Goal: Task Accomplishment & Management: Complete application form

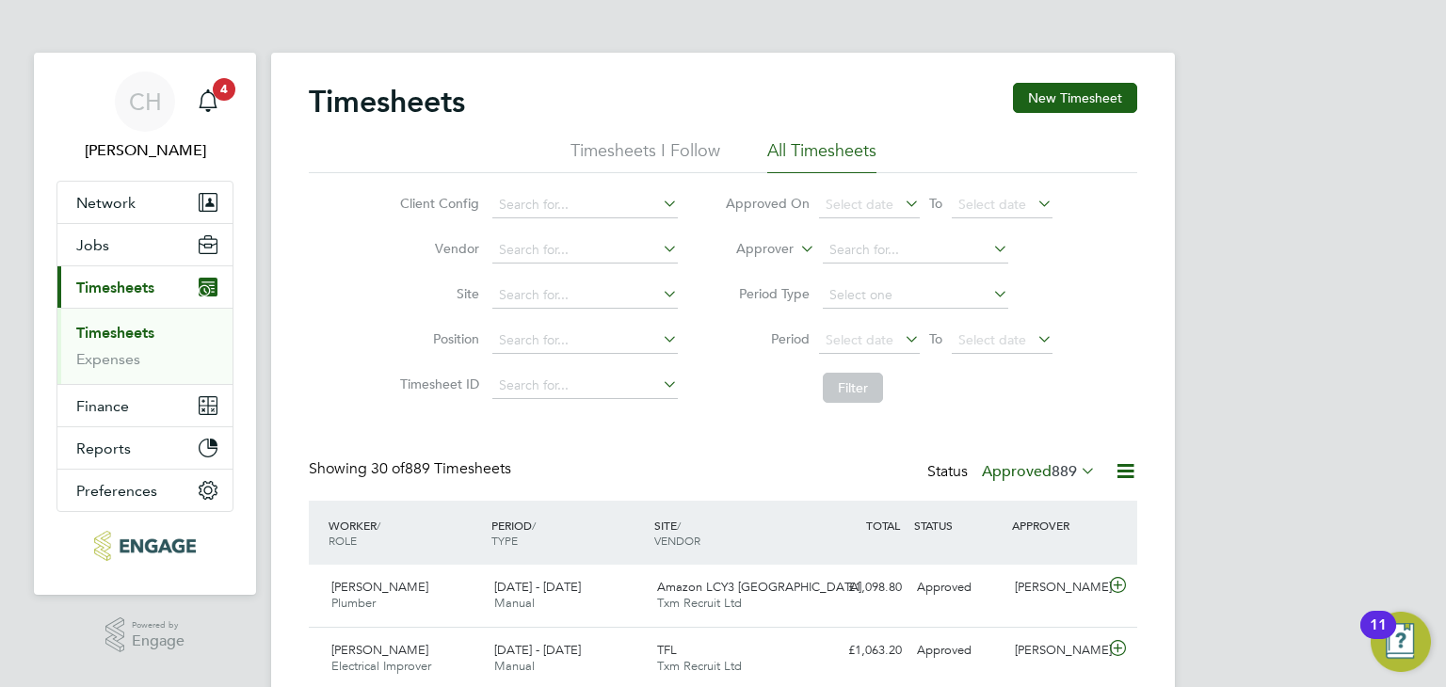
click at [101, 327] on link "Timesheets" at bounding box center [115, 333] width 78 height 18
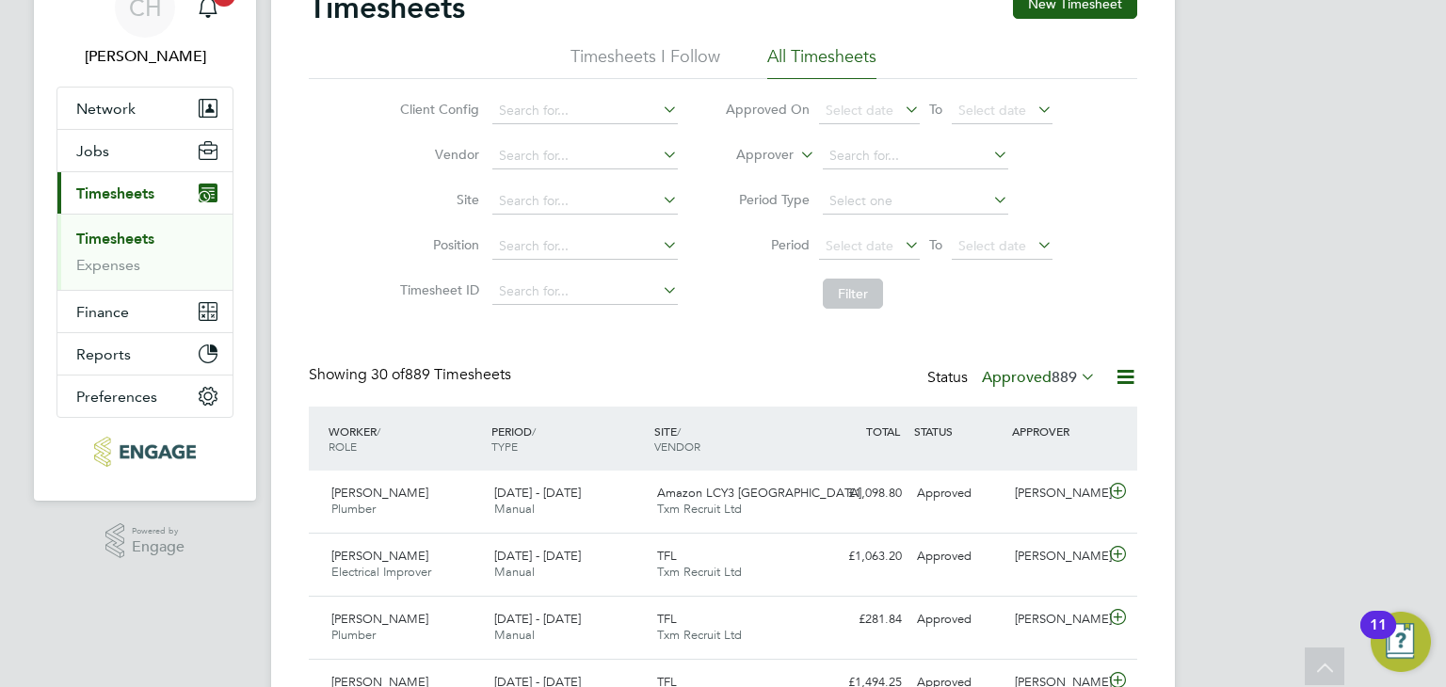
click at [1052, 377] on span "889" at bounding box center [1064, 377] width 25 height 19
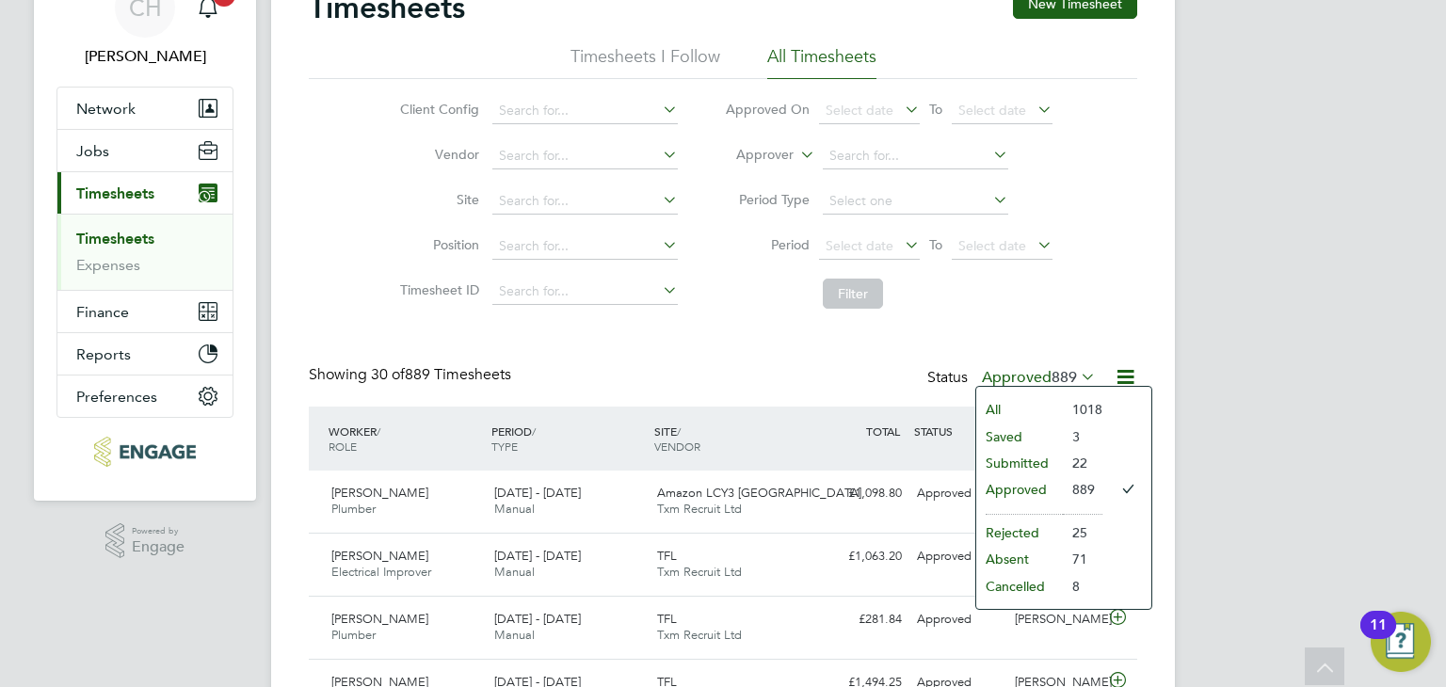
click at [1036, 462] on li "Submitted" at bounding box center [1019, 463] width 87 height 26
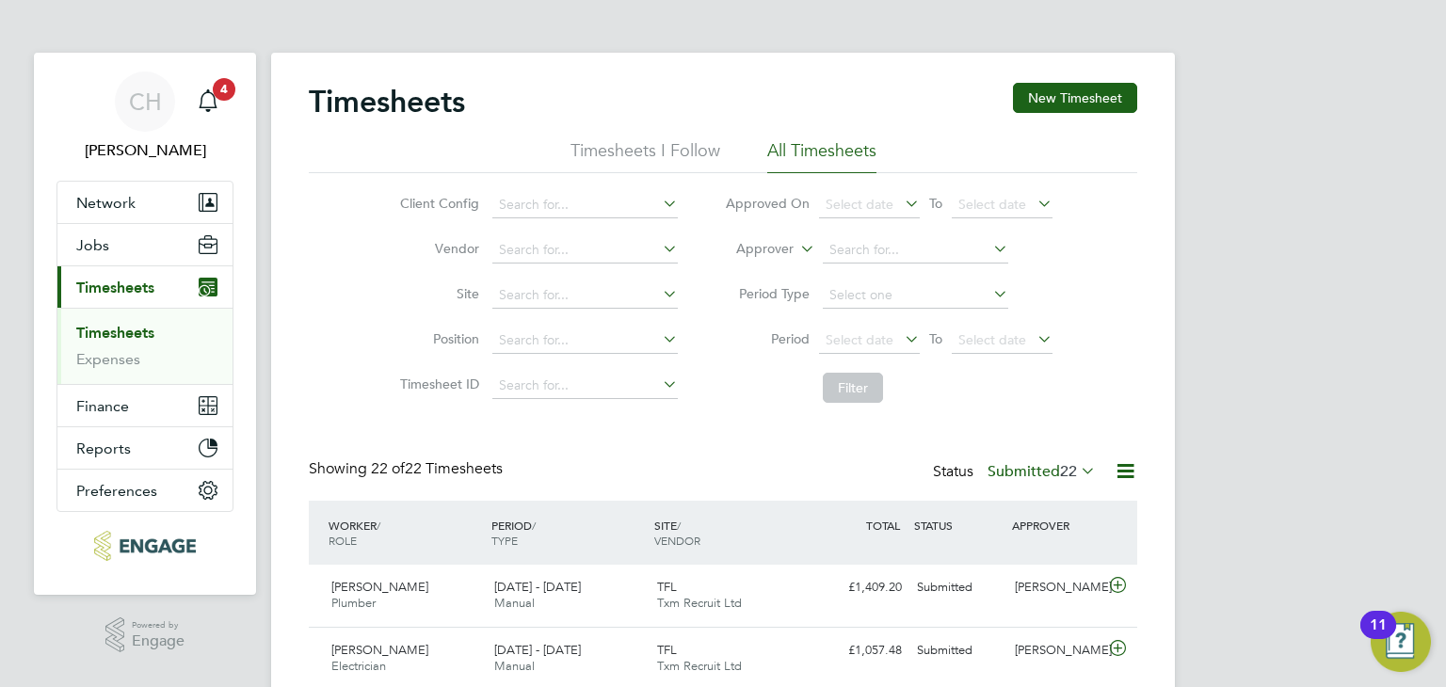
click at [1024, 482] on div "Status Submitted 22" at bounding box center [1016, 472] width 167 height 26
click at [1026, 471] on label "Submitted 22" at bounding box center [1042, 471] width 108 height 19
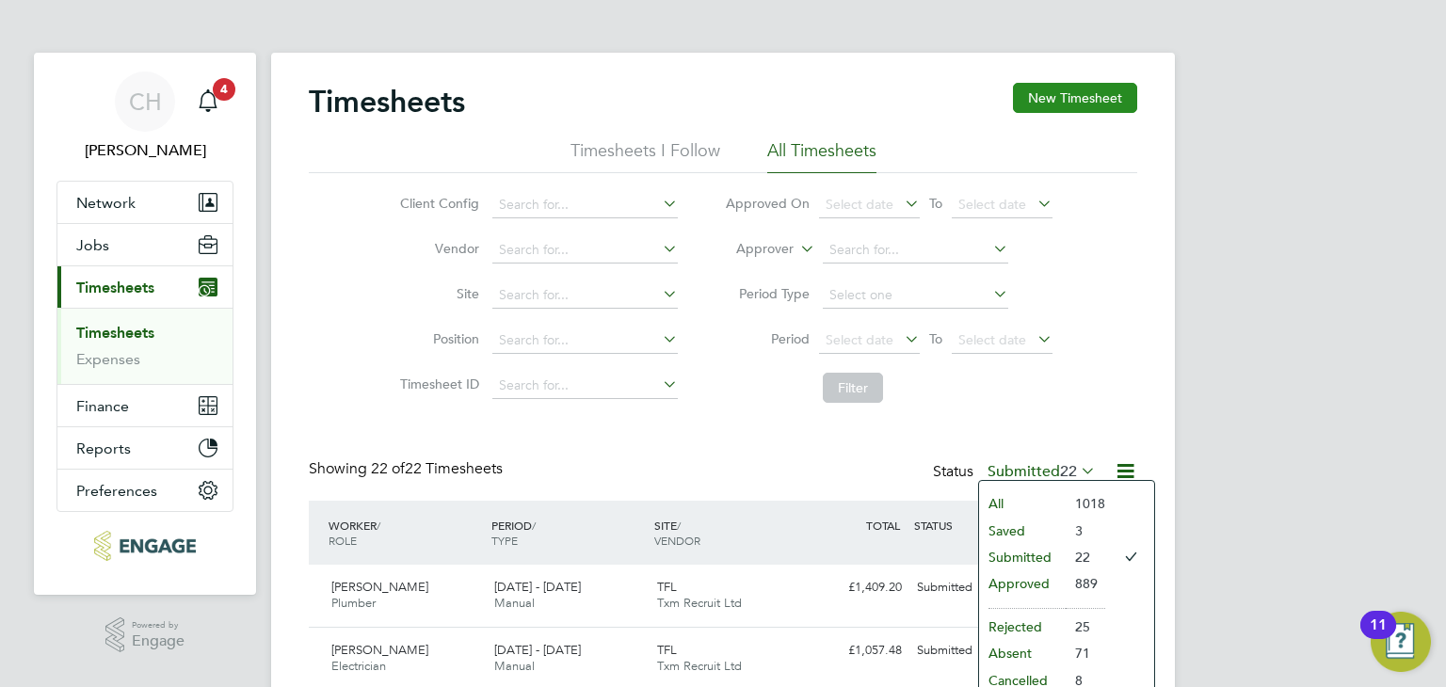
click at [1084, 103] on button "New Timesheet" at bounding box center [1075, 98] width 124 height 30
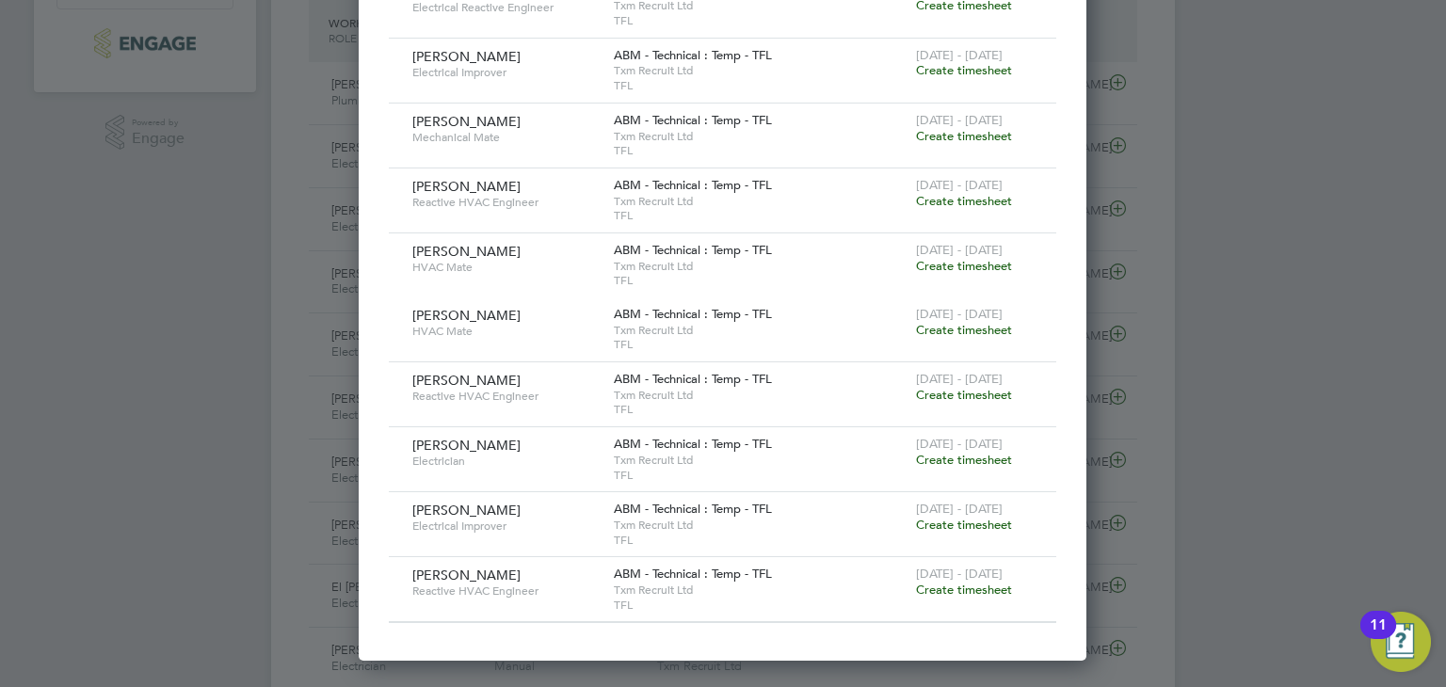
scroll to position [471, 0]
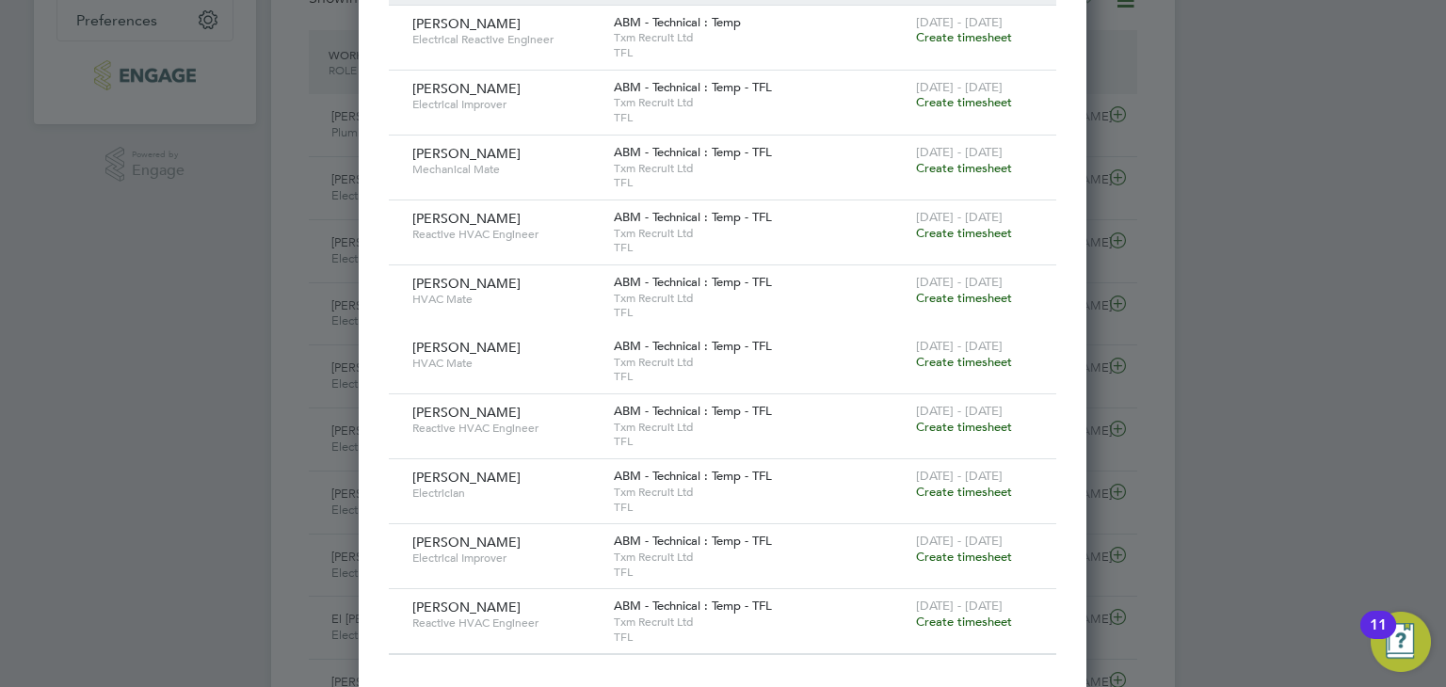
click at [951, 423] on span "Create timesheet" at bounding box center [964, 427] width 96 height 16
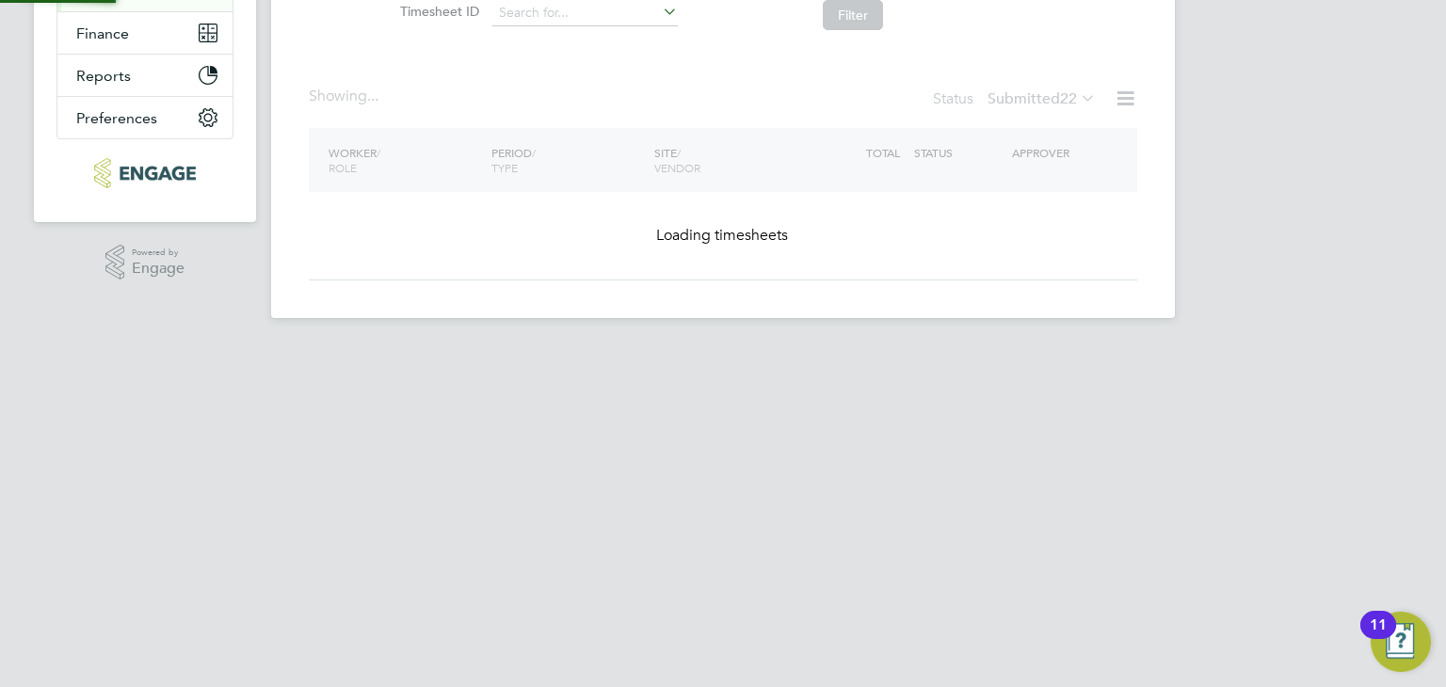
scroll to position [34, 0]
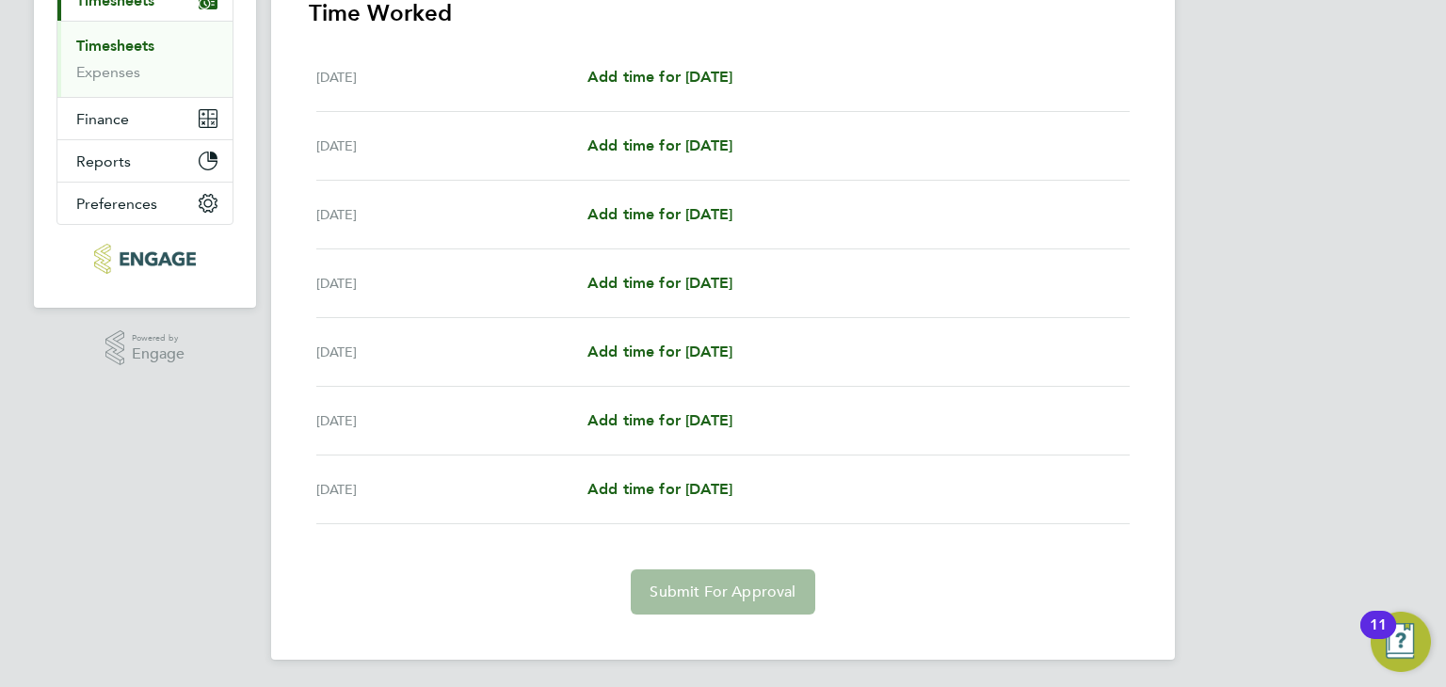
scroll to position [289, 0]
click at [651, 286] on span "Add time for [DATE]" at bounding box center [659, 281] width 145 height 18
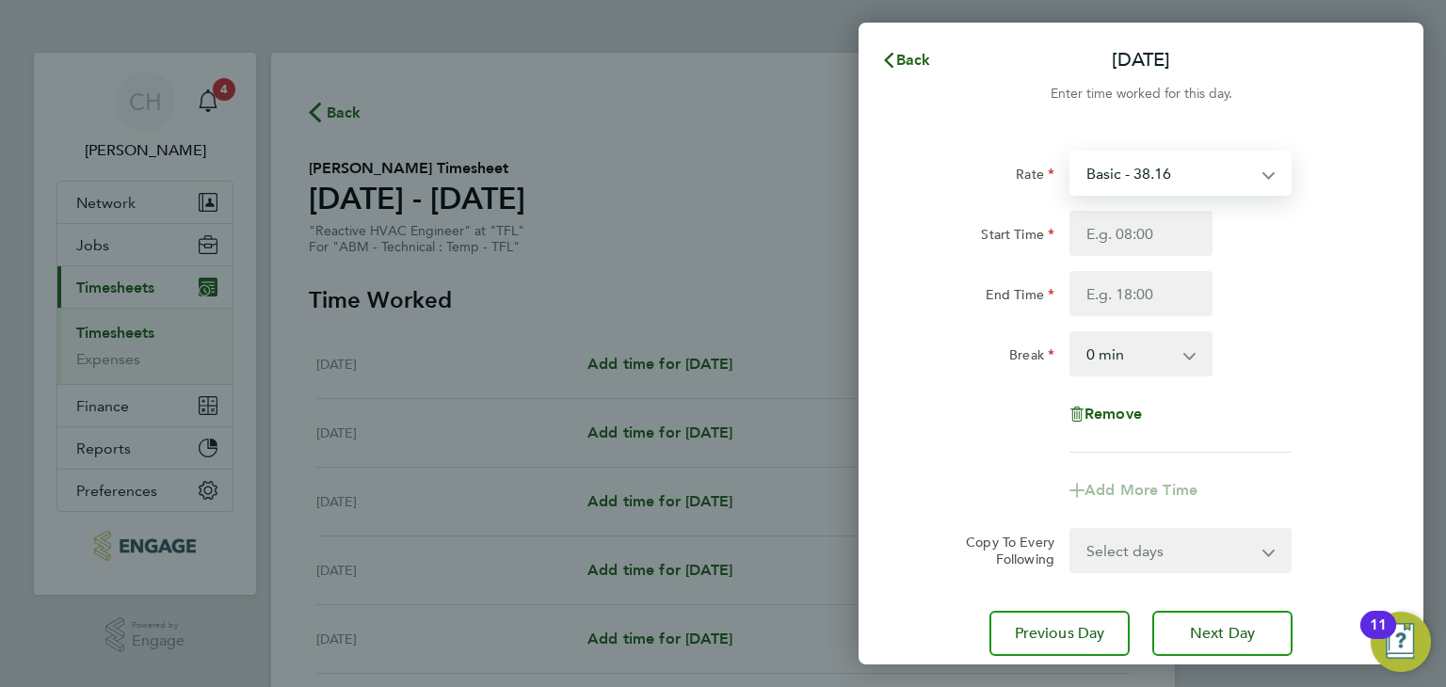
click at [1164, 164] on select "Basic - 38.16" at bounding box center [1169, 173] width 196 height 41
click at [1309, 295] on div "End Time" at bounding box center [1141, 293] width 474 height 45
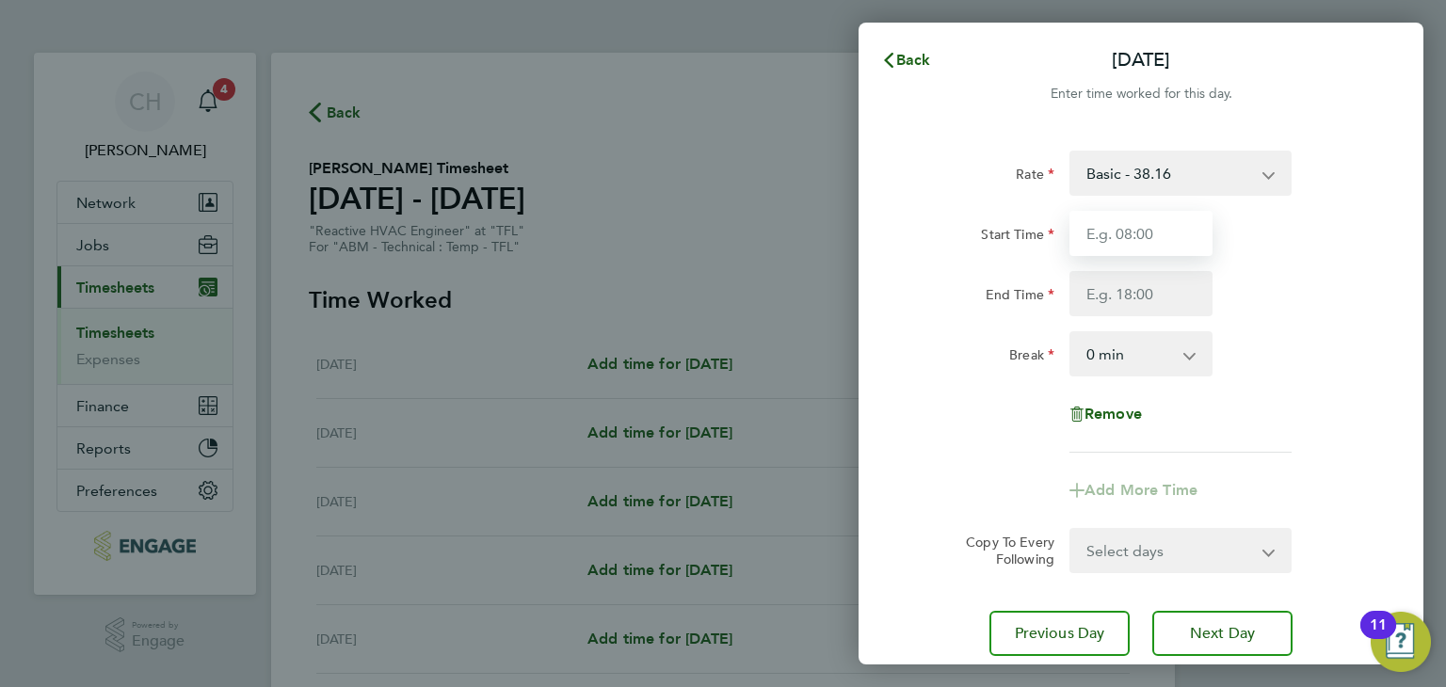
click at [1167, 230] on input "Start Time" at bounding box center [1140, 233] width 143 height 45
type input "22:00"
click at [1126, 359] on select "0 min 15 min 30 min 45 min 60 min 75 min 90 min" at bounding box center [1129, 353] width 117 height 41
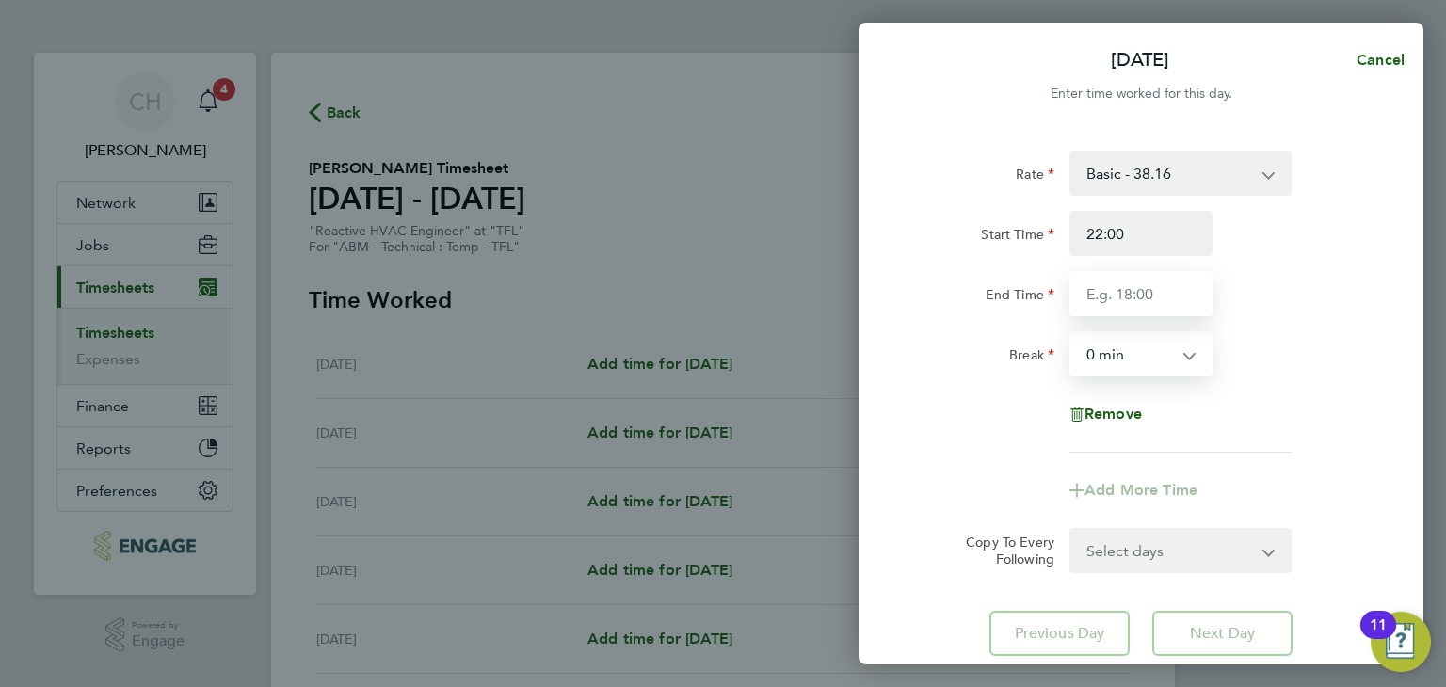
click at [1132, 305] on input "End Time" at bounding box center [1140, 293] width 143 height 45
type input "06:00"
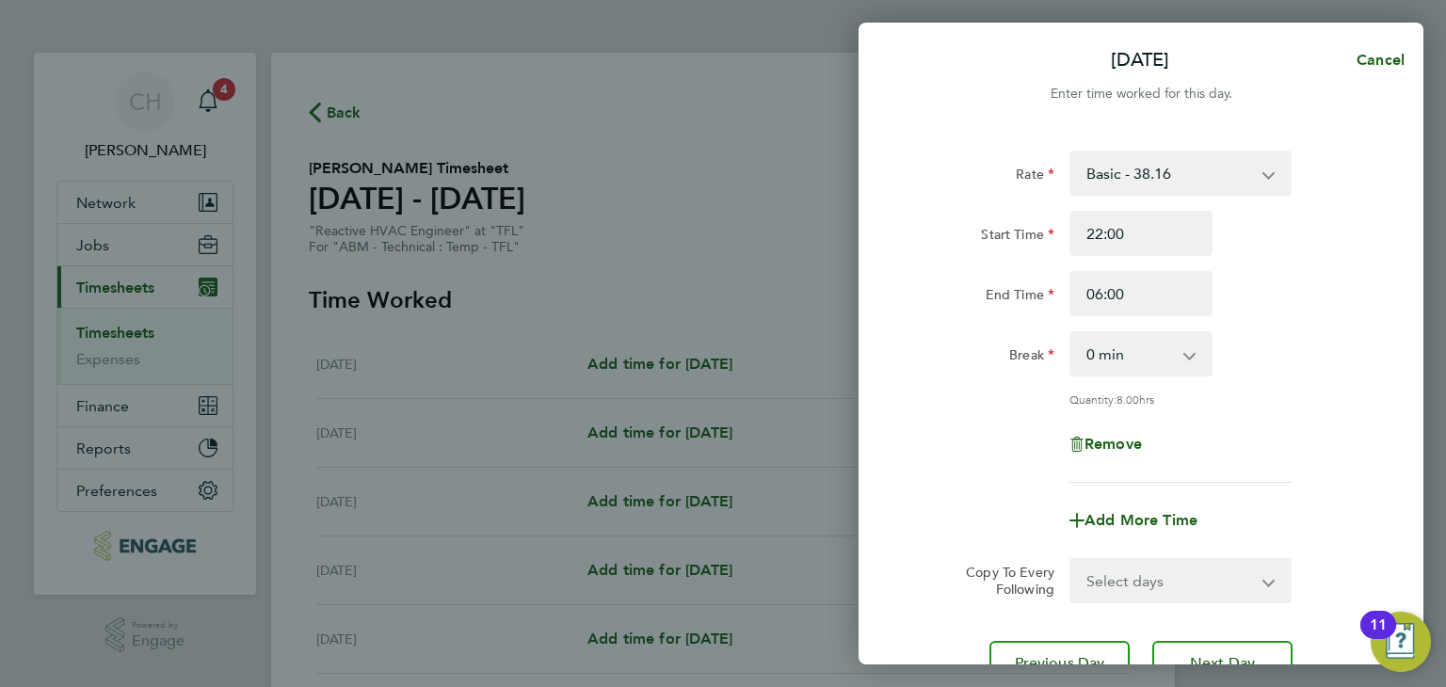
click at [1287, 300] on div "End Time 06:00" at bounding box center [1141, 293] width 474 height 45
click at [1387, 51] on span "Cancel" at bounding box center [1378, 60] width 54 height 18
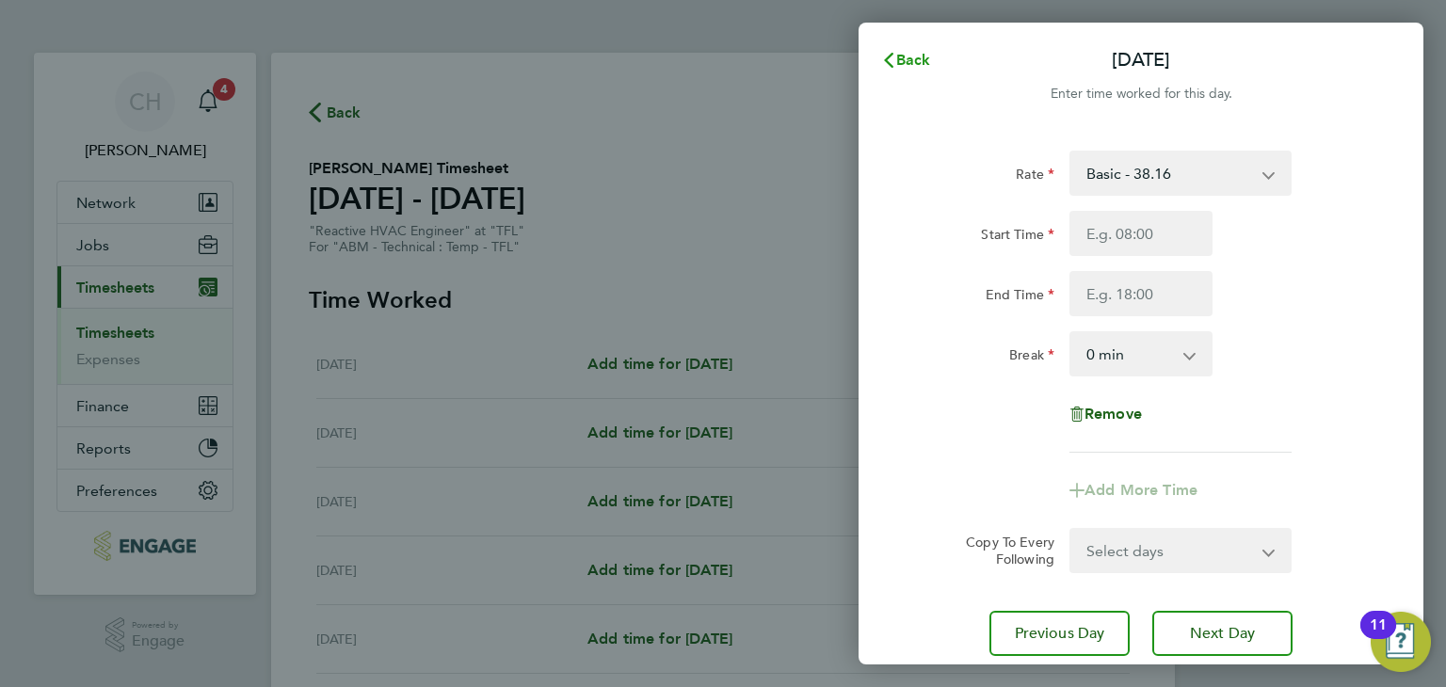
click at [900, 54] on span "Back" at bounding box center [913, 60] width 35 height 18
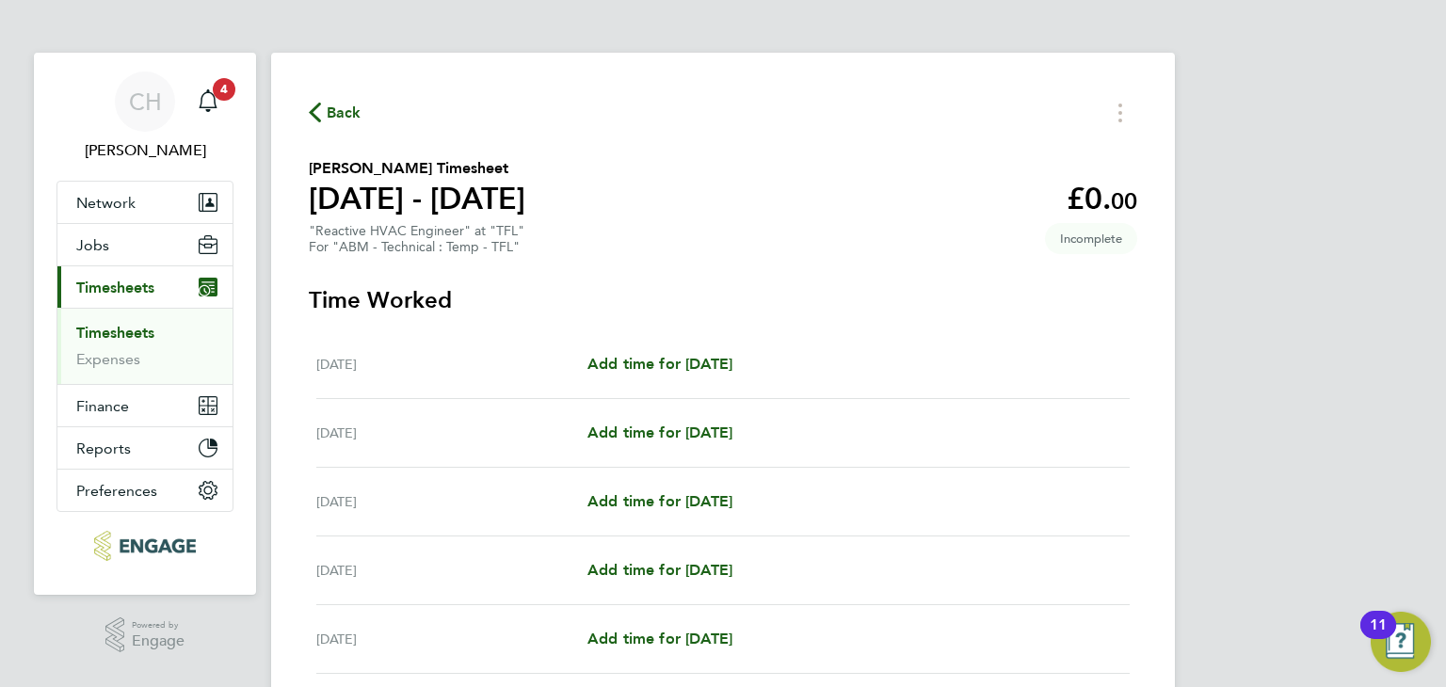
click at [135, 334] on link "Timesheets" at bounding box center [115, 333] width 78 height 18
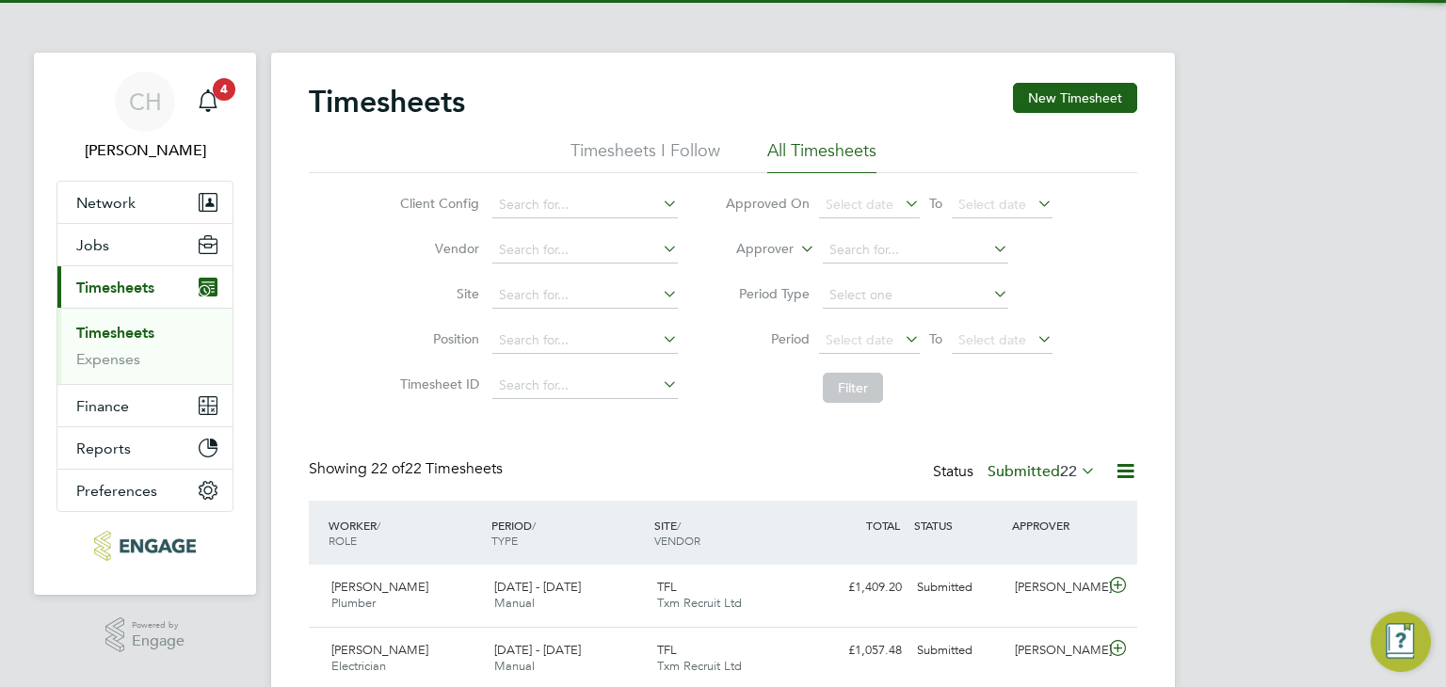
scroll to position [47, 164]
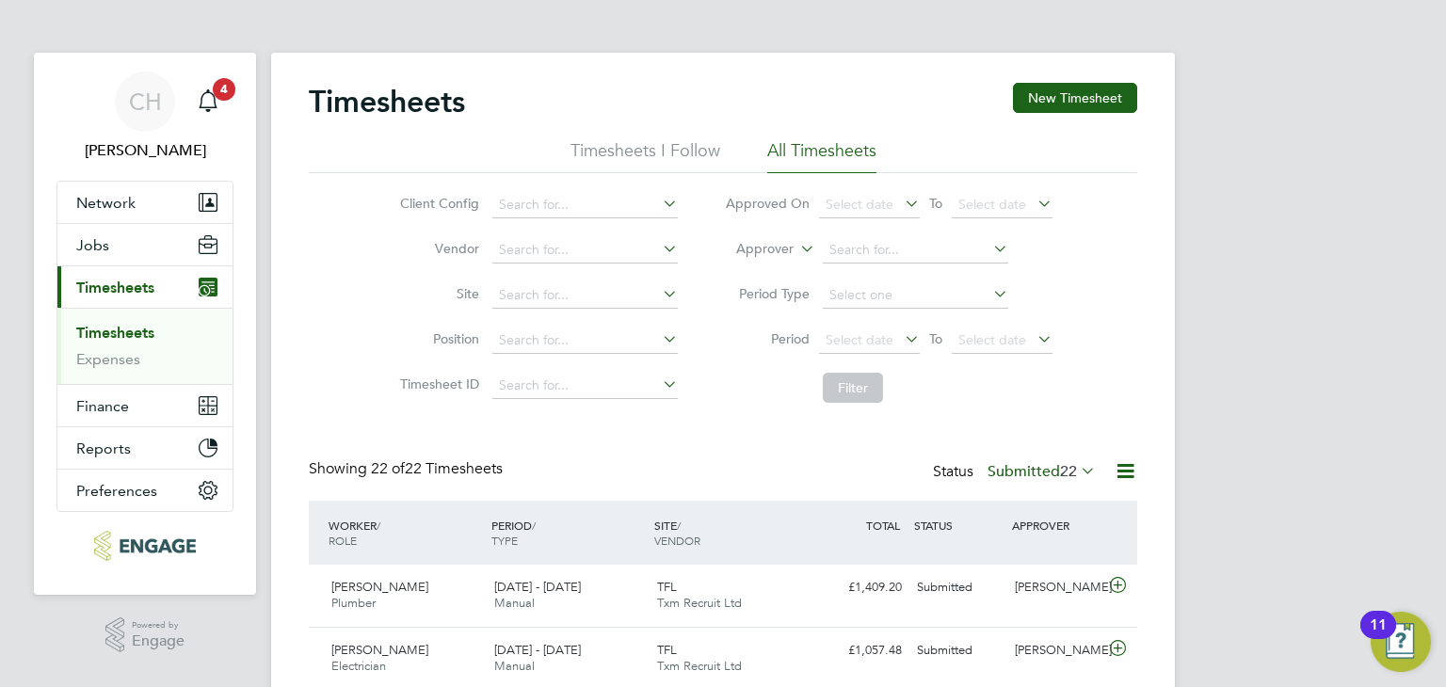
click at [1052, 463] on label "Submitted 22" at bounding box center [1042, 471] width 108 height 19
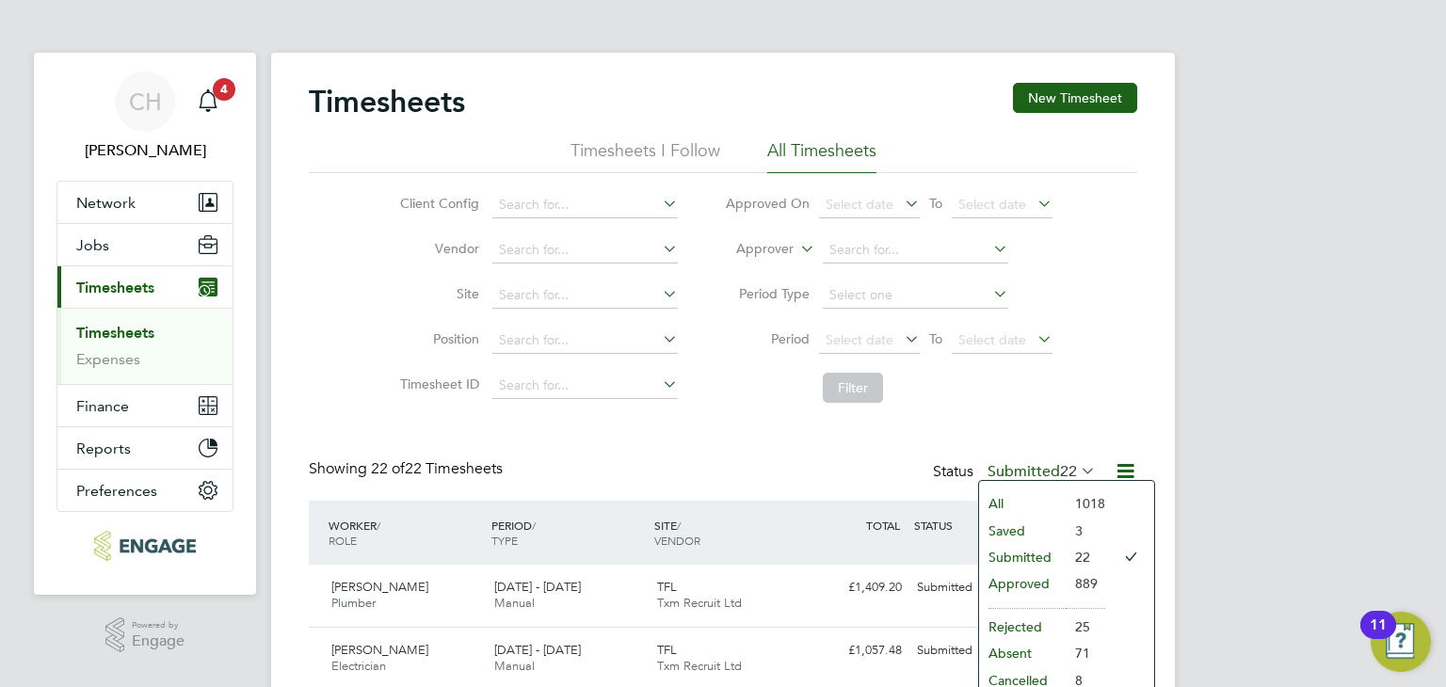
click at [1042, 500] on li "All" at bounding box center [1022, 503] width 87 height 26
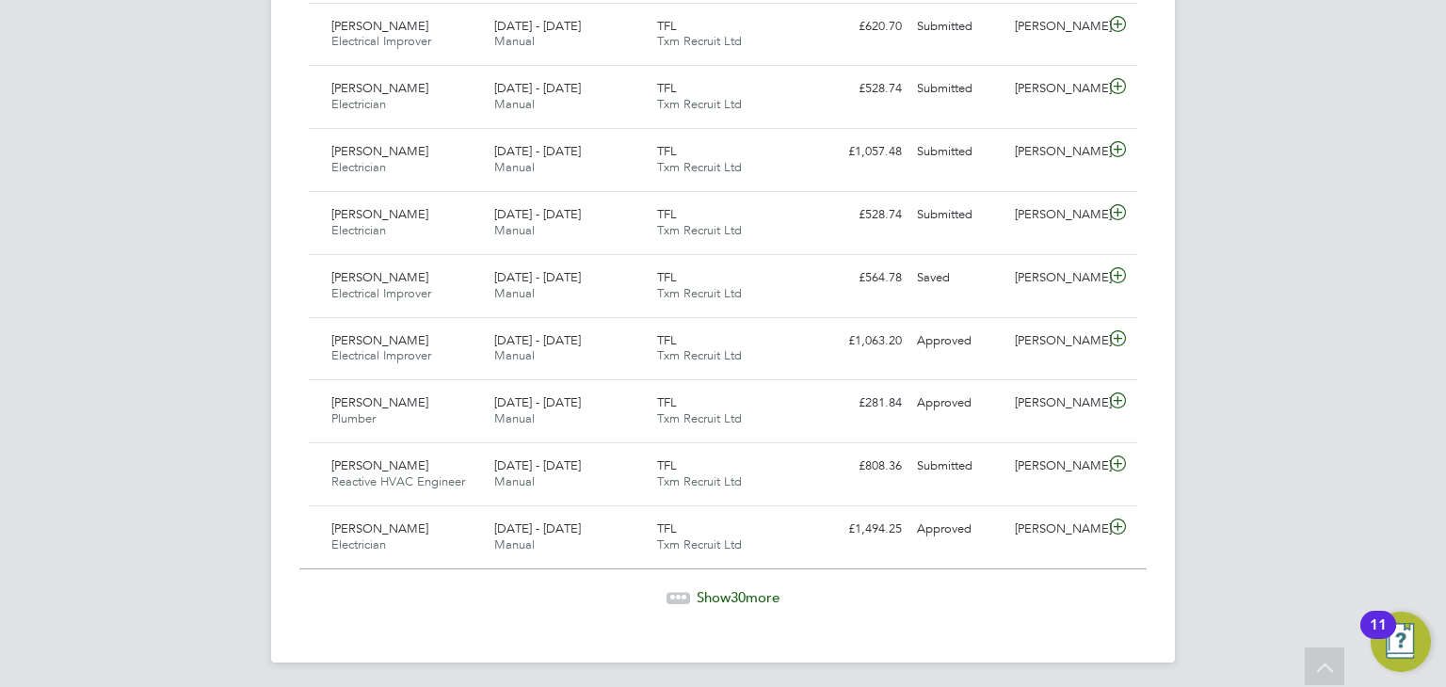
click at [719, 598] on span "Show 30 more" at bounding box center [738, 597] width 83 height 18
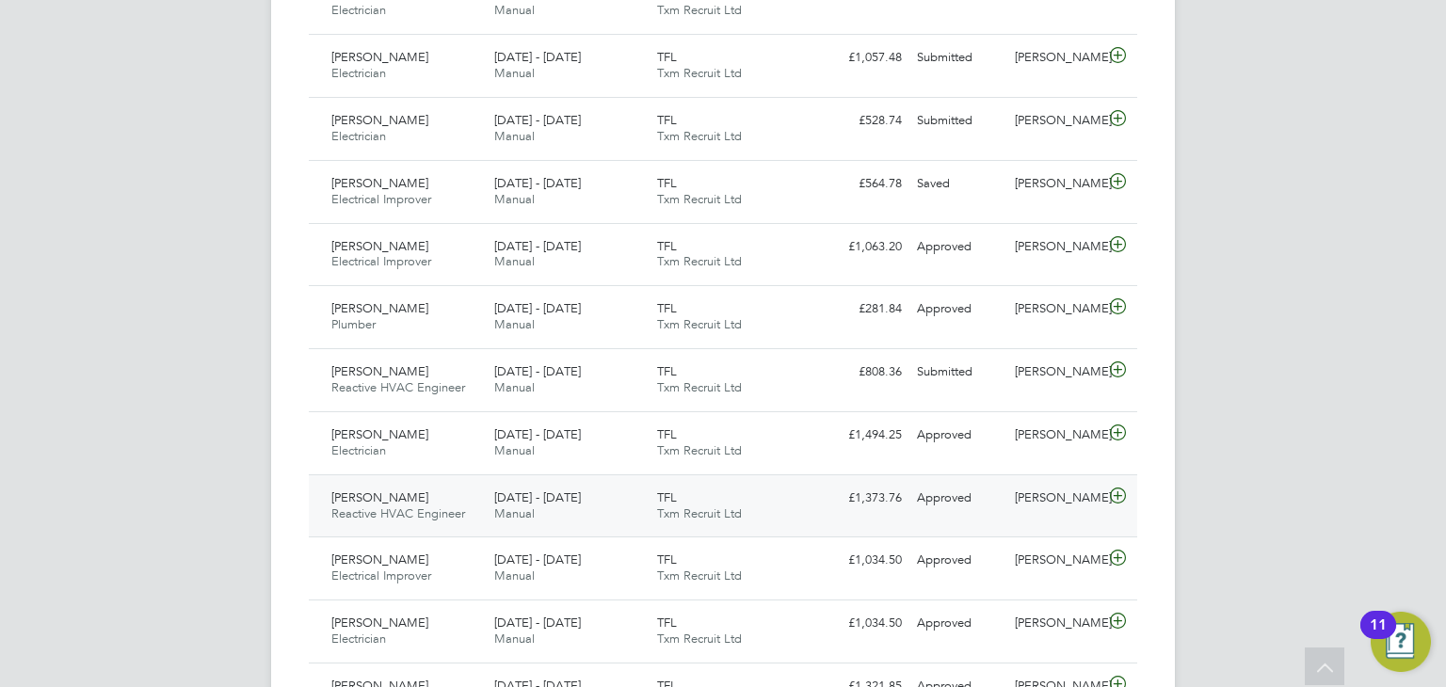
click at [903, 500] on div "£1,373.76 Approved" at bounding box center [860, 498] width 98 height 31
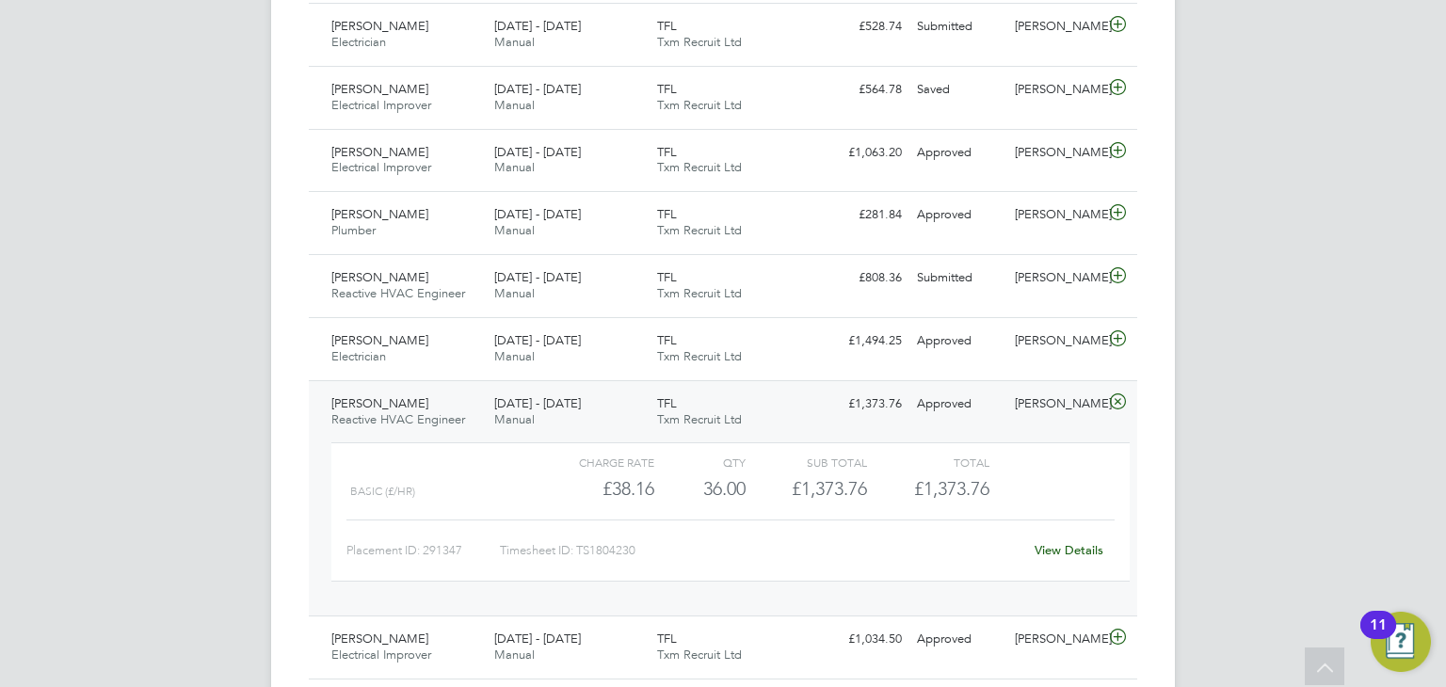
click at [1077, 547] on link "View Details" at bounding box center [1069, 550] width 69 height 16
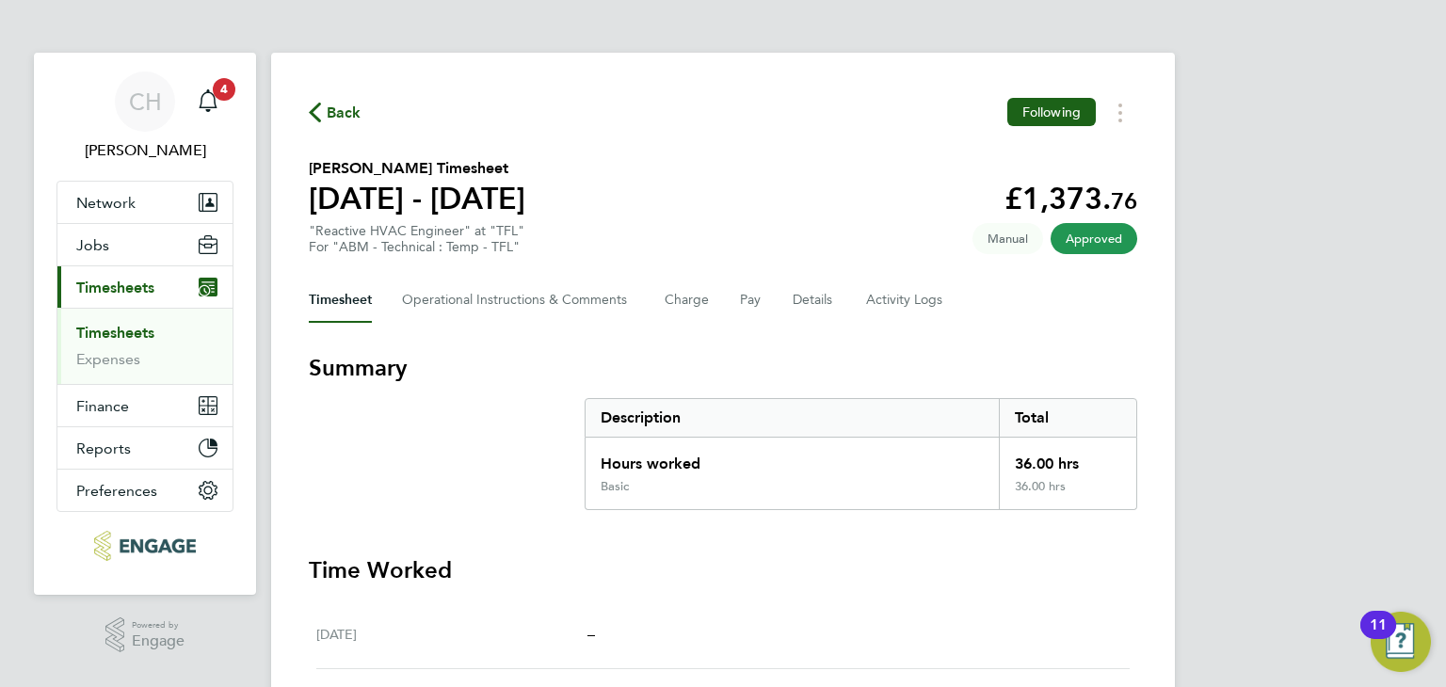
click at [715, 92] on div "Back Following [PERSON_NAME] Timesheet [DATE] - [DATE] £1,373. 76 "Reactive HVA…" at bounding box center [723, 669] width 904 height 1232
click at [113, 338] on link "Timesheets" at bounding box center [115, 333] width 78 height 18
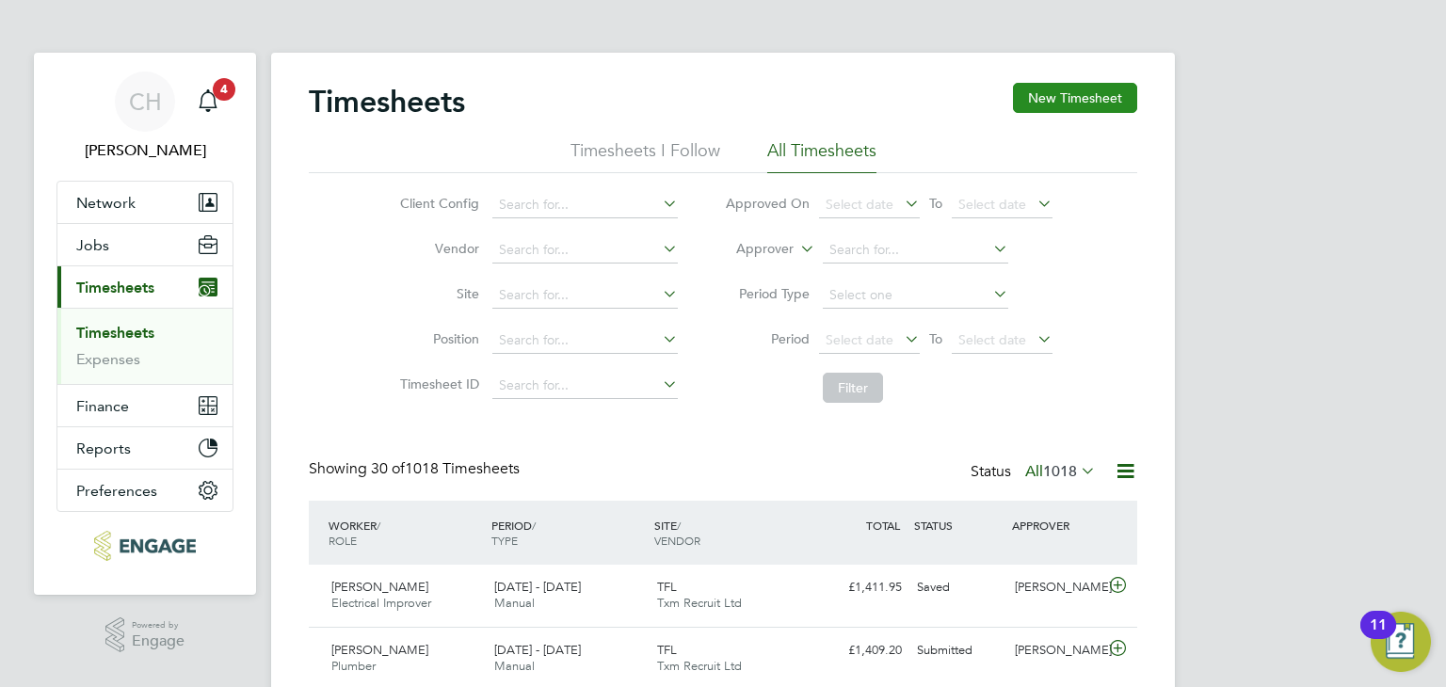
click at [1052, 98] on button "New Timesheet" at bounding box center [1075, 98] width 124 height 30
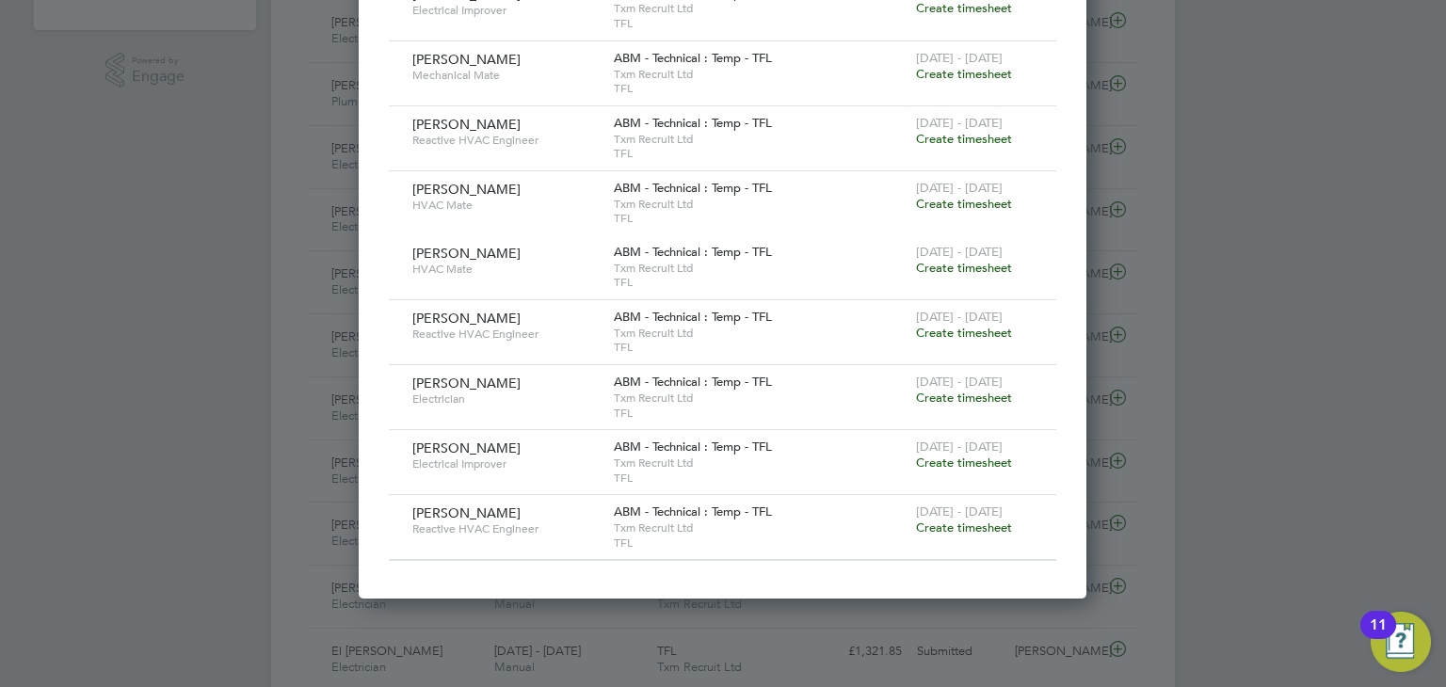
click at [938, 397] on span "Create timesheet" at bounding box center [964, 398] width 96 height 16
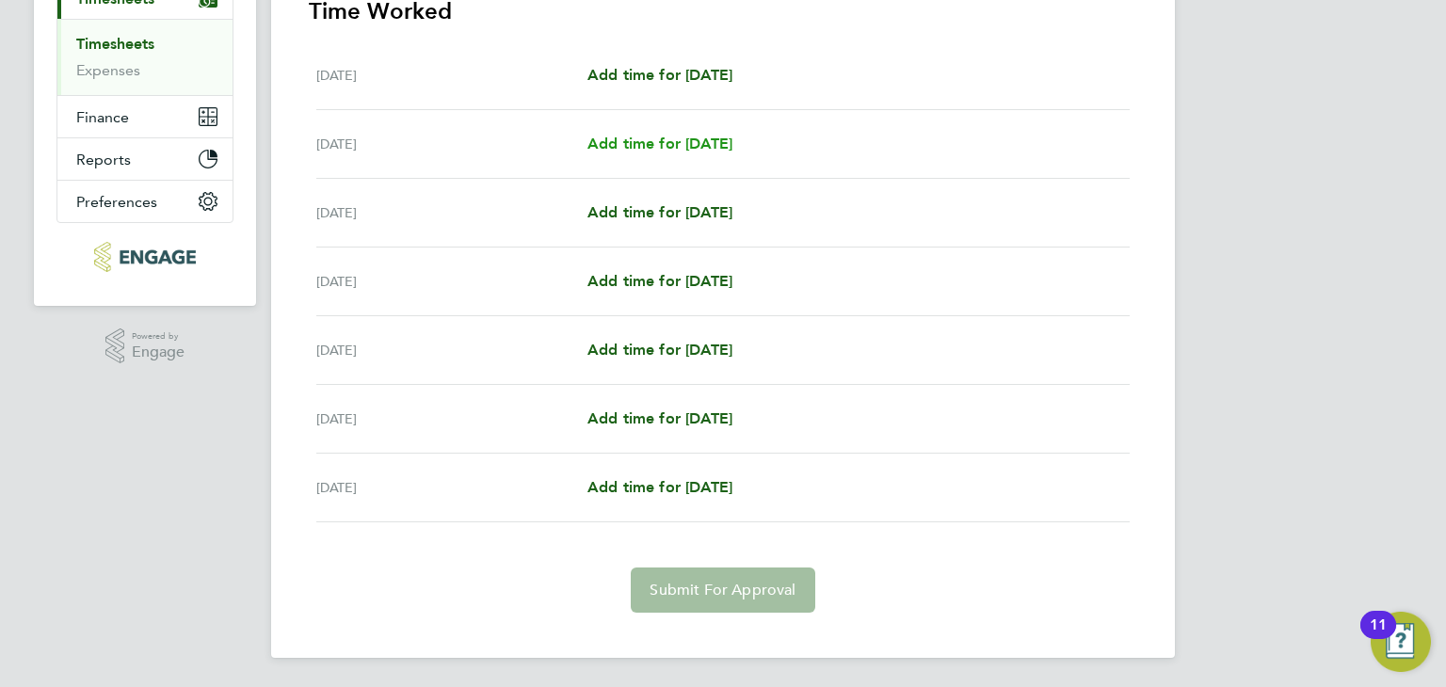
click at [692, 142] on span "Add time for [DATE]" at bounding box center [659, 144] width 145 height 18
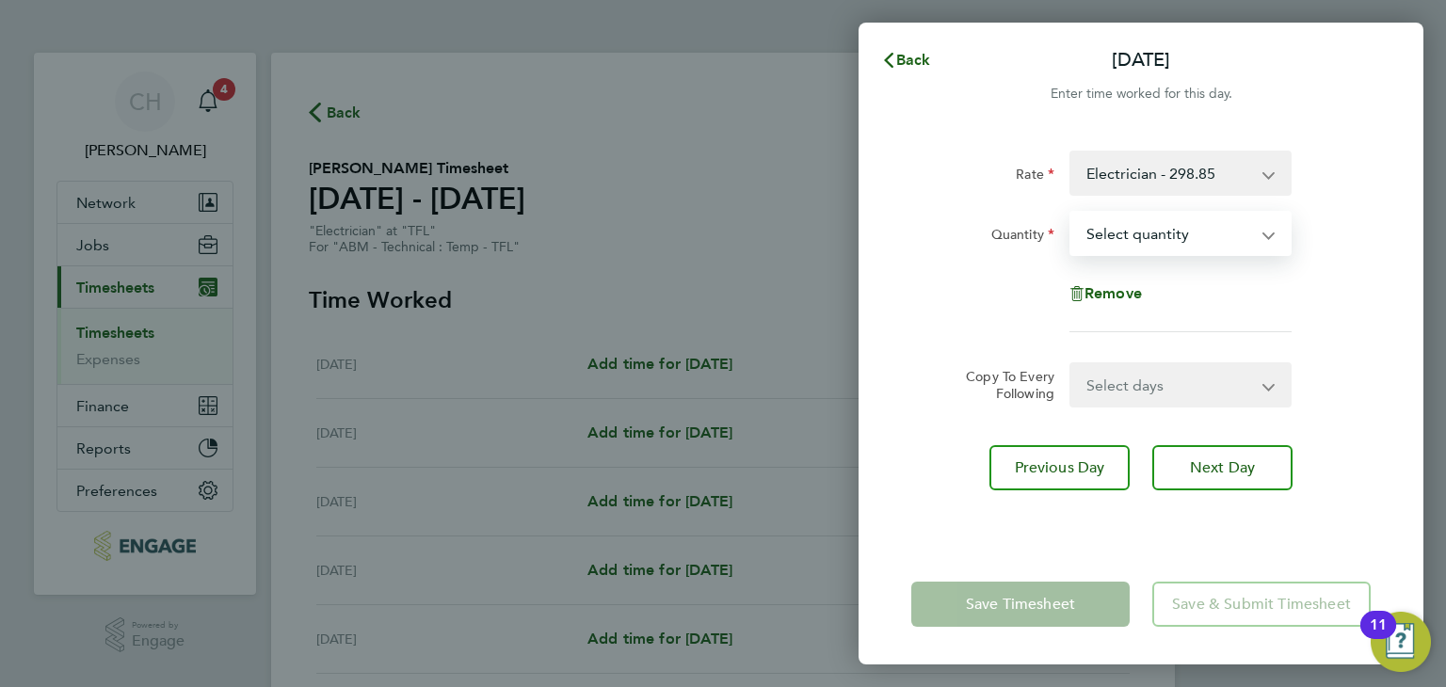
click at [1168, 251] on select "Select quantity 0.5 1" at bounding box center [1169, 233] width 196 height 41
select select "1"
click at [1071, 213] on select "Select quantity 0.5 1" at bounding box center [1169, 233] width 196 height 41
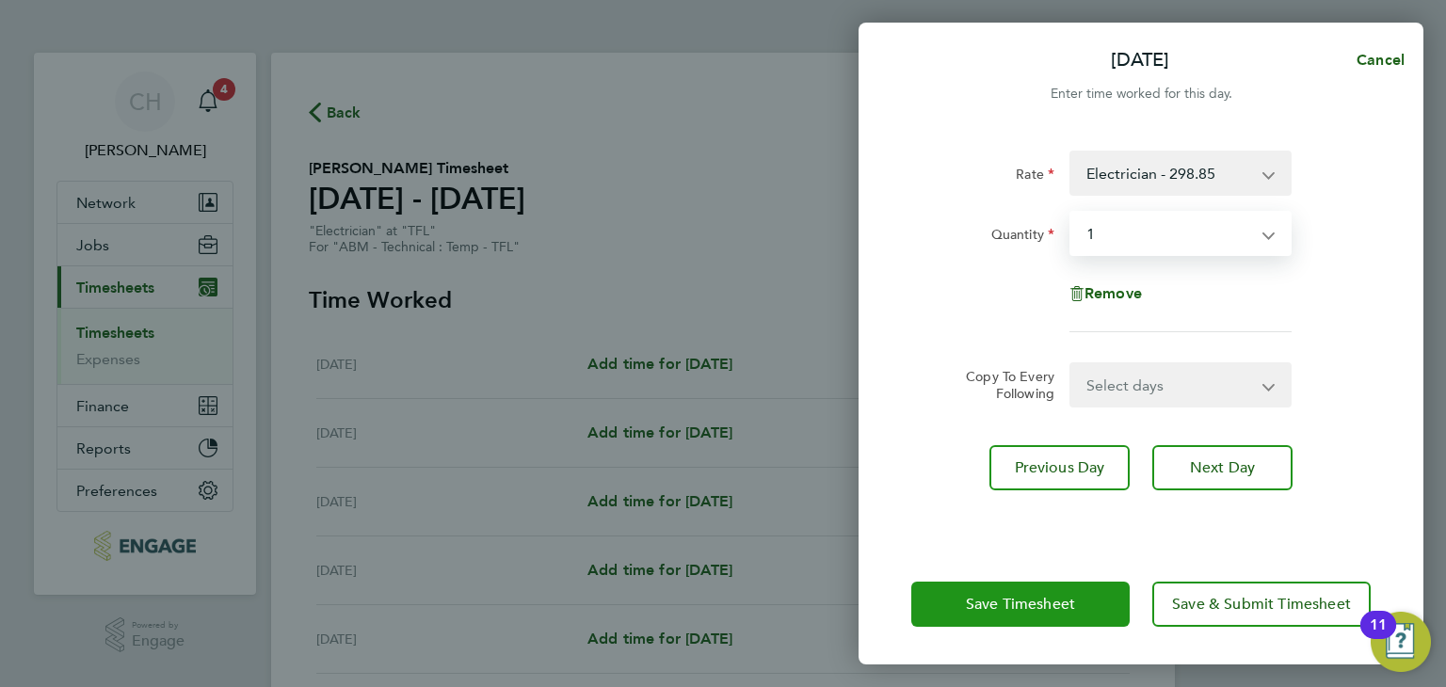
click at [1054, 610] on span "Save Timesheet" at bounding box center [1020, 604] width 109 height 19
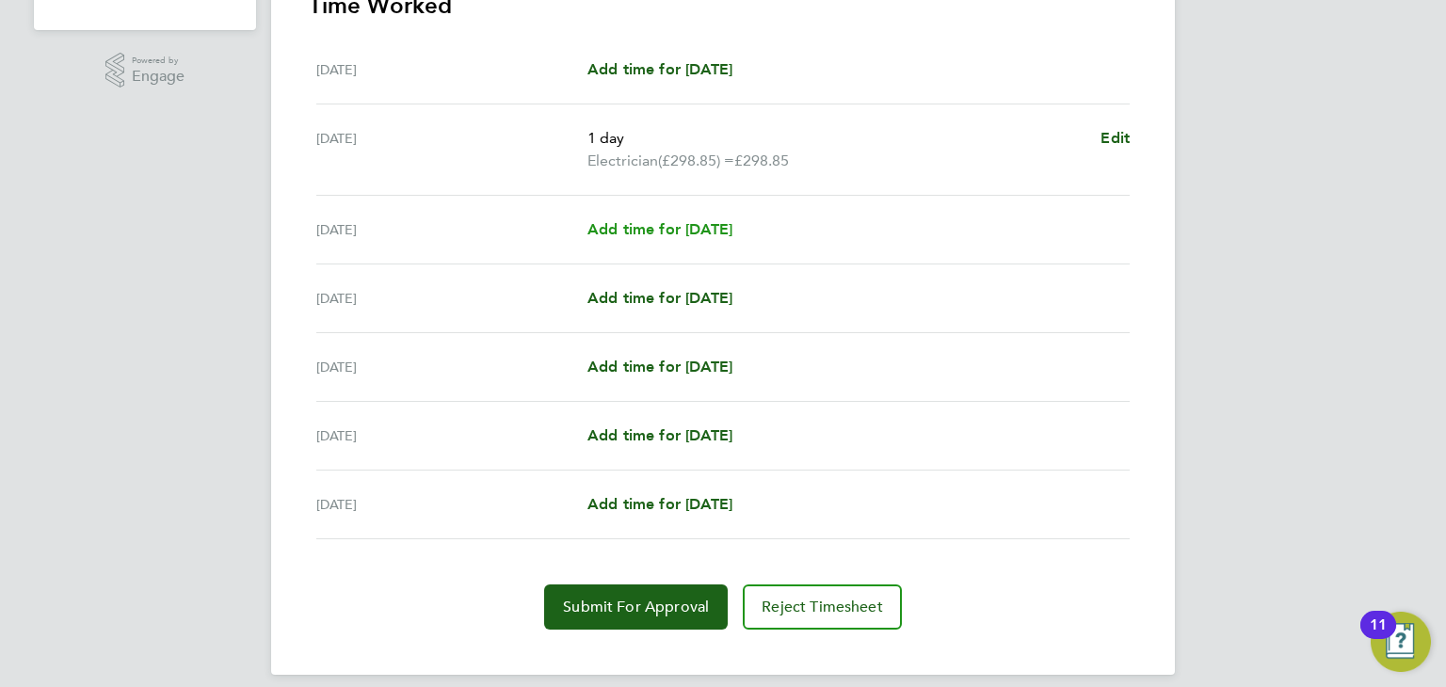
click at [689, 230] on span "Add time for [DATE]" at bounding box center [659, 229] width 145 height 18
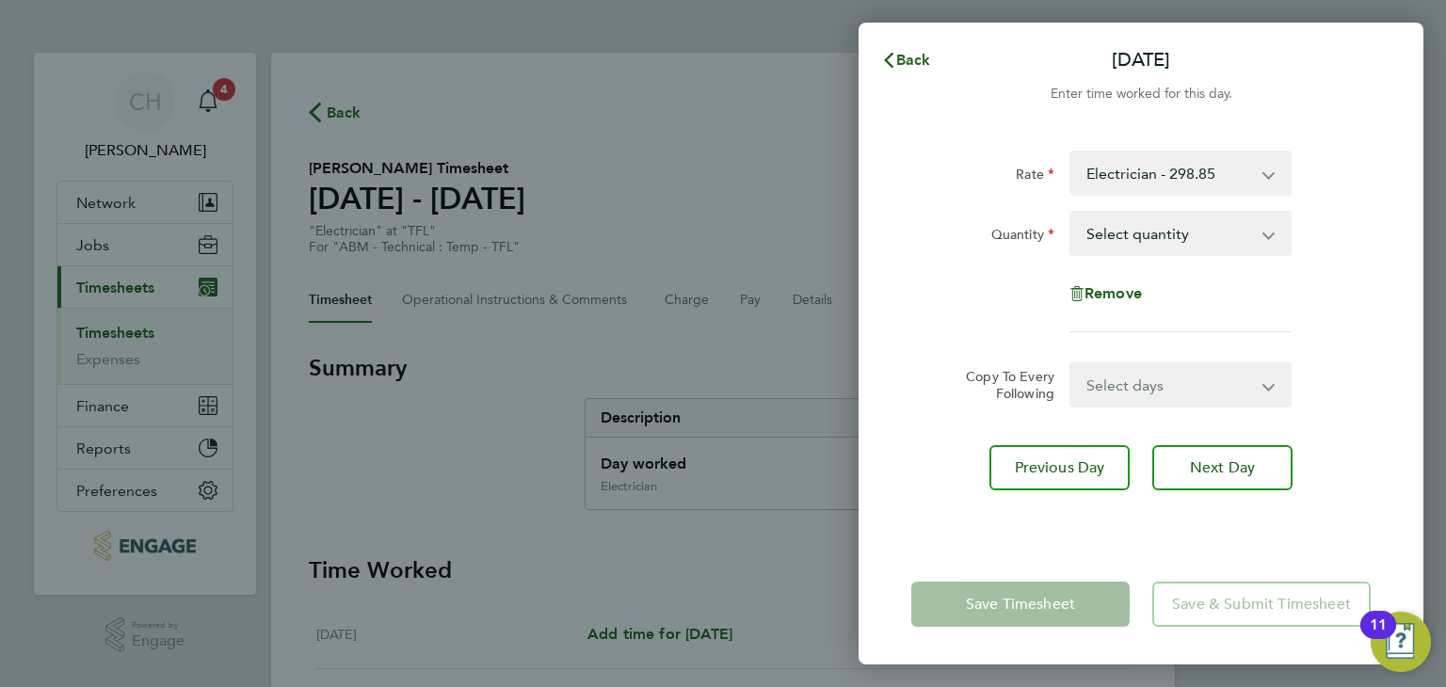
click at [1150, 248] on select "Select quantity 0.5 1" at bounding box center [1169, 233] width 196 height 41
select select "1"
click at [1071, 213] on select "Select quantity 0.5 1" at bounding box center [1169, 233] width 196 height 41
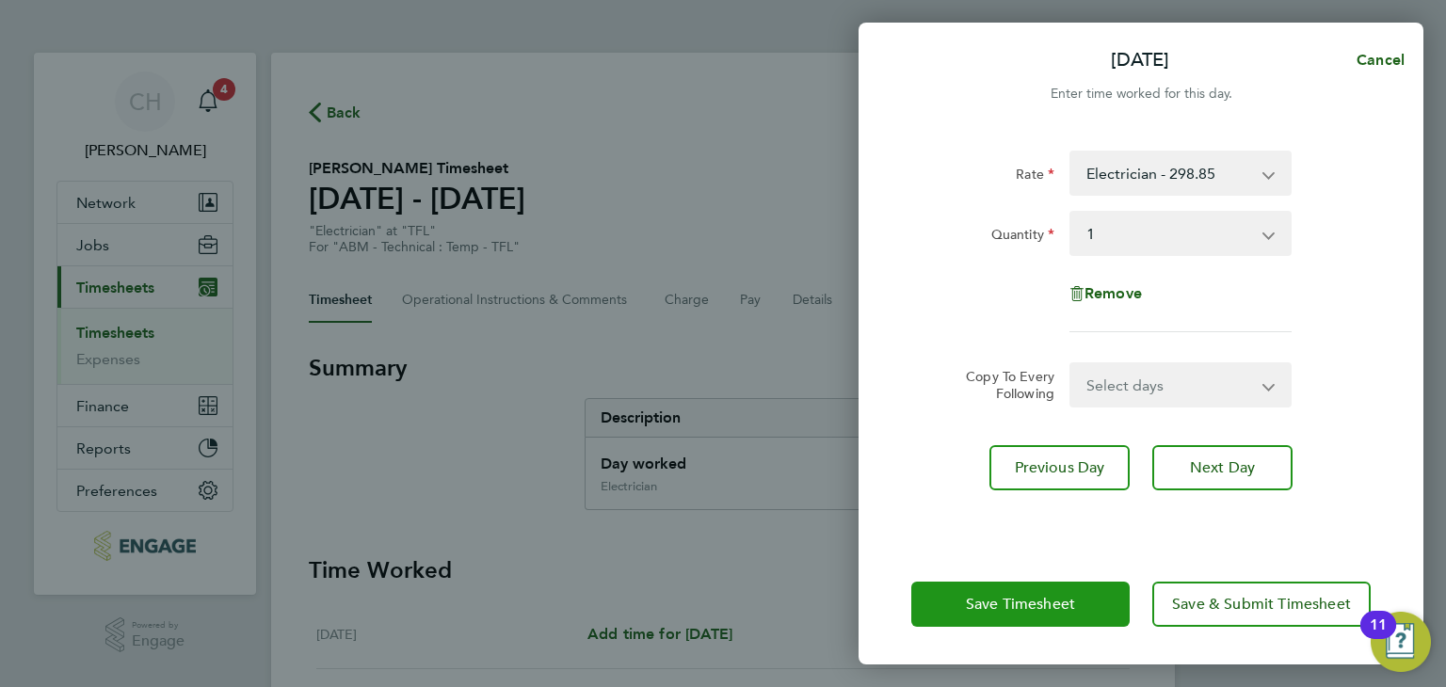
click at [1022, 606] on span "Save Timesheet" at bounding box center [1020, 604] width 109 height 19
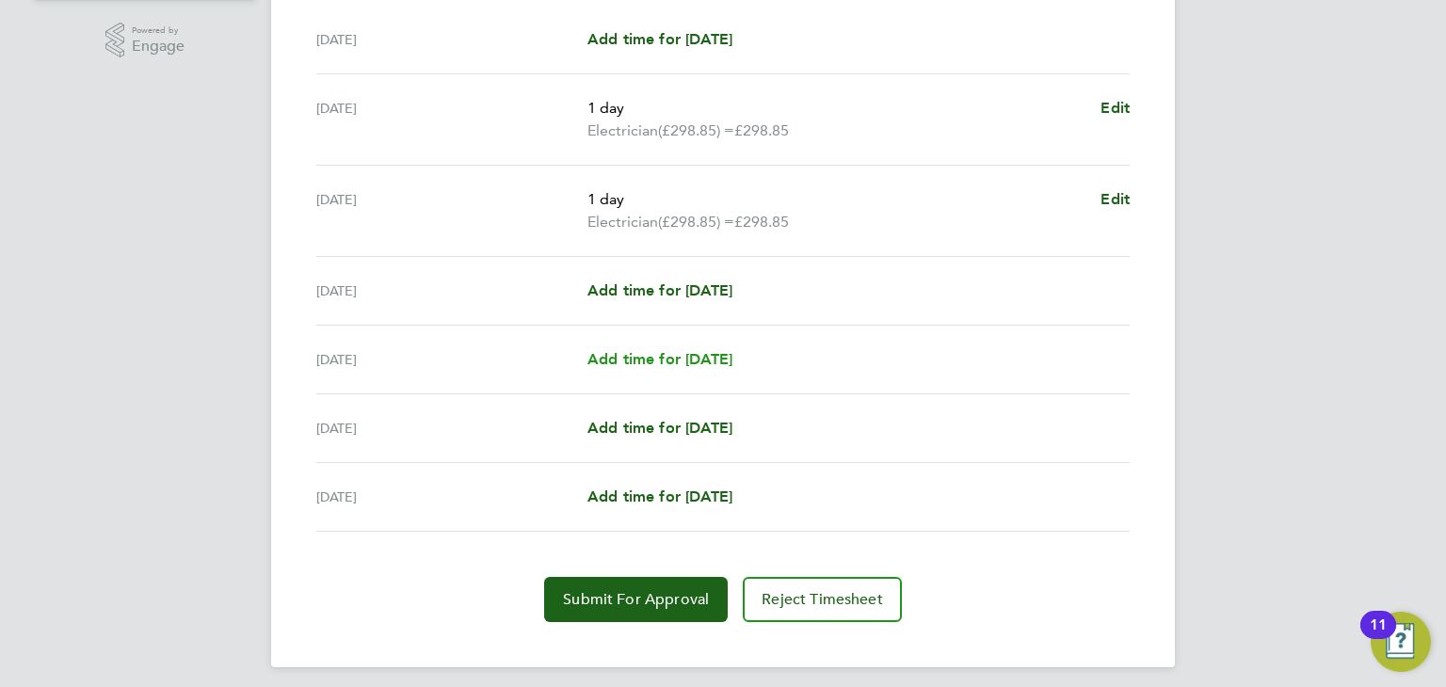
scroll to position [602, 0]
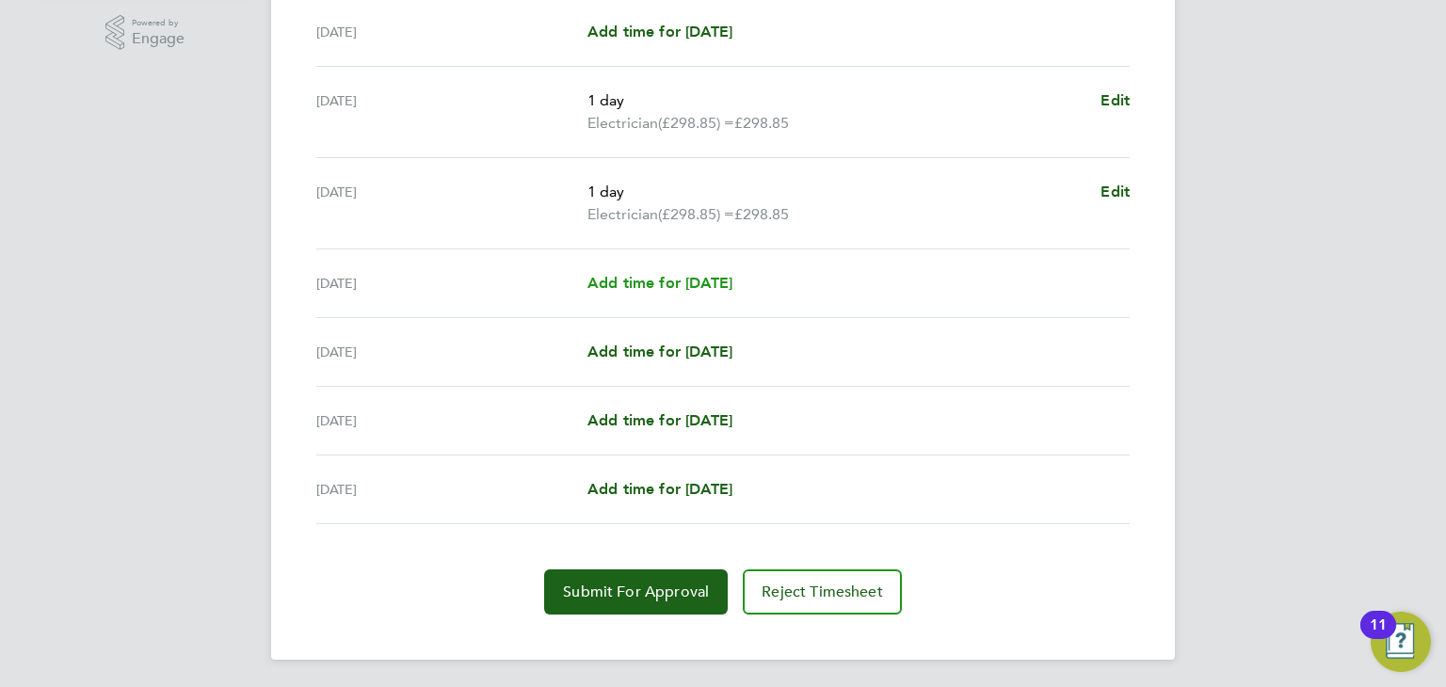
click at [635, 288] on span "Add time for [DATE]" at bounding box center [659, 283] width 145 height 18
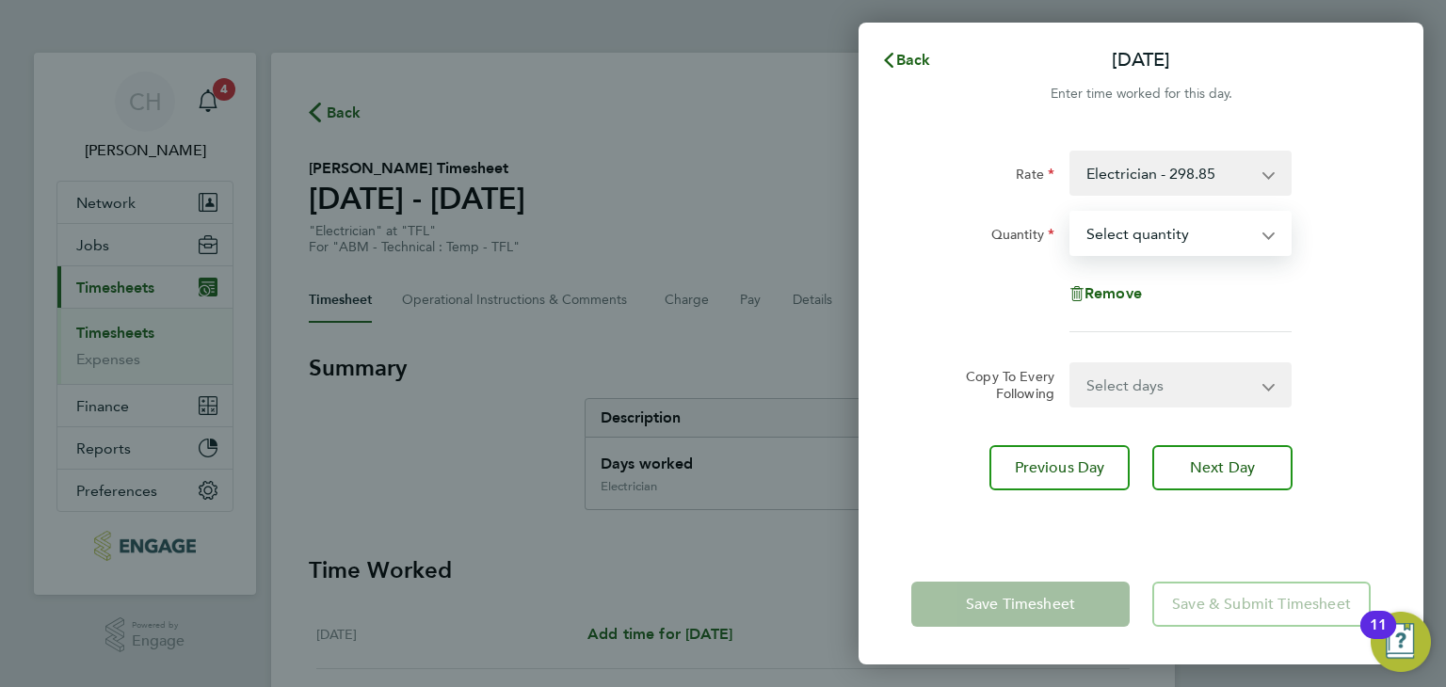
click at [1093, 242] on select "Select quantity 0.5 1" at bounding box center [1169, 233] width 196 height 41
select select "1"
click at [1071, 213] on select "Select quantity 0.5 1" at bounding box center [1169, 233] width 196 height 41
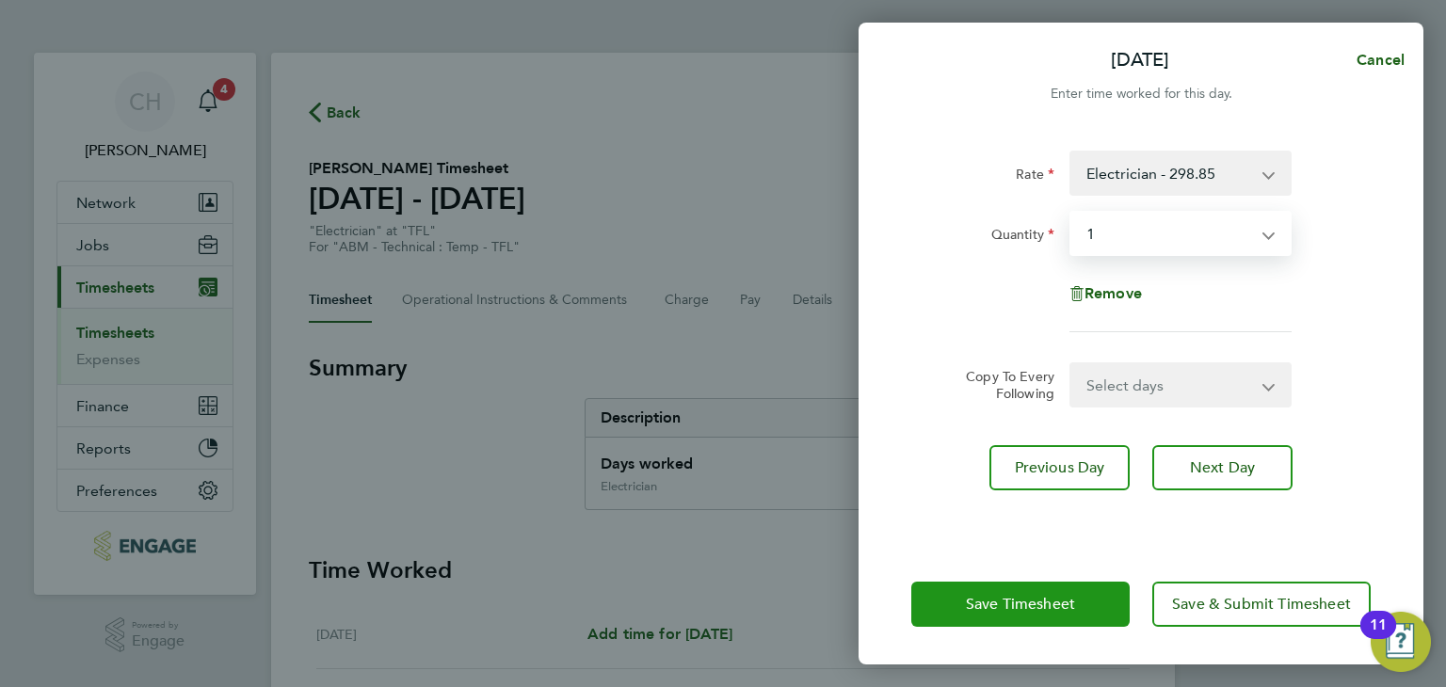
click at [993, 608] on span "Save Timesheet" at bounding box center [1020, 604] width 109 height 19
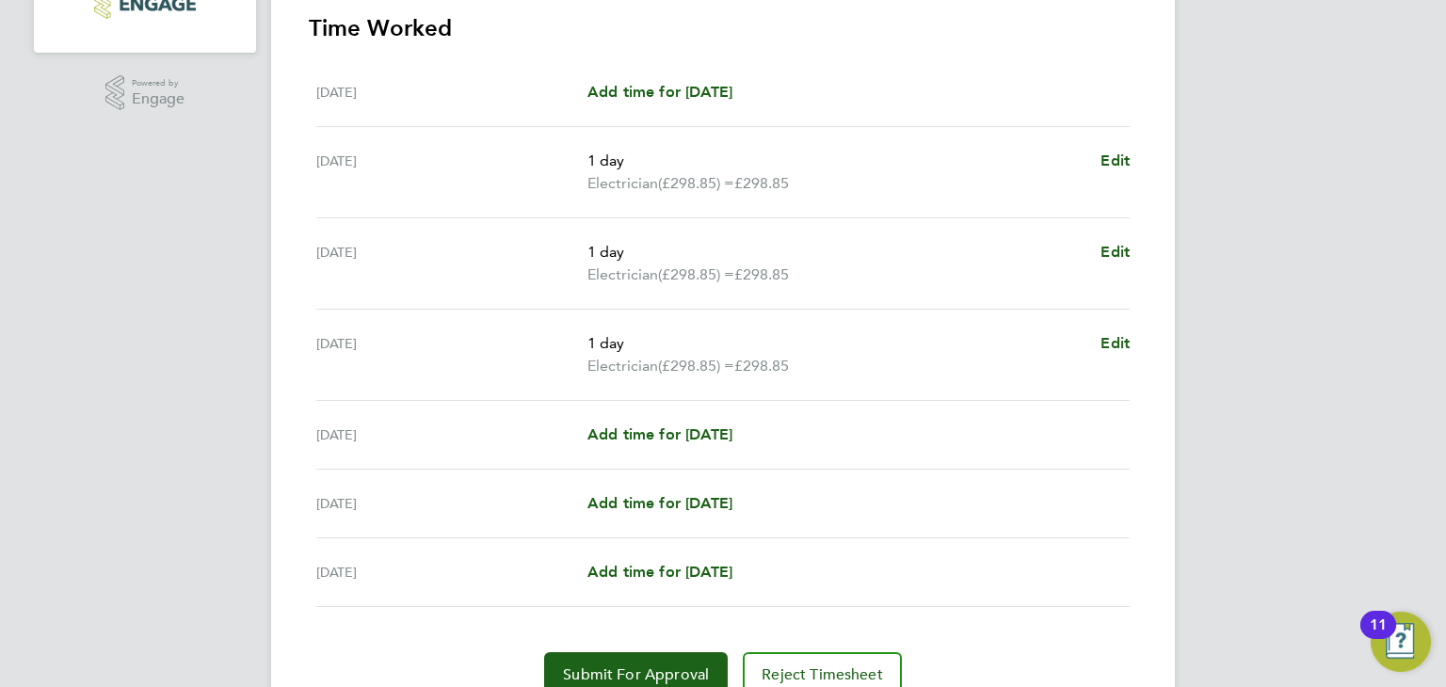
scroll to position [625, 0]
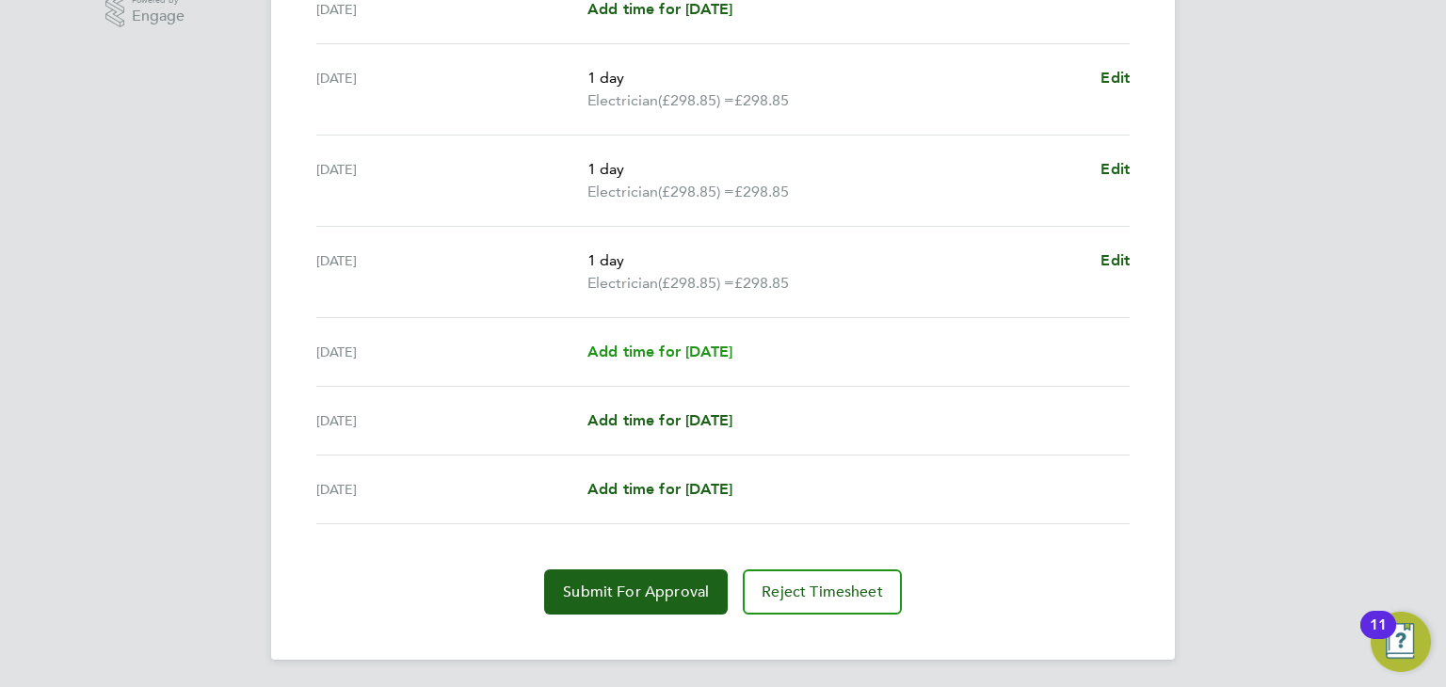
click at [664, 354] on span "Add time for [DATE]" at bounding box center [659, 352] width 145 height 18
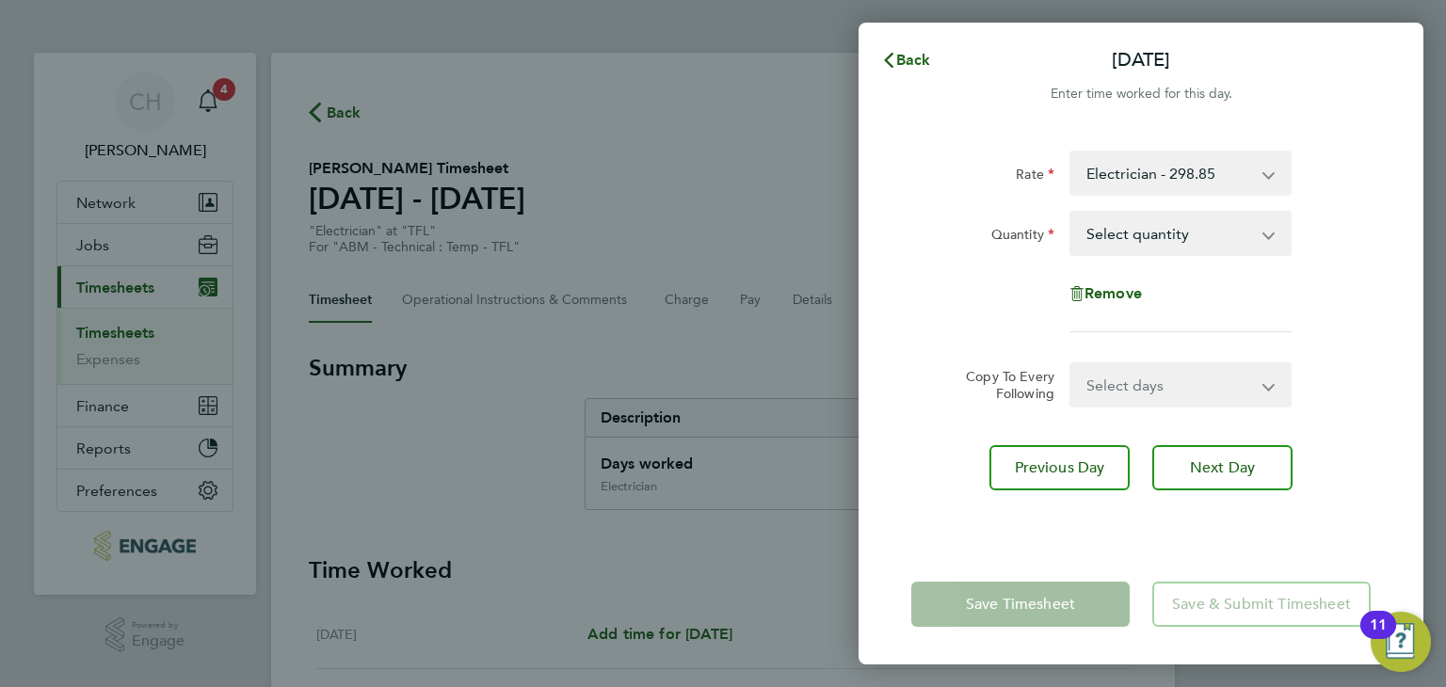
click at [1190, 195] on div "Electrician - 298.85" at bounding box center [1180, 173] width 222 height 45
click at [1164, 243] on select "Select quantity 0.5 1" at bounding box center [1169, 233] width 196 height 41
select select "1"
click at [1071, 213] on select "Select quantity 0.5 1" at bounding box center [1169, 233] width 196 height 41
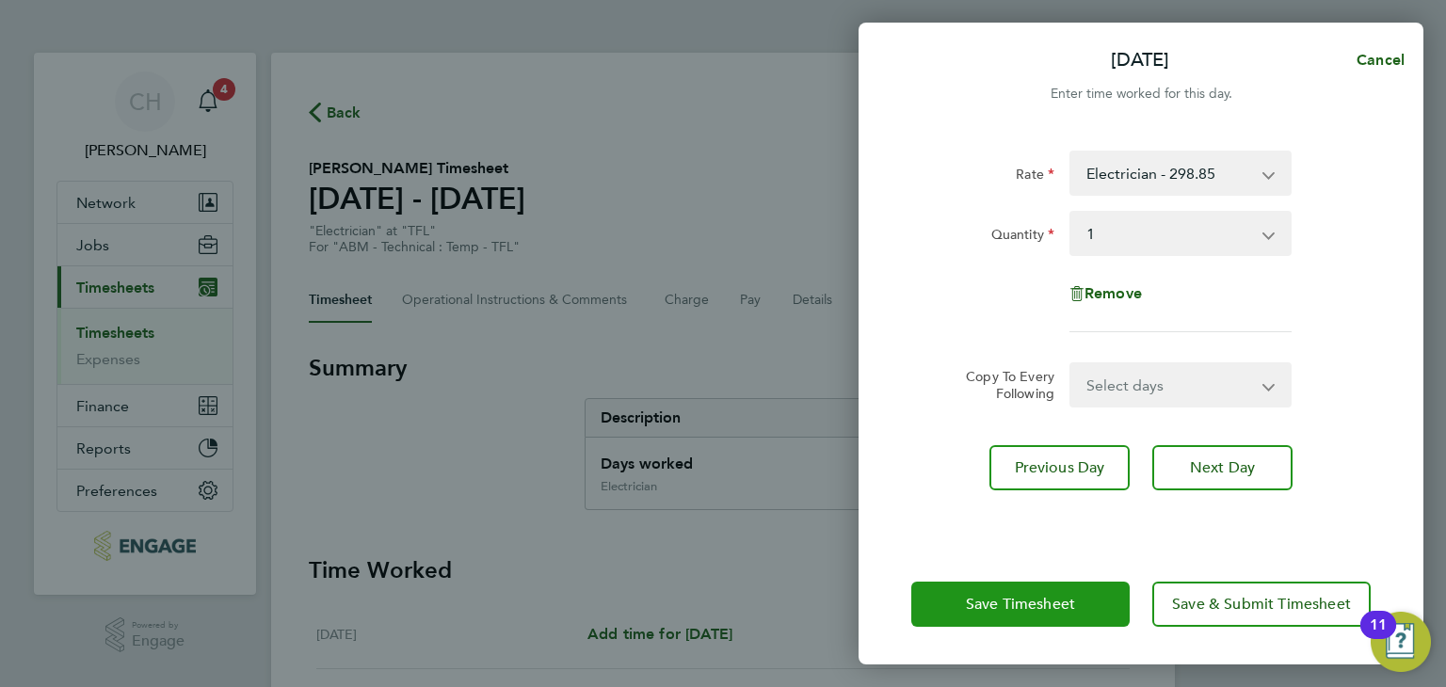
click at [1023, 584] on button "Save Timesheet" at bounding box center [1020, 604] width 218 height 45
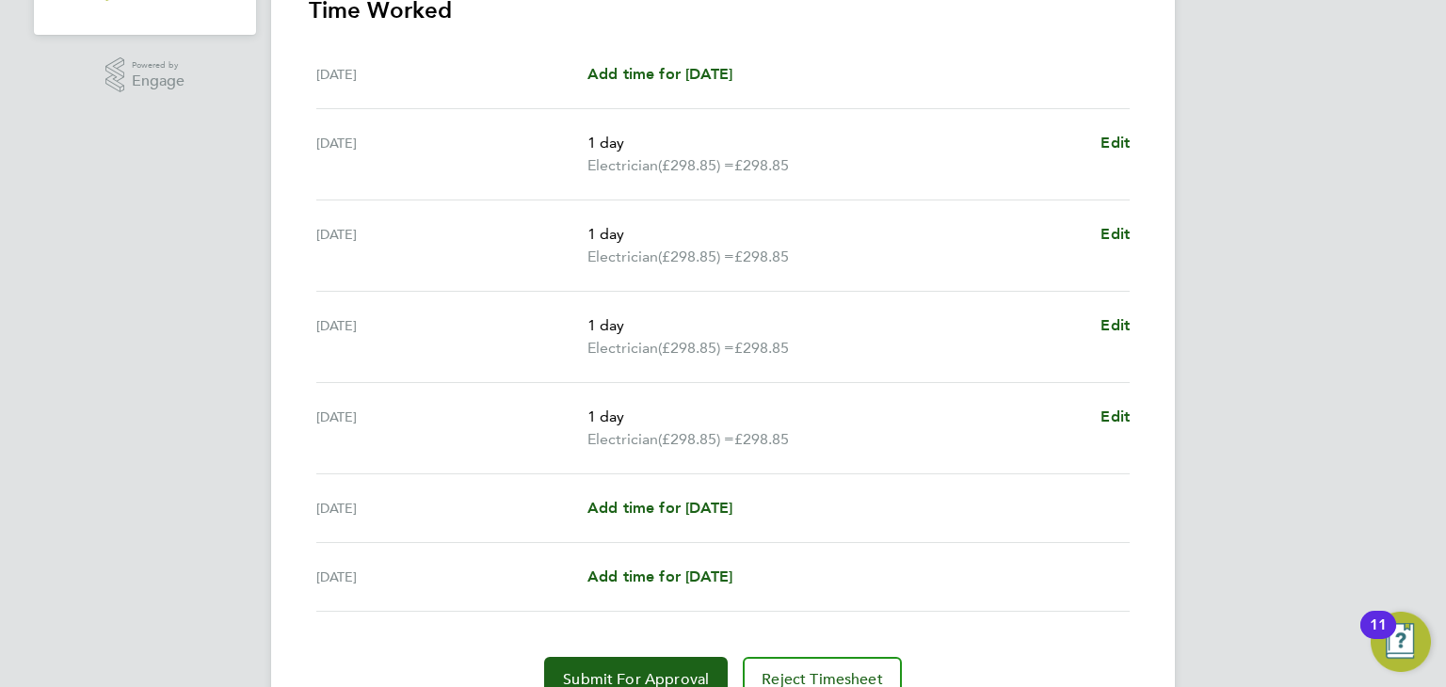
scroll to position [648, 0]
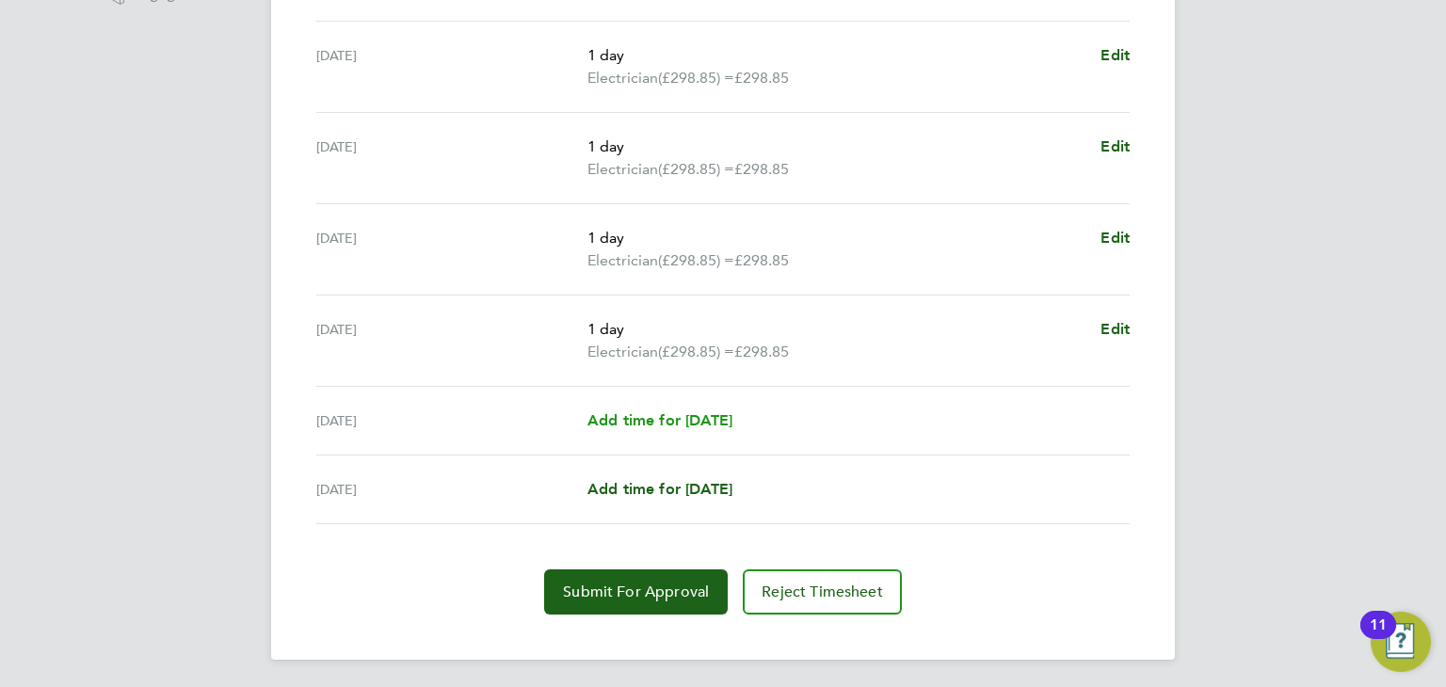
click at [681, 419] on span "Add time for [DATE]" at bounding box center [659, 420] width 145 height 18
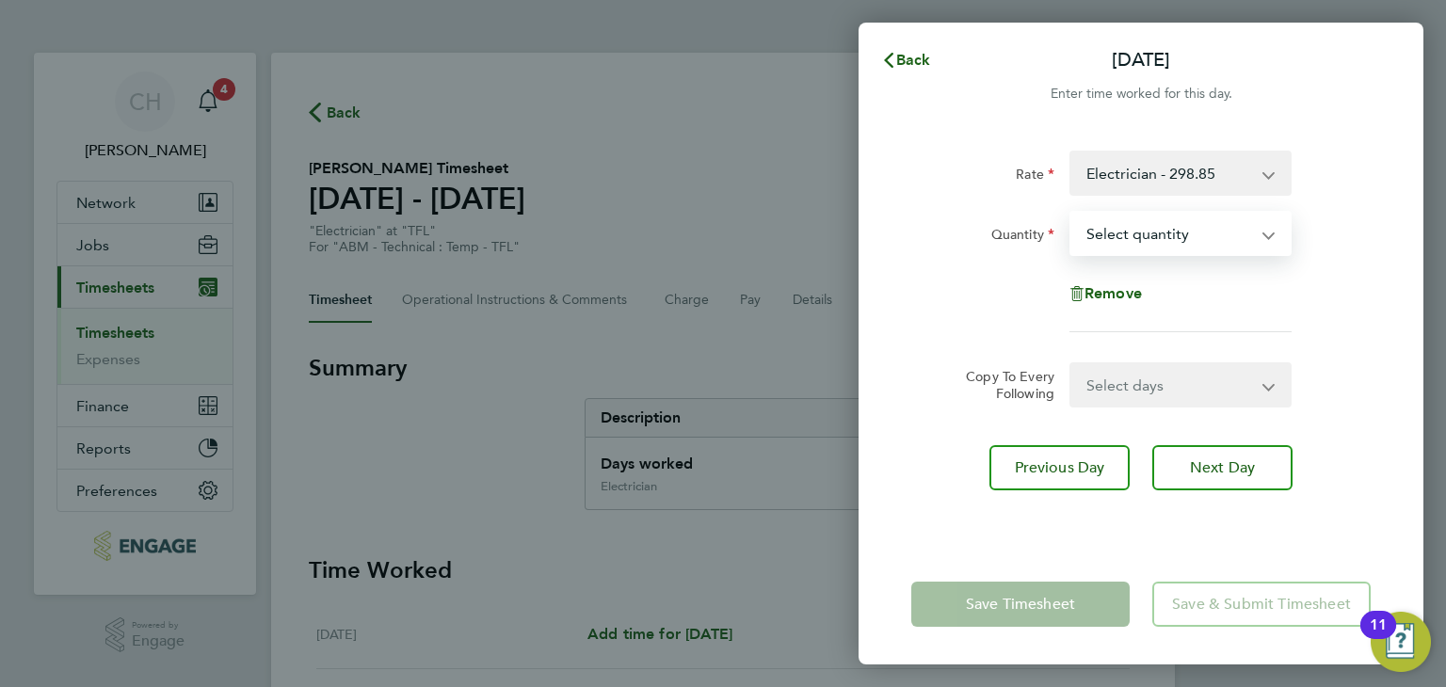
drag, startPoint x: 1181, startPoint y: 236, endPoint x: 1175, endPoint y: 252, distance: 17.3
click at [1181, 236] on select "Select quantity 0.5 1" at bounding box center [1169, 233] width 196 height 41
select select "1"
click at [1071, 213] on select "Select quantity 0.5 1" at bounding box center [1169, 233] width 196 height 41
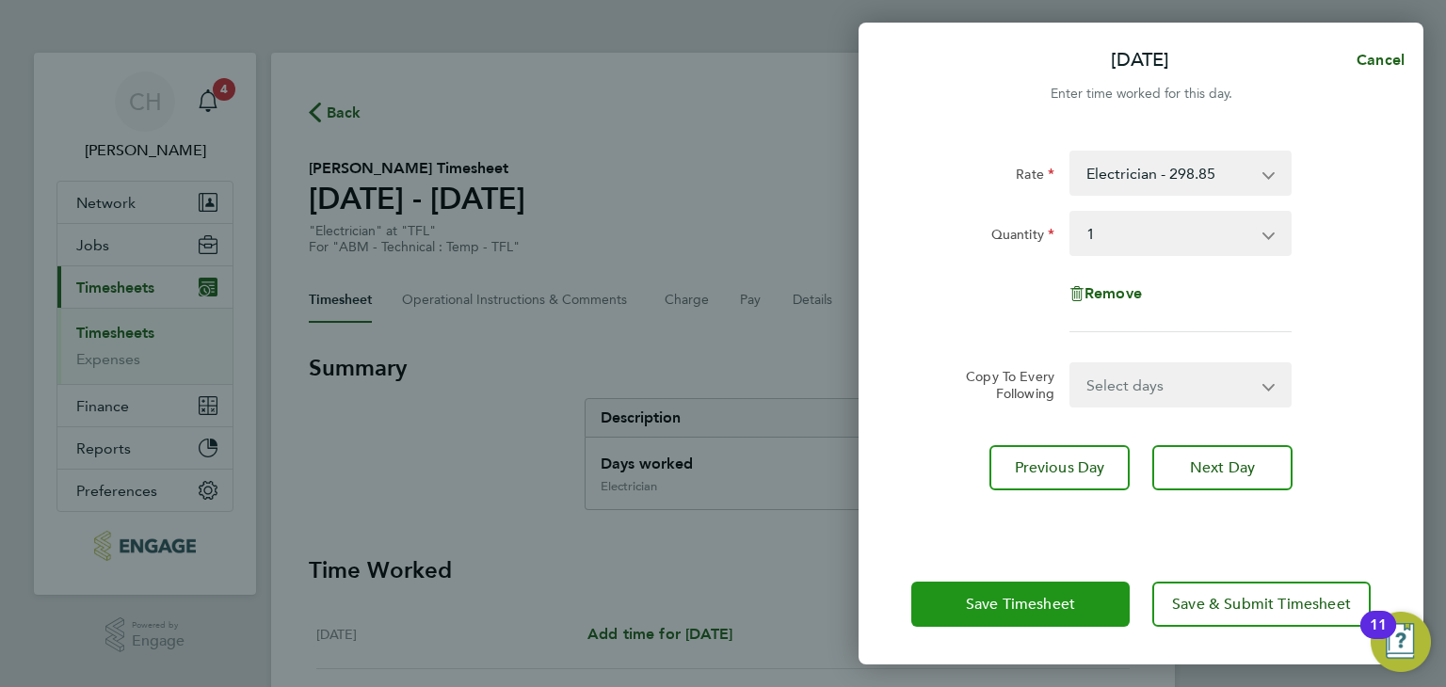
click at [1047, 615] on button "Save Timesheet" at bounding box center [1020, 604] width 218 height 45
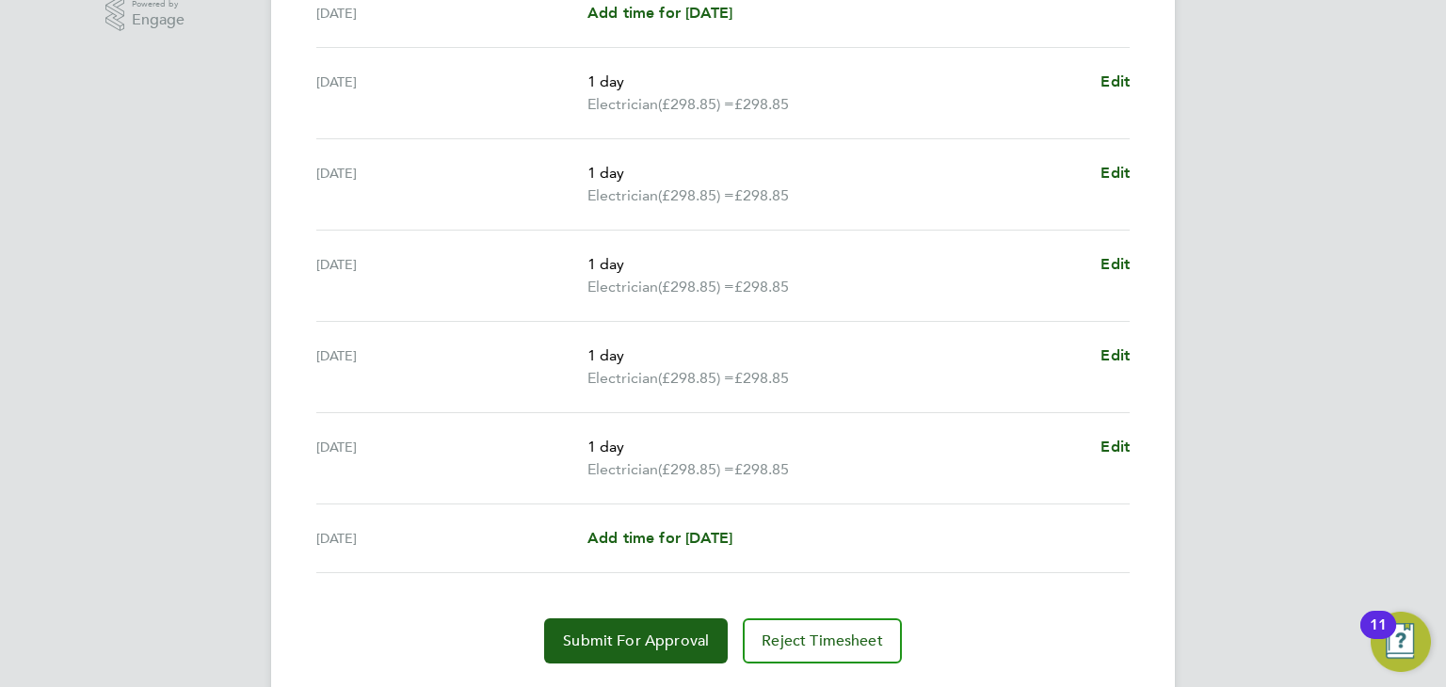
scroll to position [670, 0]
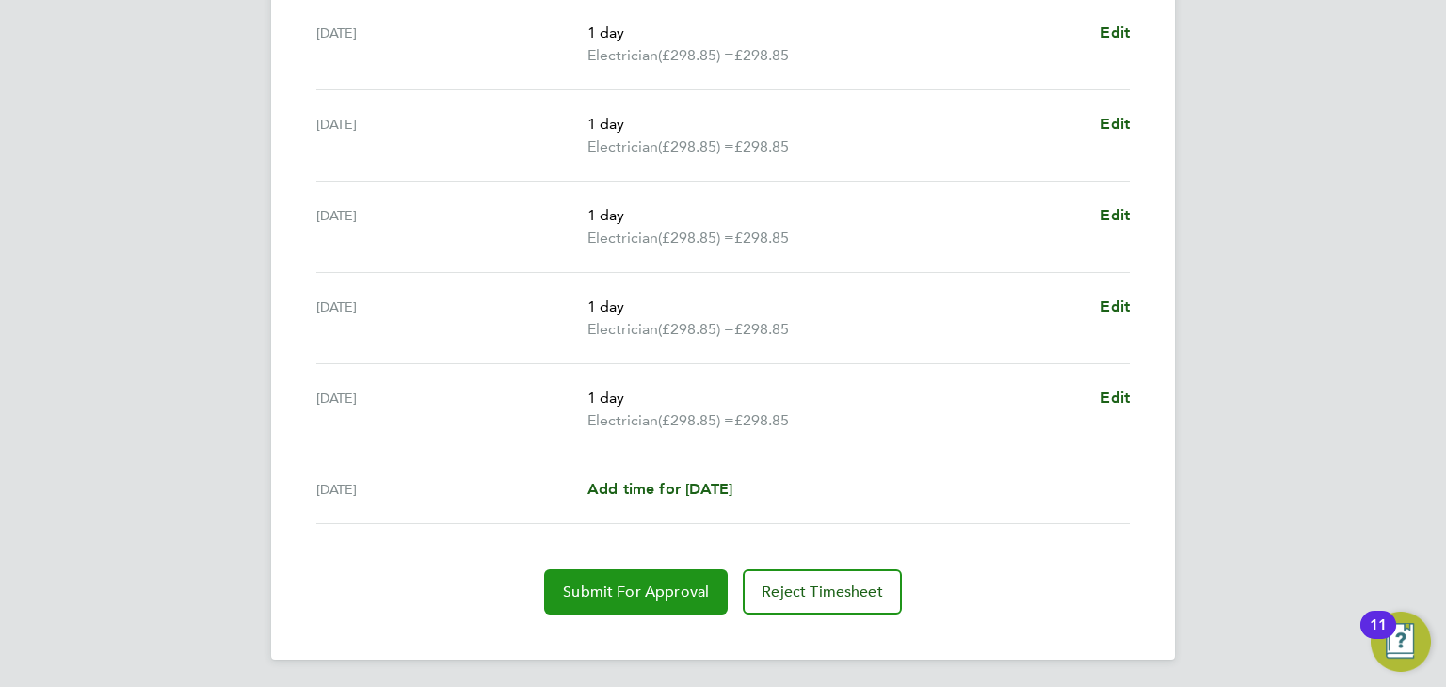
drag, startPoint x: 666, startPoint y: 586, endPoint x: 683, endPoint y: 588, distance: 18.0
click at [666, 586] on span "Submit For Approval" at bounding box center [636, 592] width 146 height 19
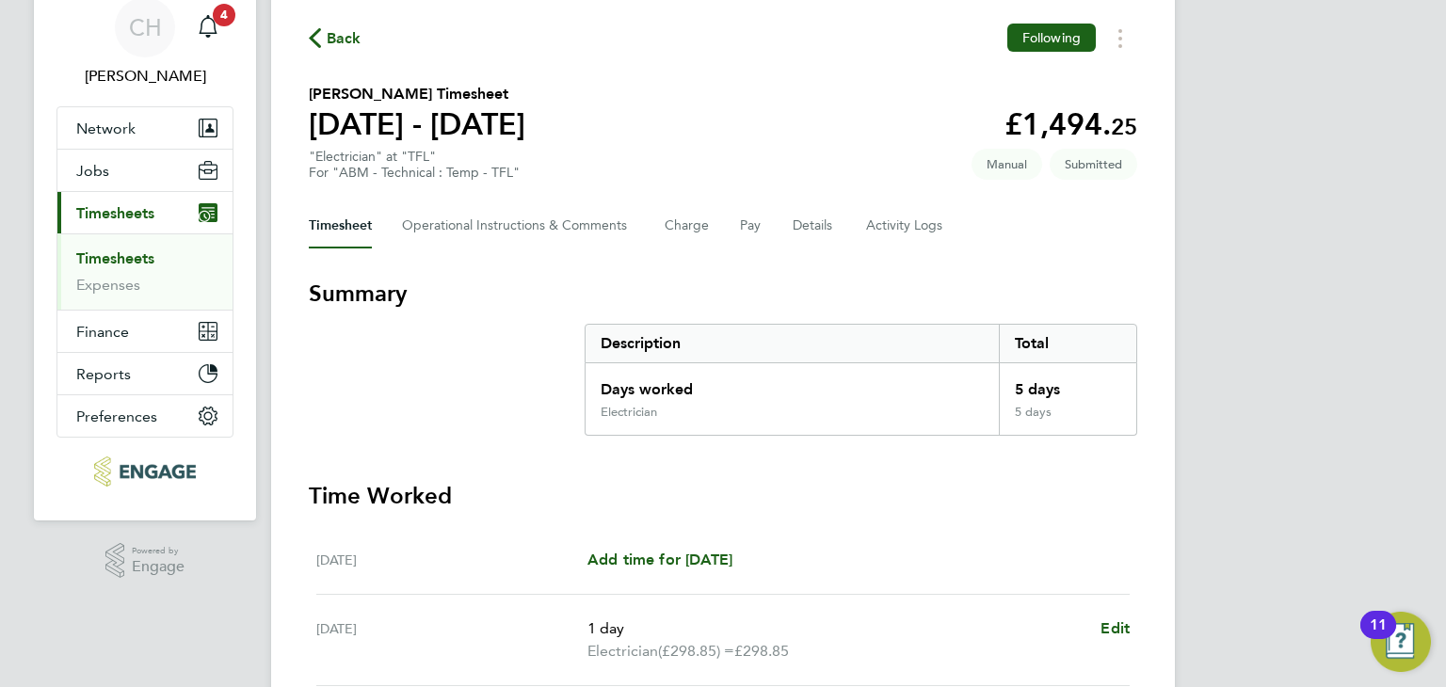
scroll to position [0, 0]
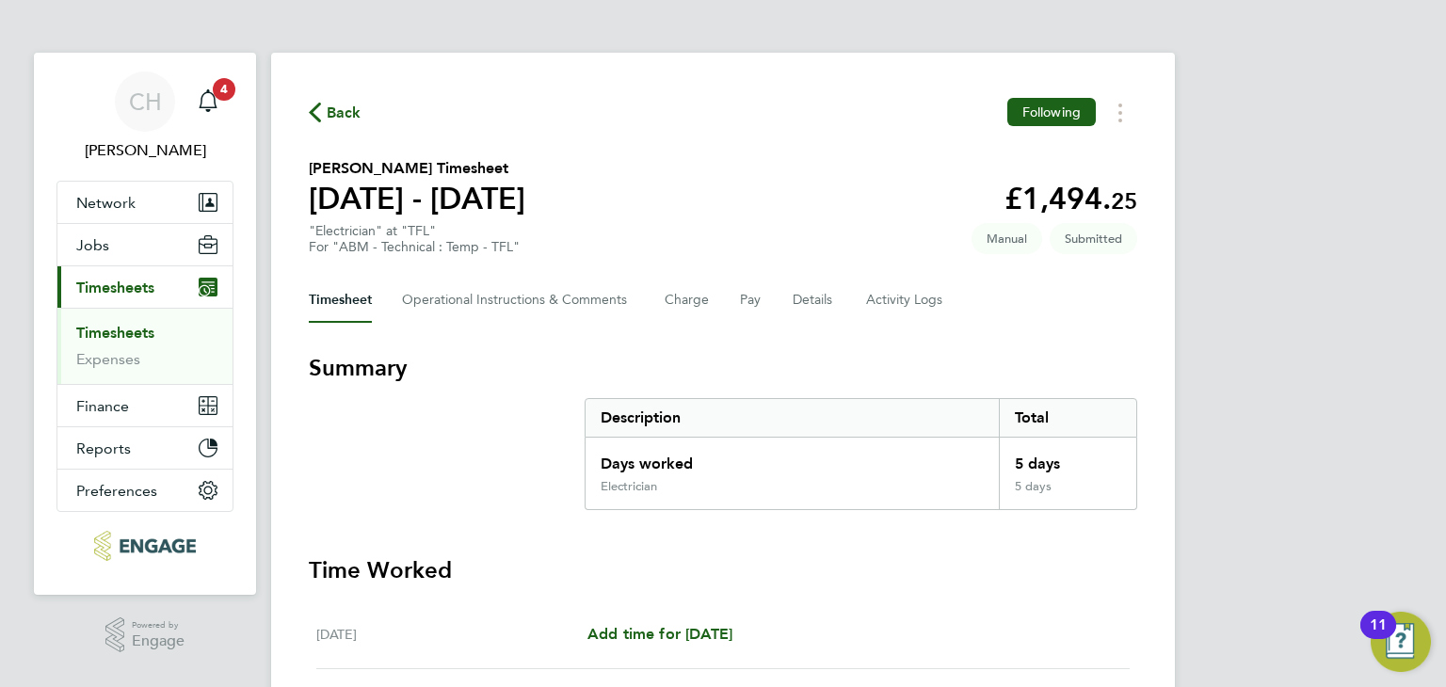
click at [124, 321] on ul "Timesheets Expenses" at bounding box center [144, 346] width 175 height 76
click at [115, 333] on link "Timesheets" at bounding box center [115, 333] width 78 height 18
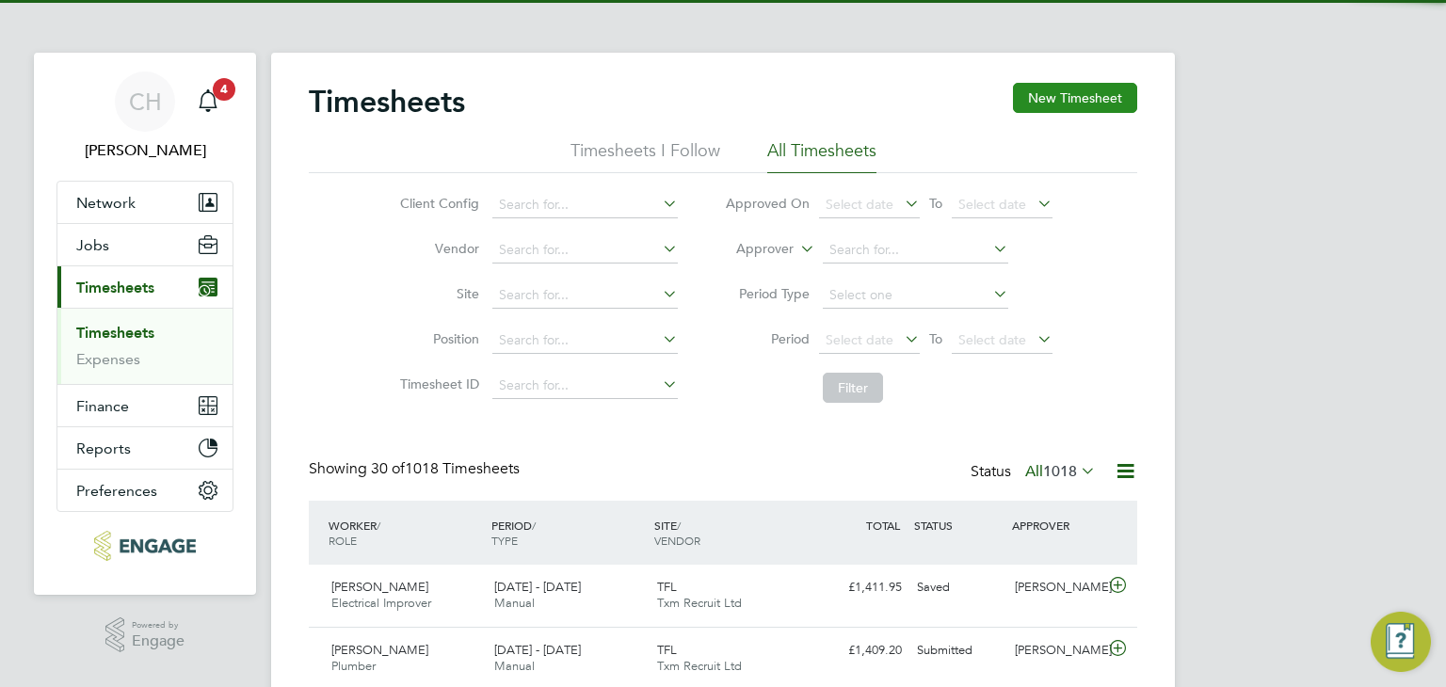
scroll to position [47, 164]
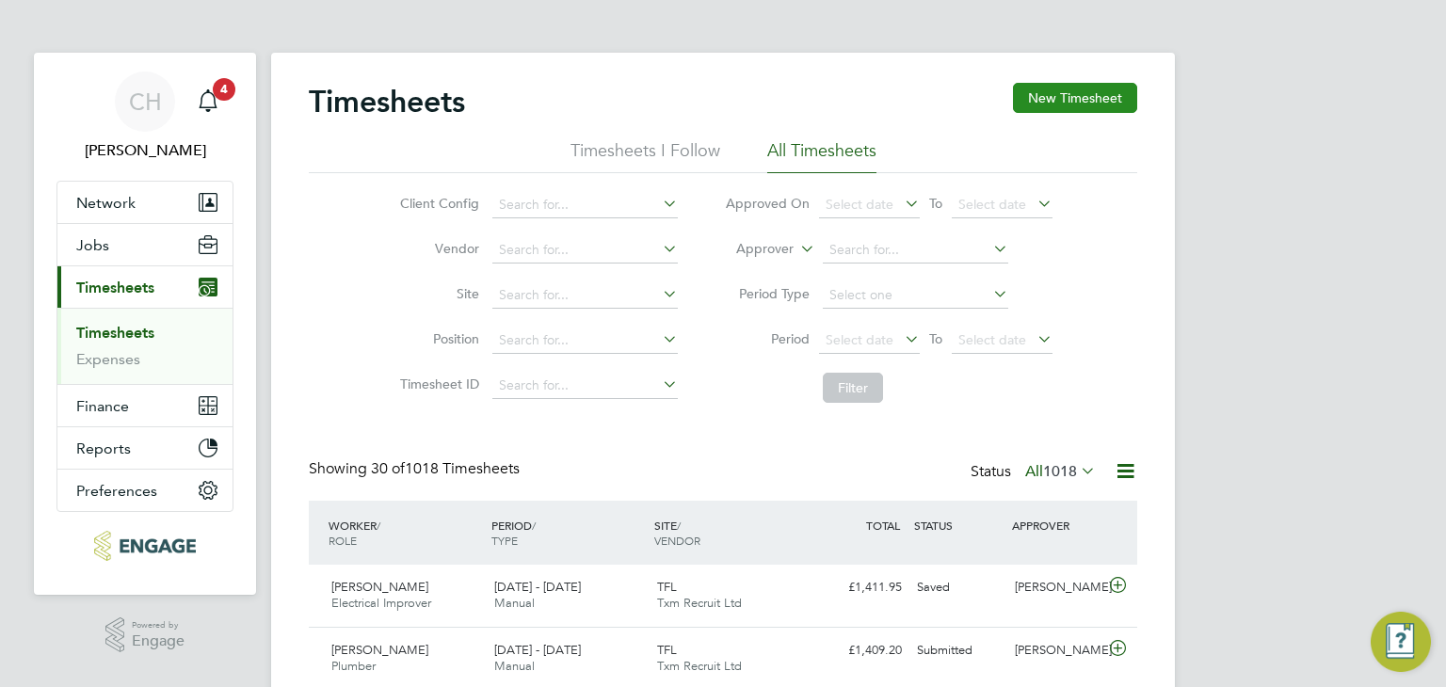
click at [1062, 96] on button "New Timesheet" at bounding box center [1075, 98] width 124 height 30
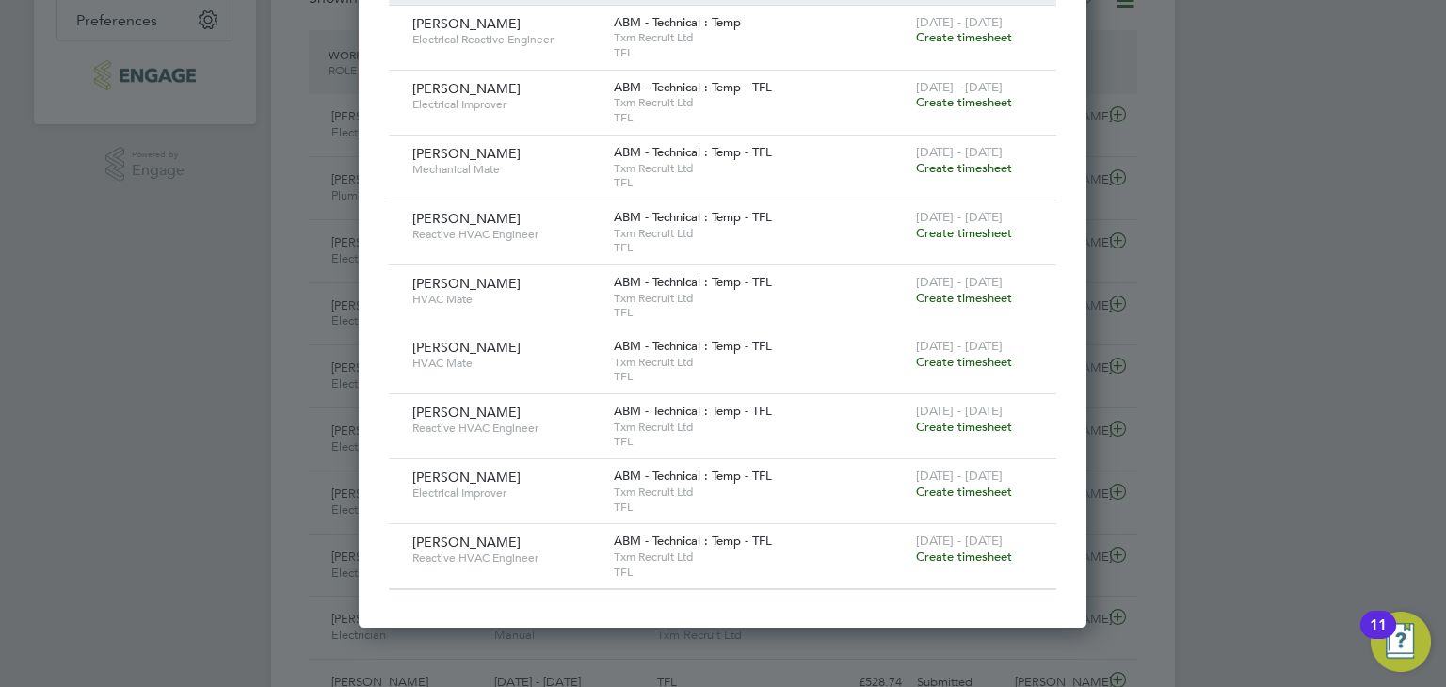
click at [979, 419] on span "Create timesheet" at bounding box center [964, 427] width 96 height 16
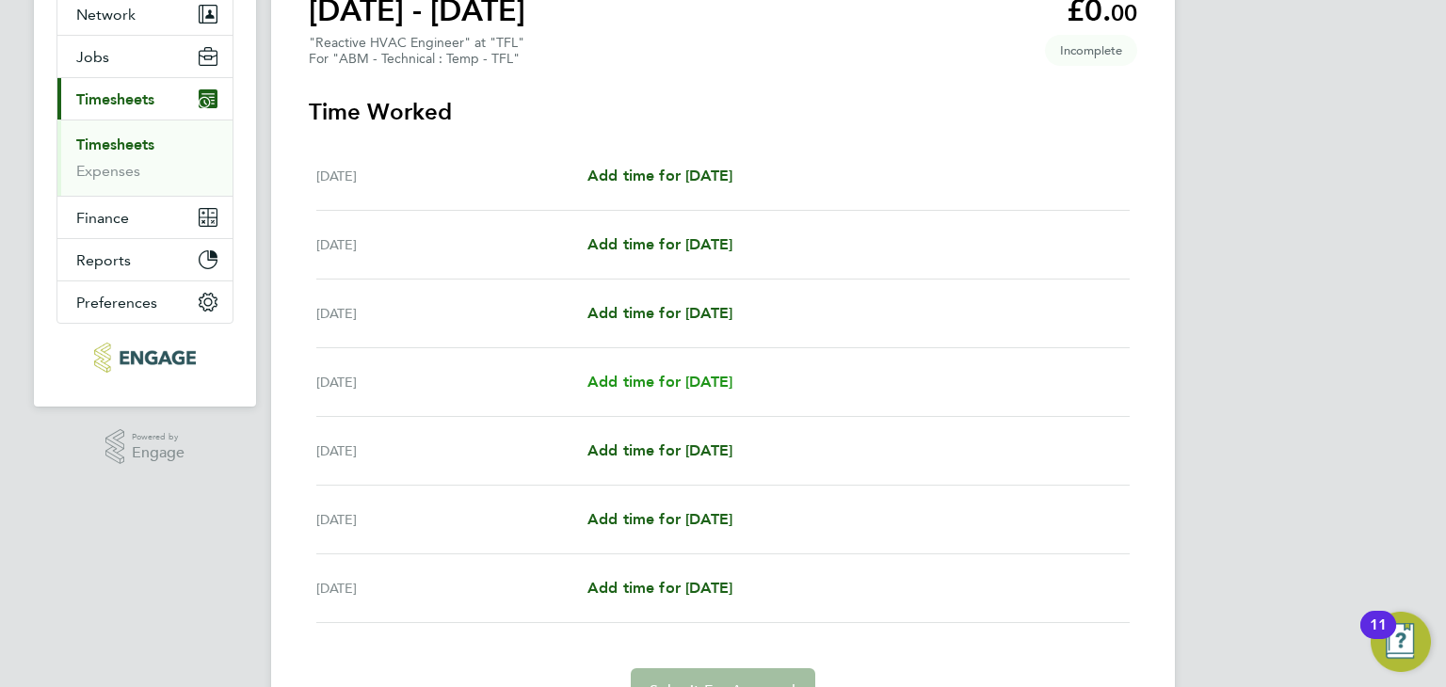
click at [635, 383] on span "Add time for [DATE]" at bounding box center [659, 382] width 145 height 18
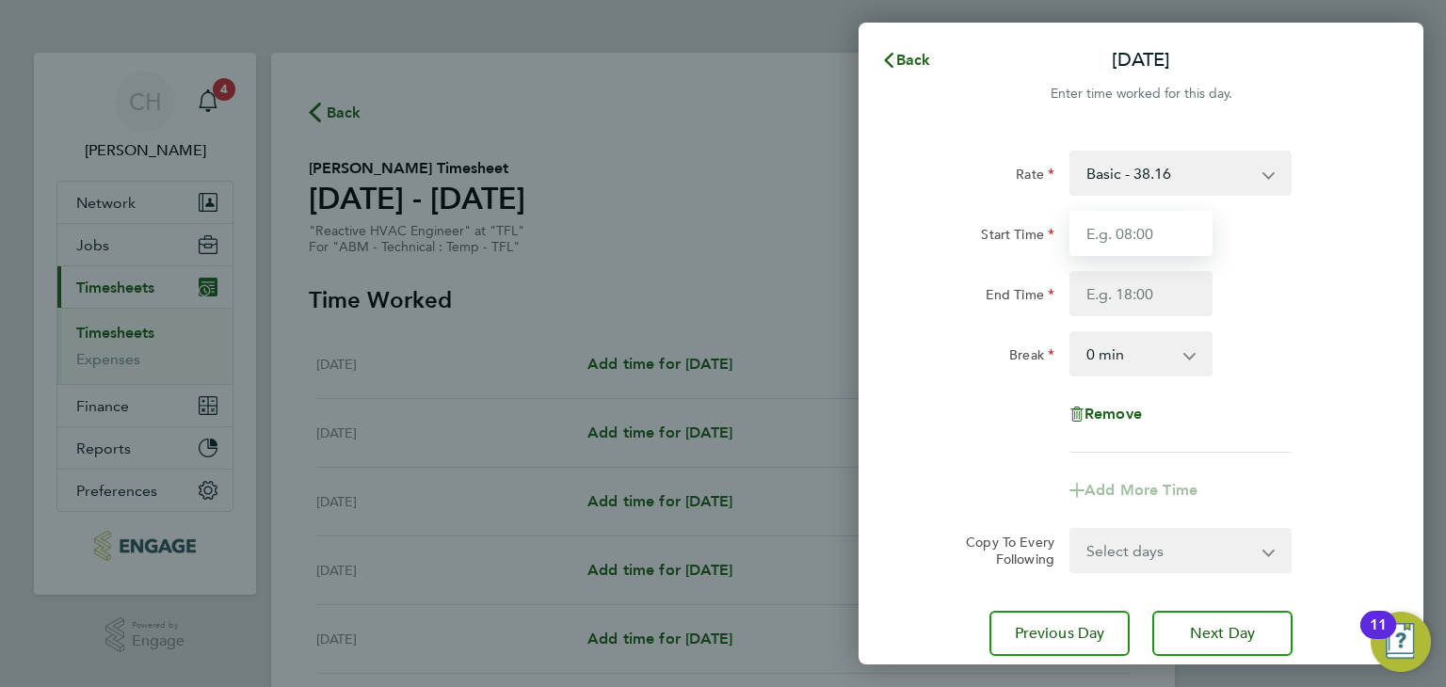
click at [1128, 239] on input "Start Time" at bounding box center [1140, 233] width 143 height 45
type input "06:00"
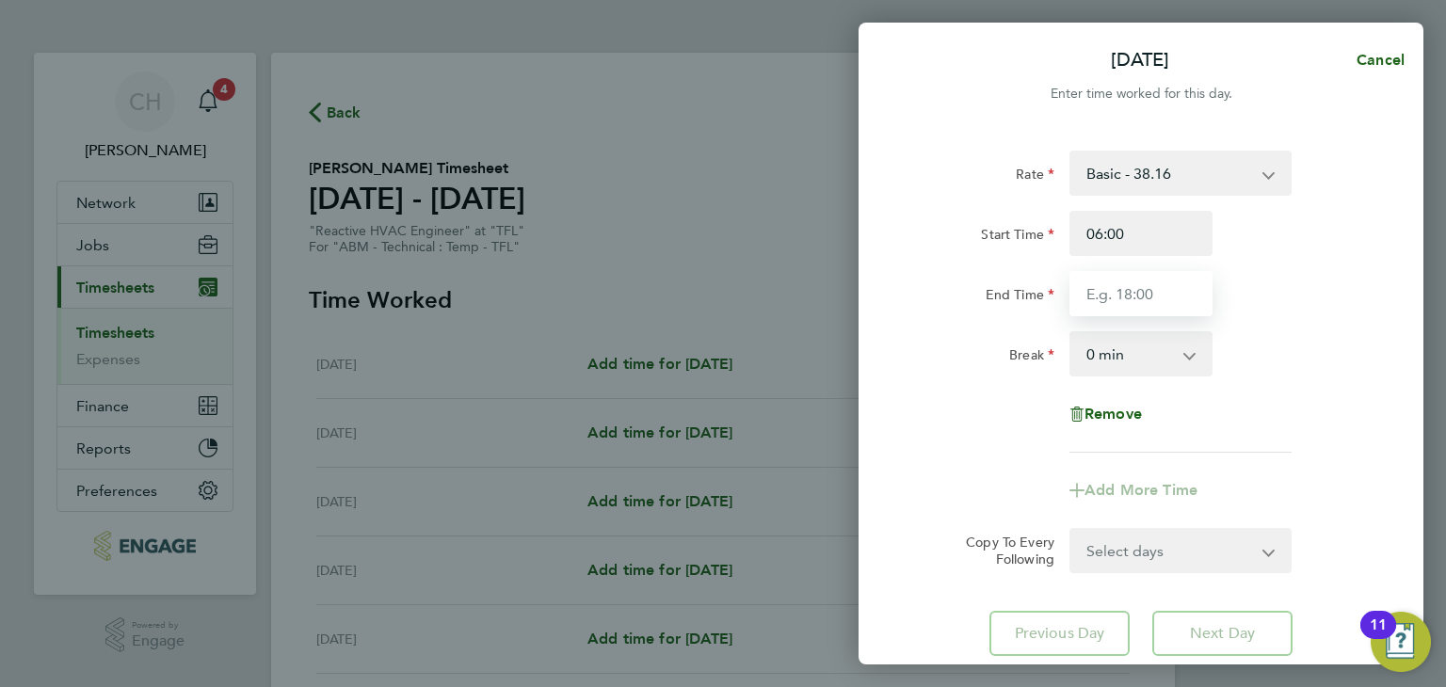
click at [1107, 292] on input "End Time" at bounding box center [1140, 293] width 143 height 45
type input "18:00"
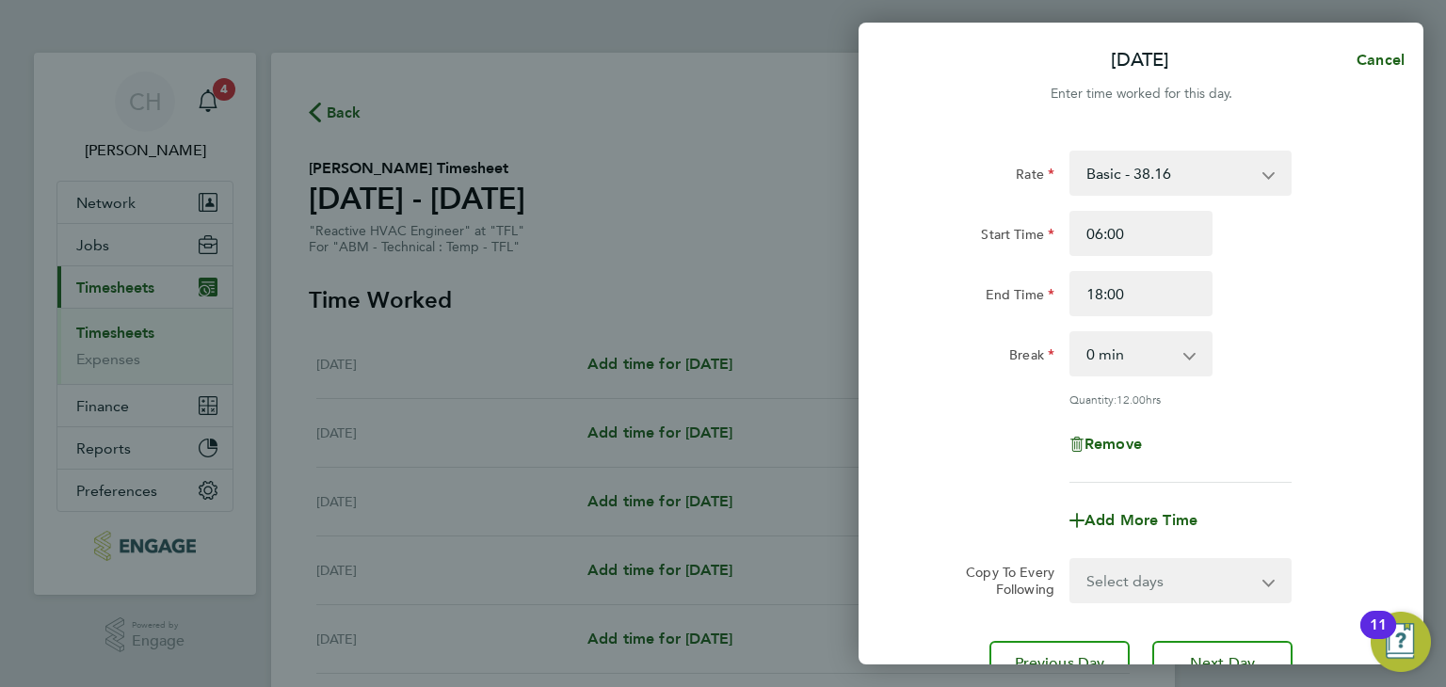
drag, startPoint x: 1337, startPoint y: 359, endPoint x: 1325, endPoint y: 351, distance: 13.6
click at [1336, 359] on div "Break 0 min 15 min 30 min 45 min 60 min 75 min 90 min" at bounding box center [1141, 353] width 474 height 45
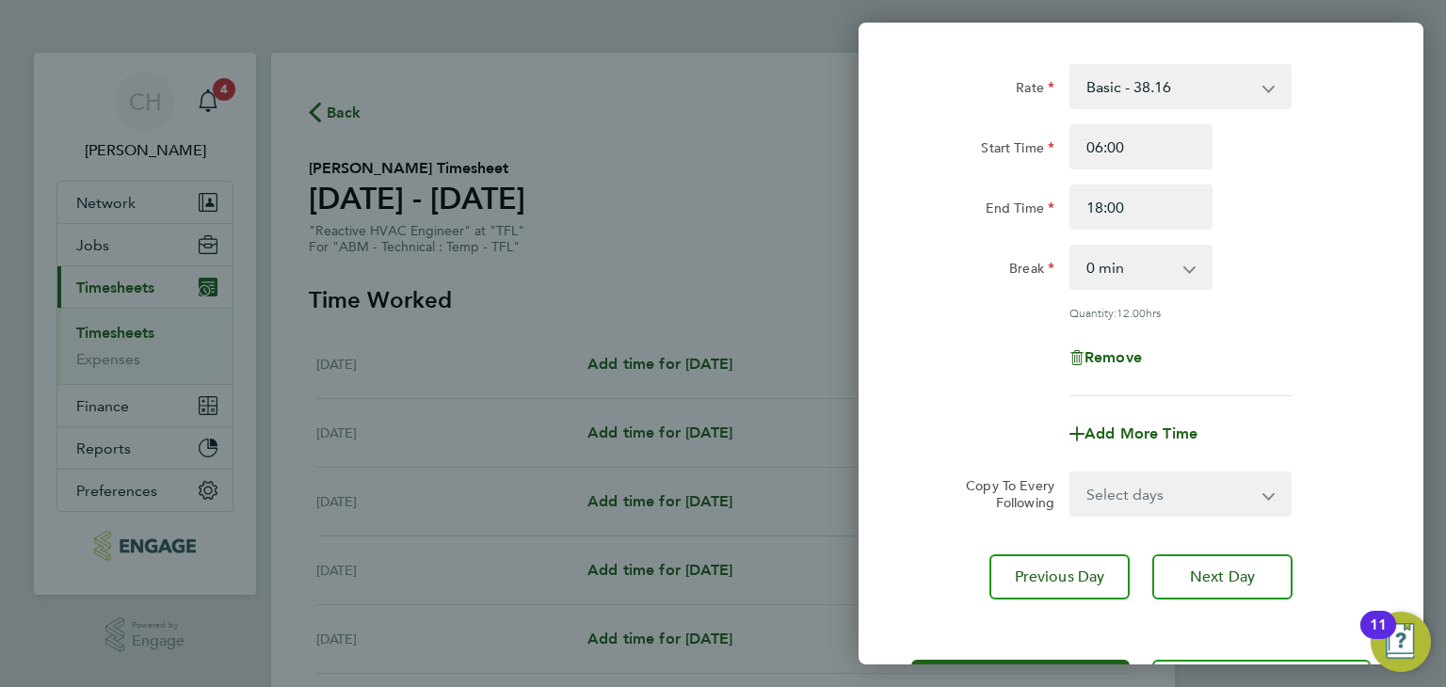
scroll to position [162, 0]
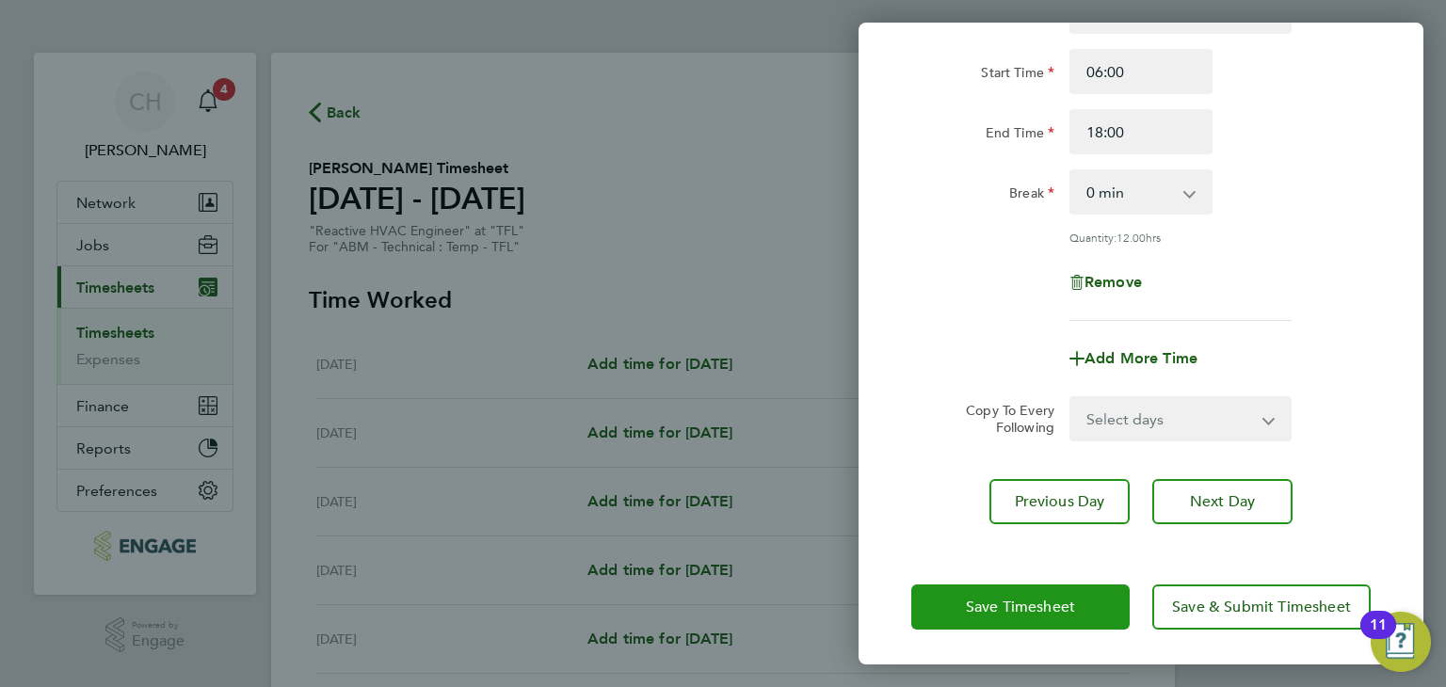
click at [972, 606] on span "Save Timesheet" at bounding box center [1020, 607] width 109 height 19
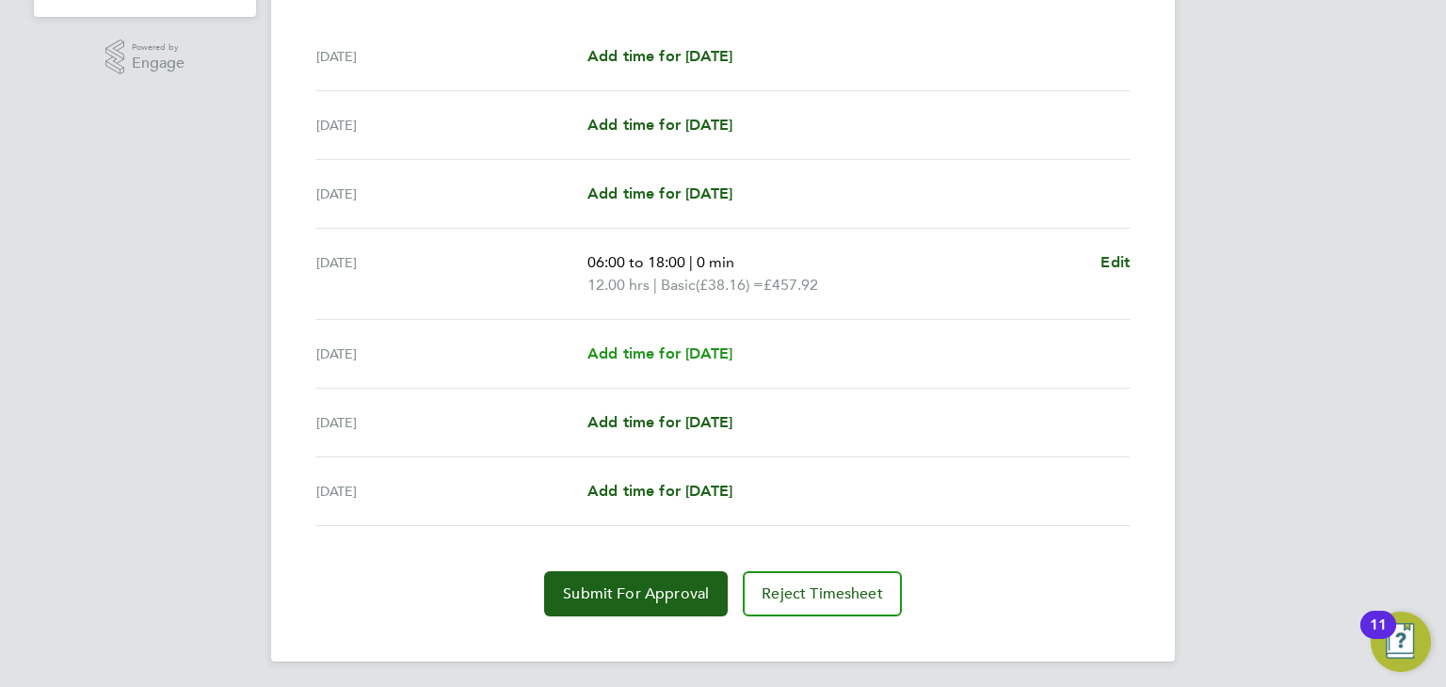
scroll to position [580, 0]
click at [677, 354] on span "Add time for [DATE]" at bounding box center [659, 352] width 145 height 18
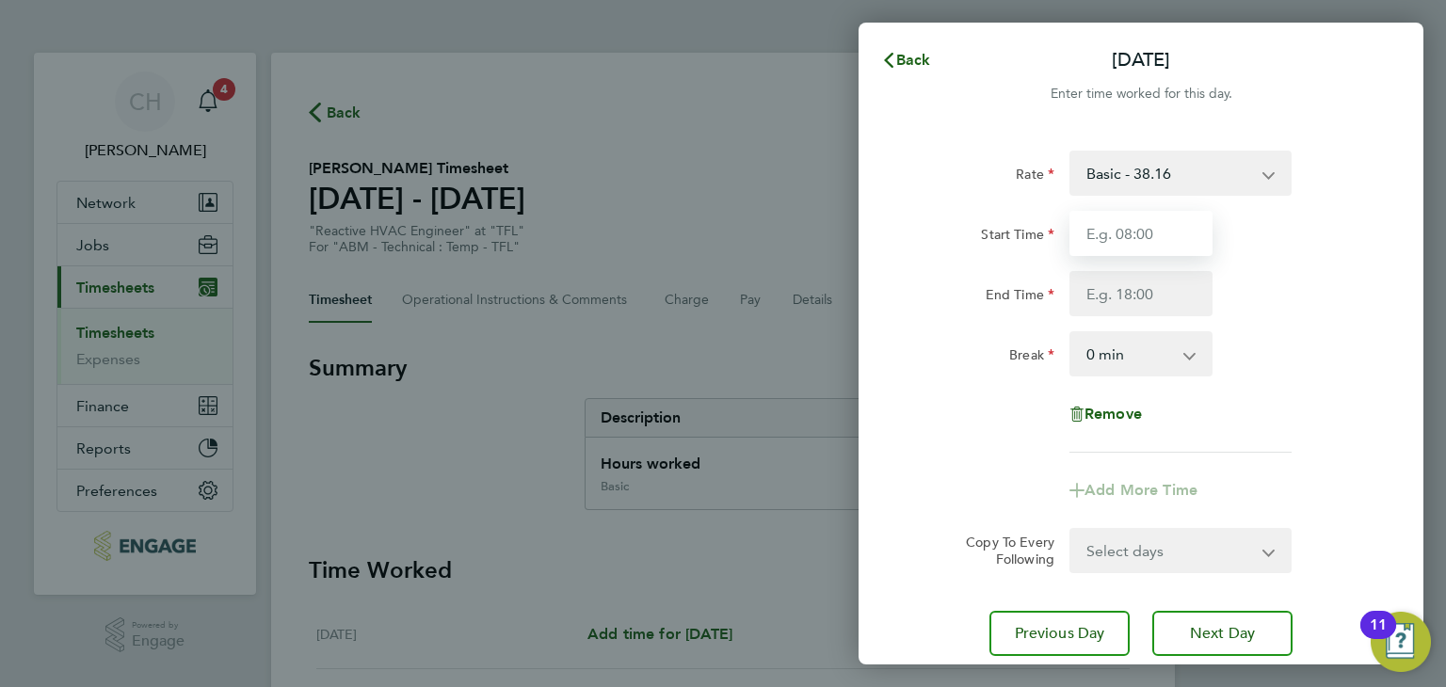
drag, startPoint x: 1152, startPoint y: 244, endPoint x: 1162, endPoint y: 250, distance: 11.5
click at [1152, 243] on input "Start Time" at bounding box center [1140, 233] width 143 height 45
type input "06:00"
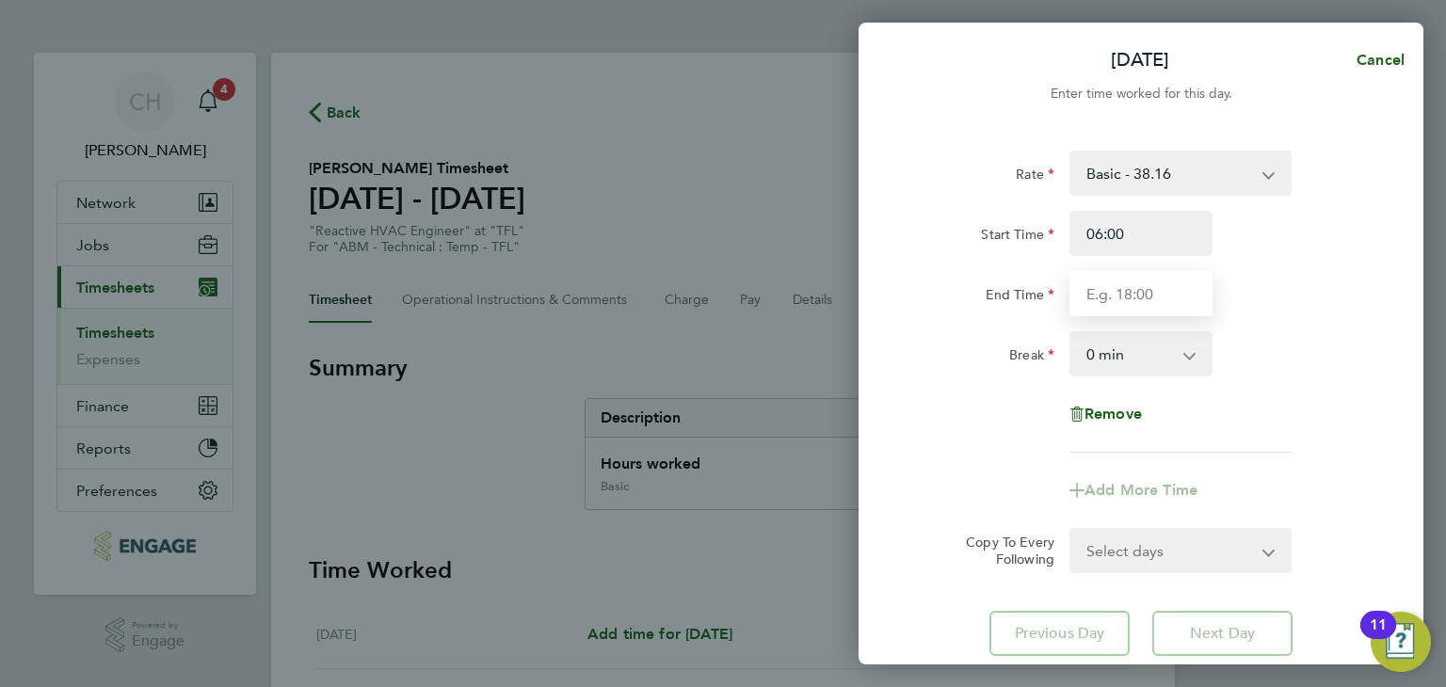
click at [1147, 312] on input "End Time" at bounding box center [1140, 293] width 143 height 45
type input "18:00"
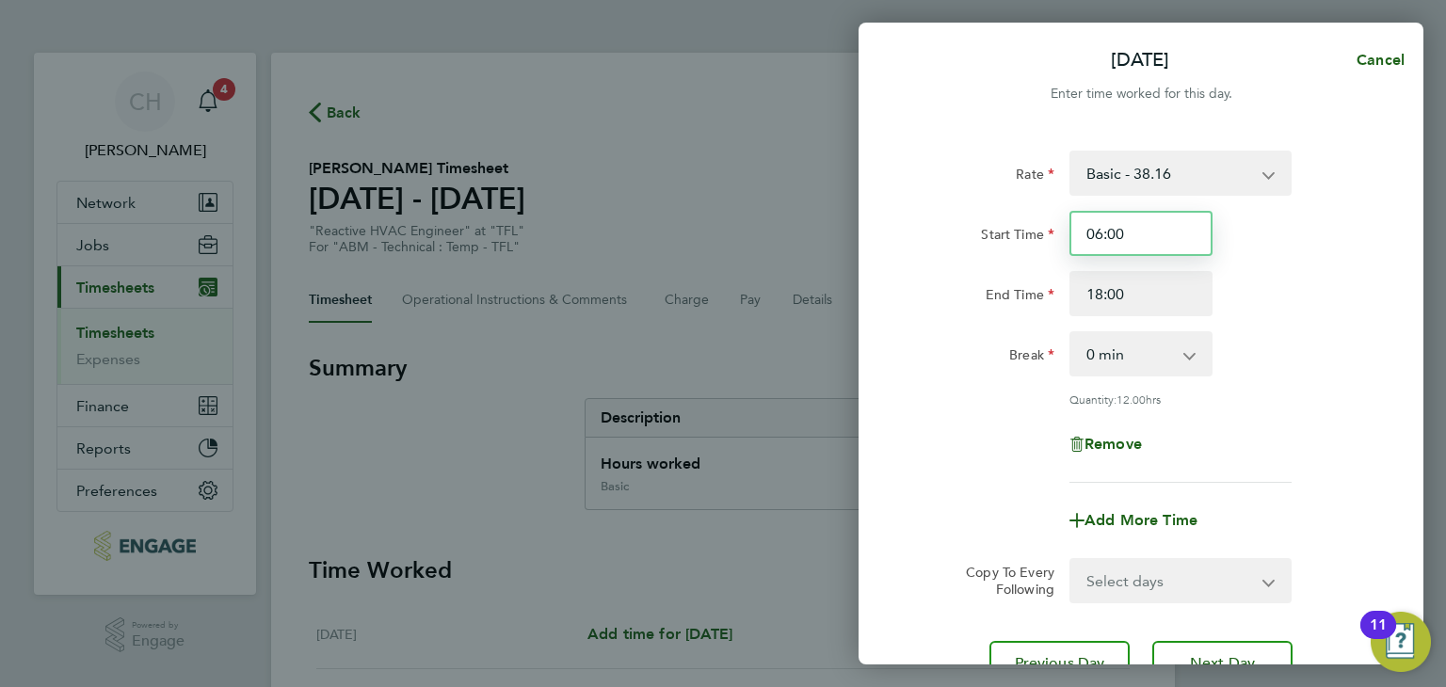
drag, startPoint x: 1128, startPoint y: 233, endPoint x: 1048, endPoint y: 211, distance: 82.9
click at [1048, 211] on div "Start Time 06:00" at bounding box center [1141, 233] width 474 height 45
click at [1335, 248] on div "Start Time 06:00" at bounding box center [1141, 233] width 474 height 45
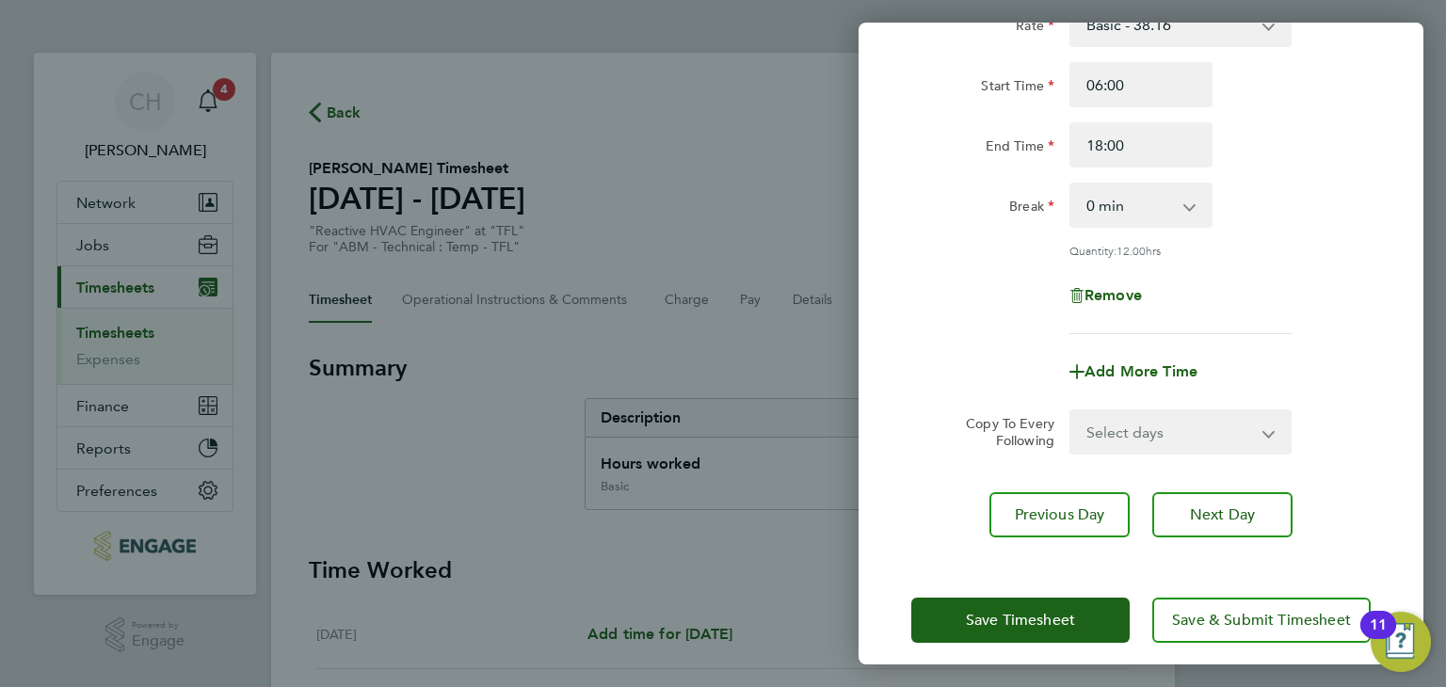
scroll to position [162, 0]
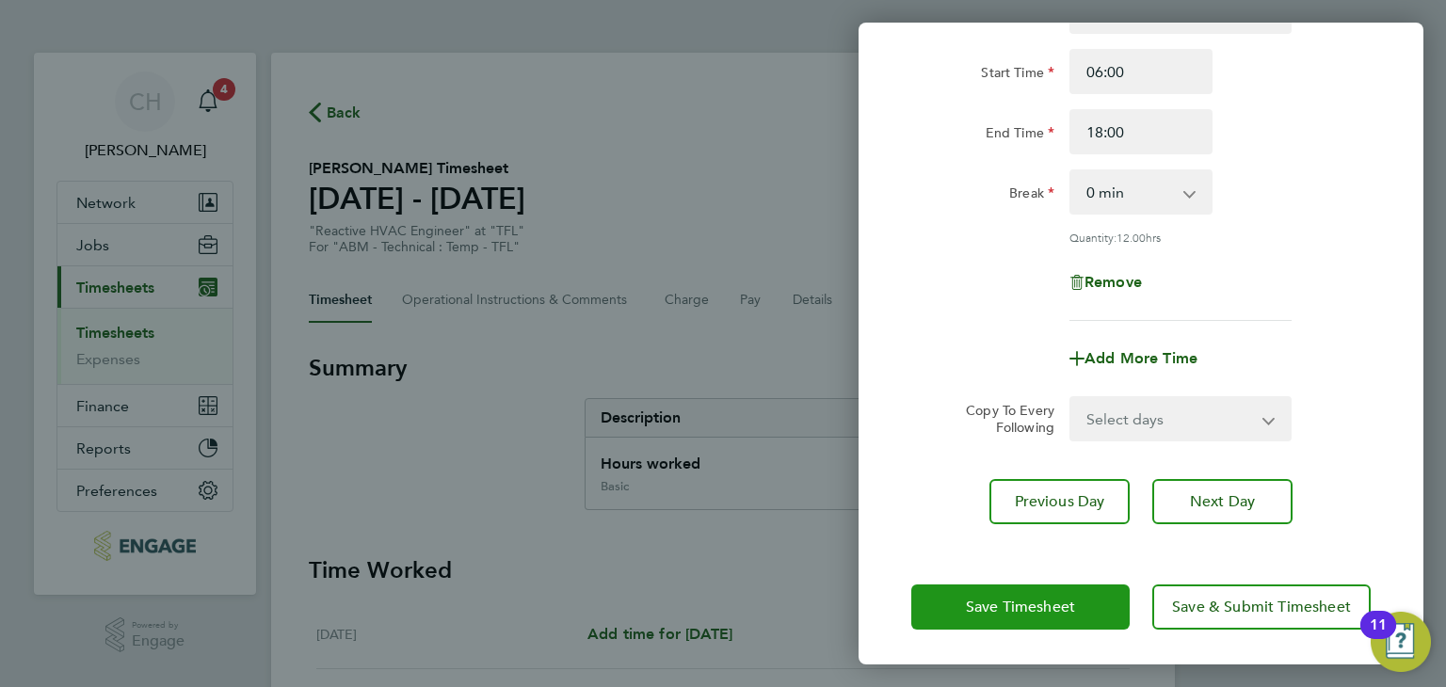
click at [983, 589] on button "Save Timesheet" at bounding box center [1020, 607] width 218 height 45
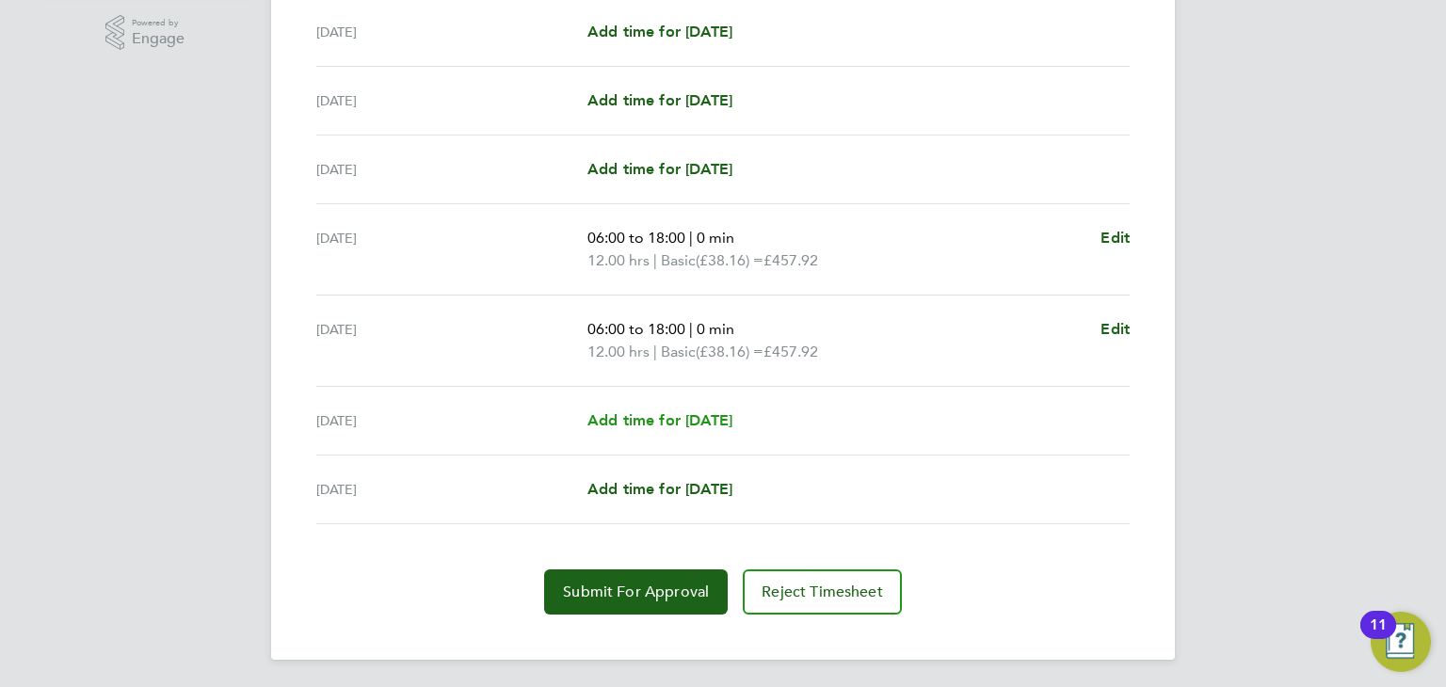
scroll to position [602, 0]
click at [678, 418] on span "Add time for [DATE]" at bounding box center [659, 420] width 145 height 18
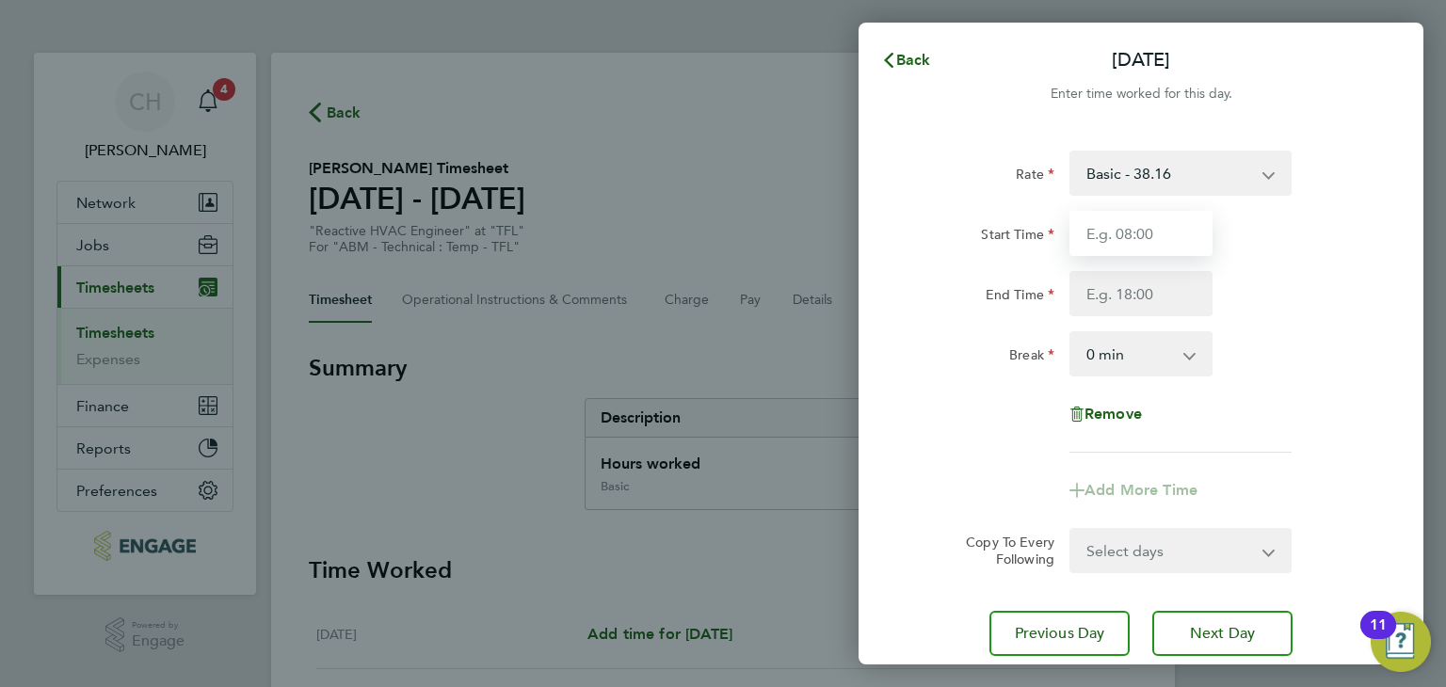
click at [1125, 239] on input "Start Time" at bounding box center [1140, 233] width 143 height 45
type input "06:00"
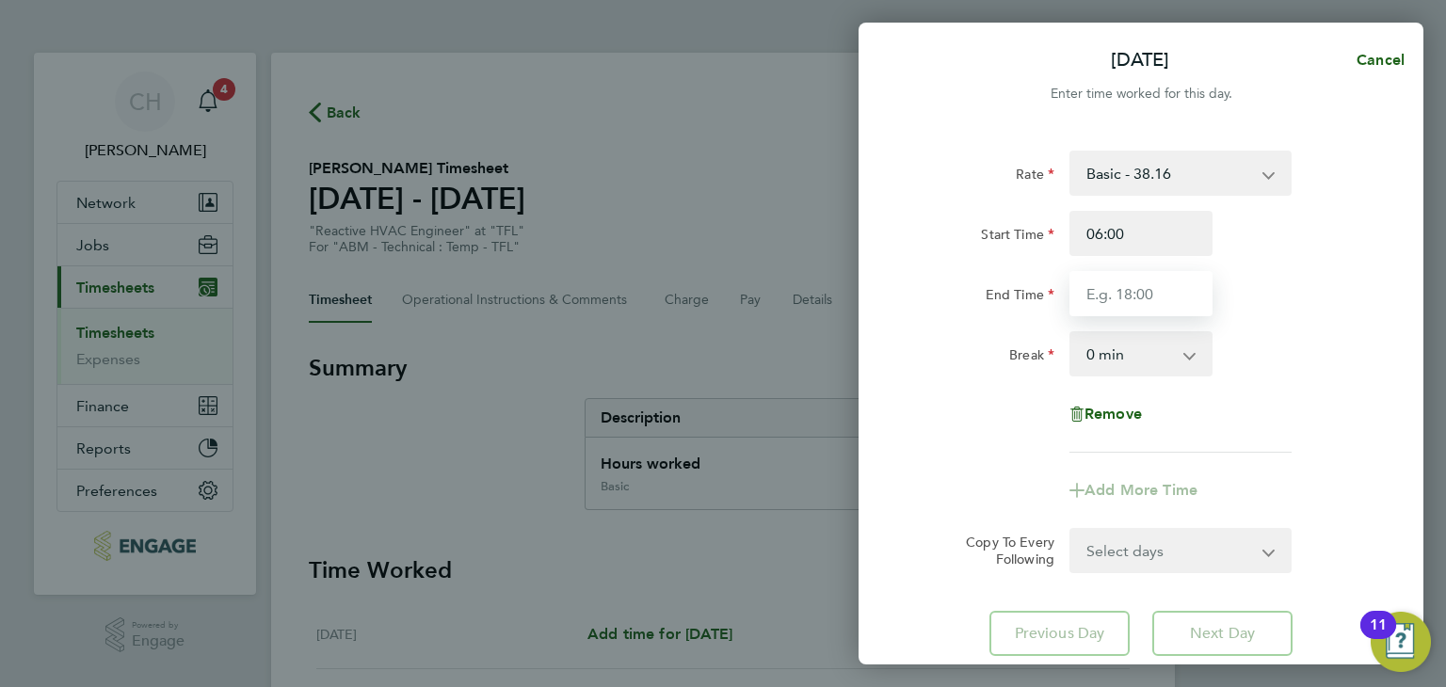
drag, startPoint x: 1099, startPoint y: 313, endPoint x: 1091, endPoint y: 305, distance: 11.3
click at [1098, 313] on input "End Time" at bounding box center [1140, 293] width 143 height 45
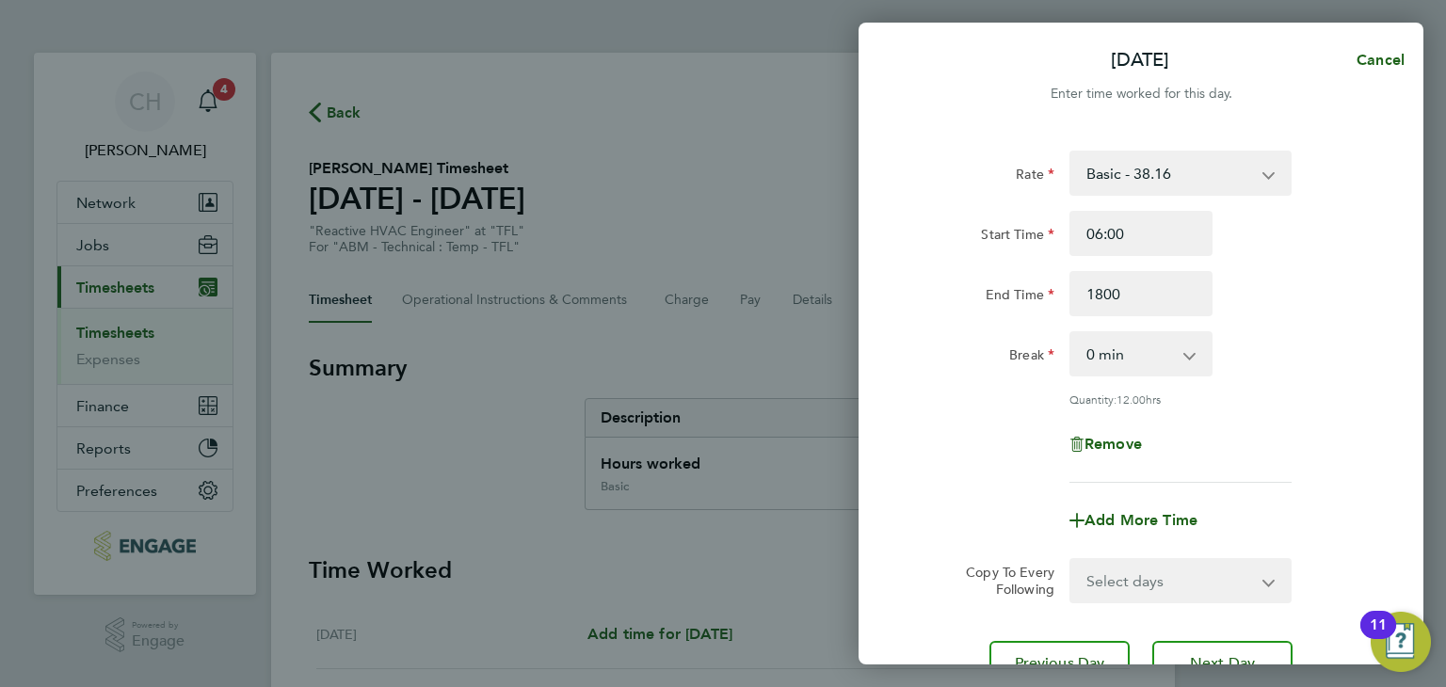
type input "18:00"
click at [1306, 302] on div "End Time 18:00" at bounding box center [1141, 293] width 474 height 45
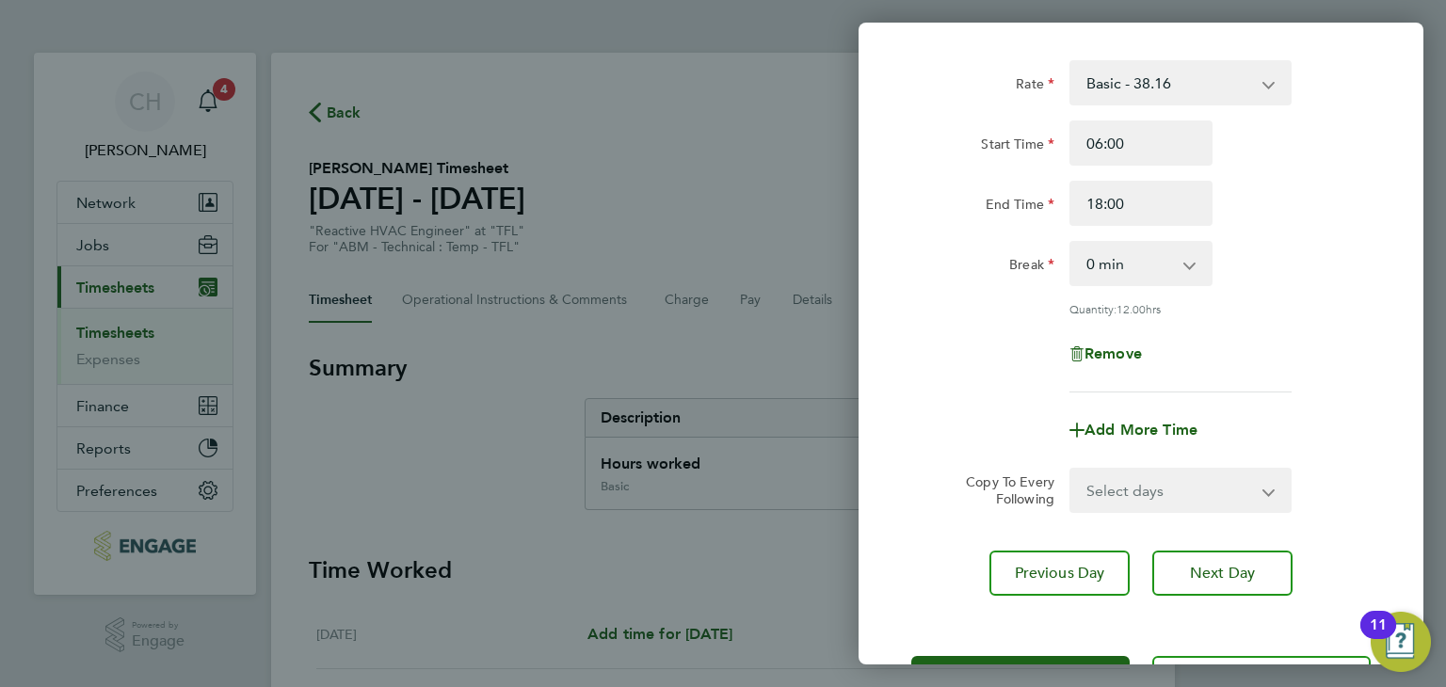
scroll to position [162, 0]
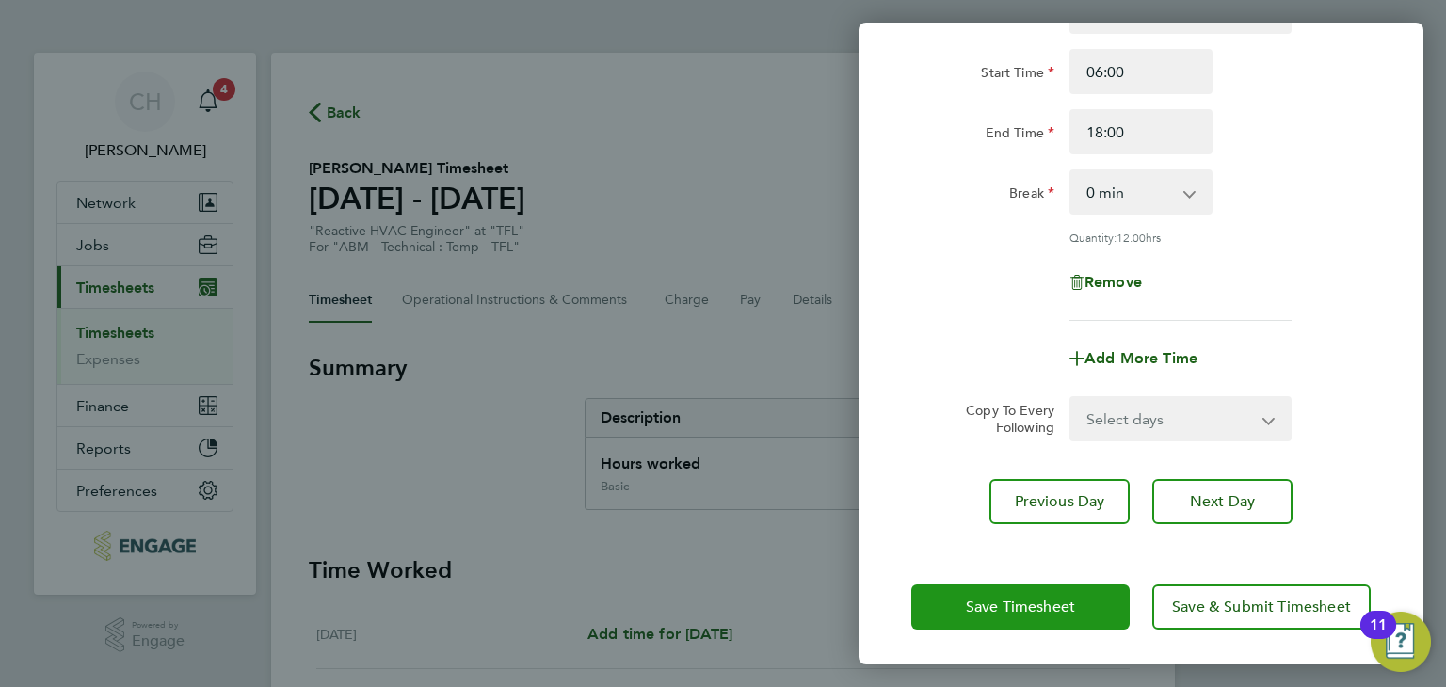
click at [1010, 585] on button "Save Timesheet" at bounding box center [1020, 607] width 218 height 45
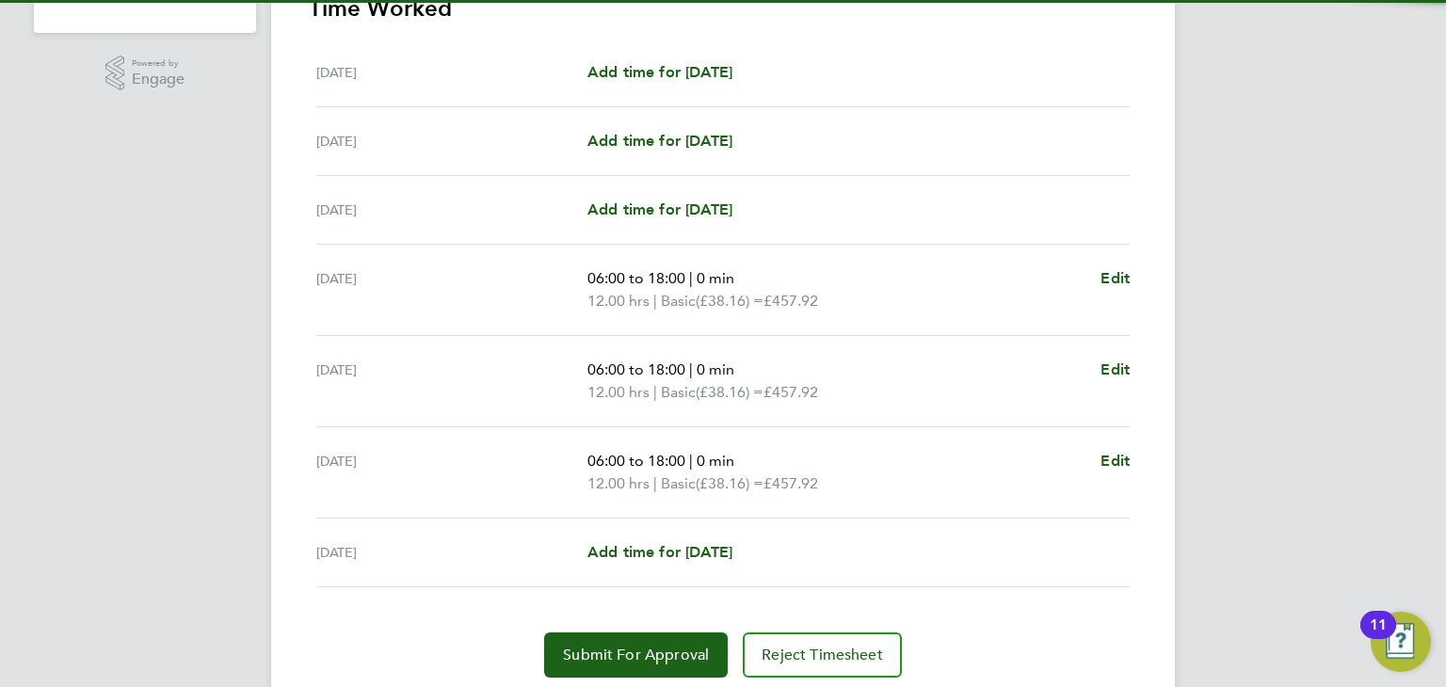
scroll to position [565, 0]
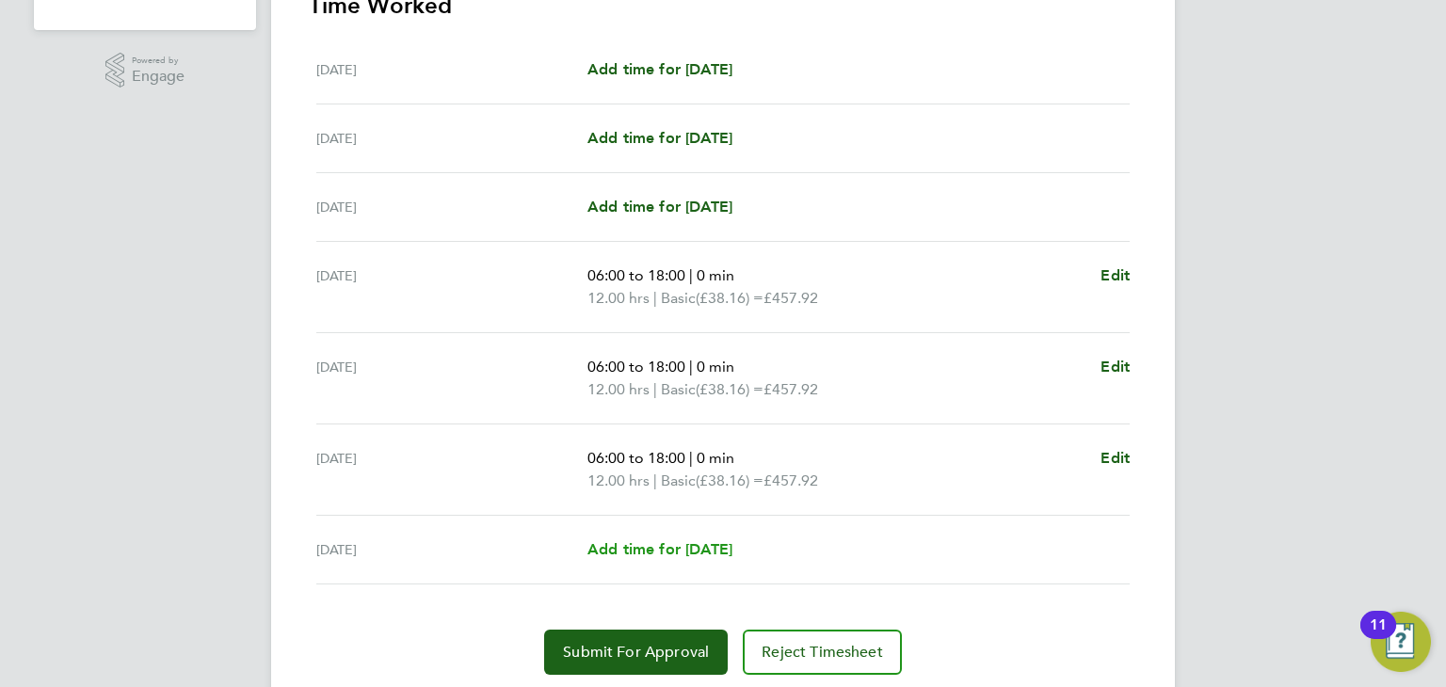
click at [667, 540] on span "Add time for [DATE]" at bounding box center [659, 549] width 145 height 18
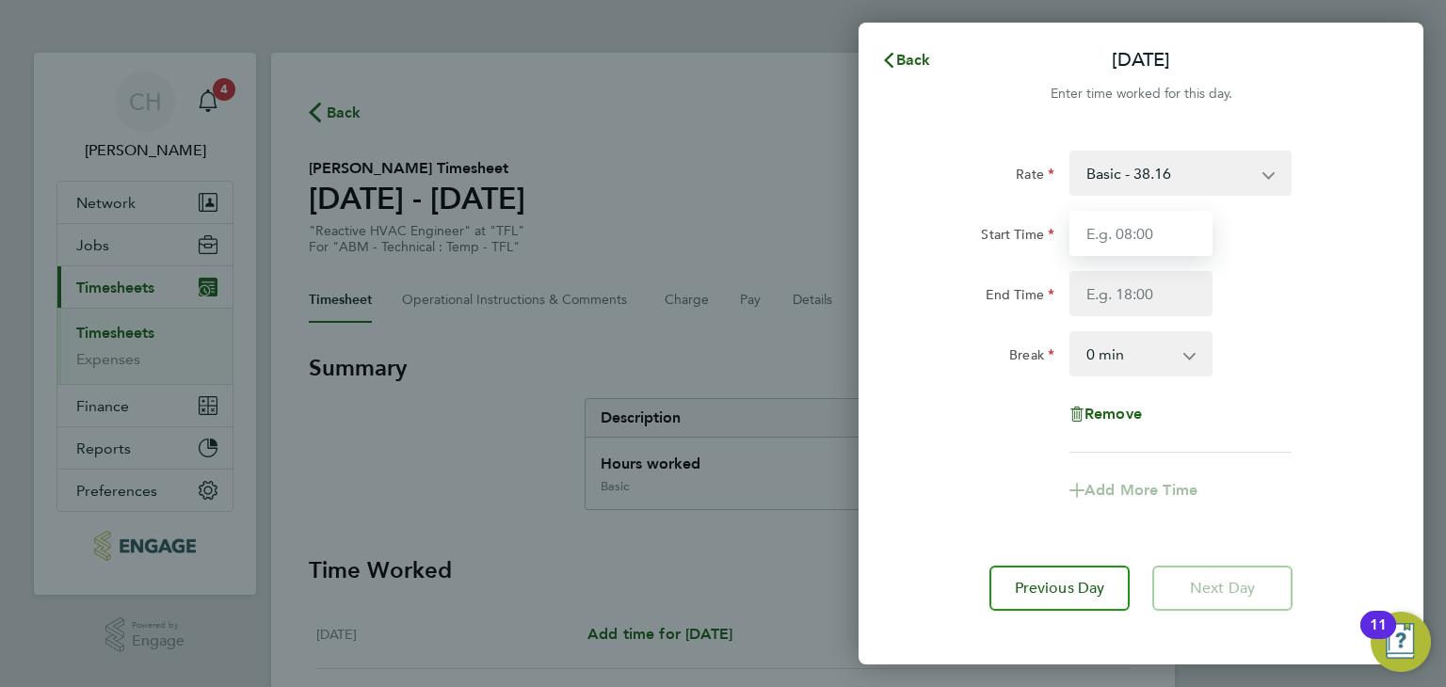
click at [1111, 249] on input "Start Time" at bounding box center [1140, 233] width 143 height 45
type input "06:00"
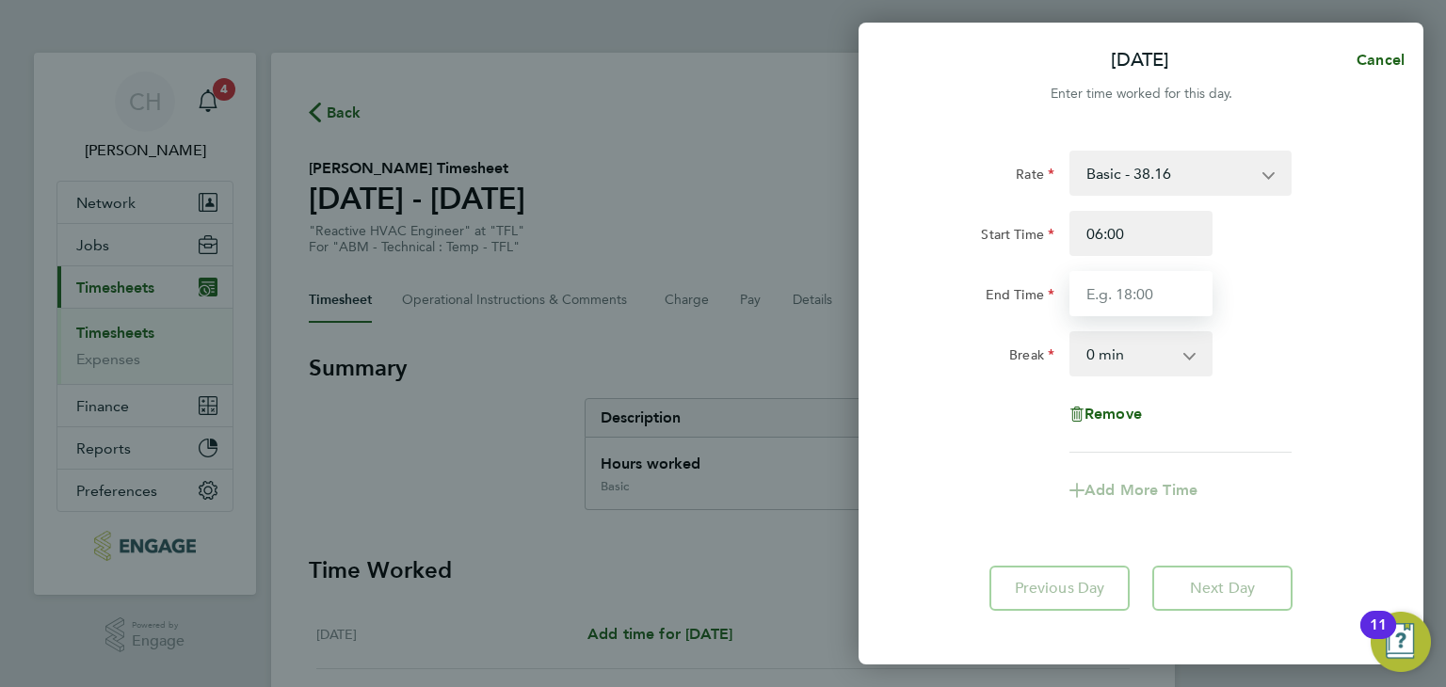
click at [1147, 296] on input "End Time" at bounding box center [1140, 293] width 143 height 45
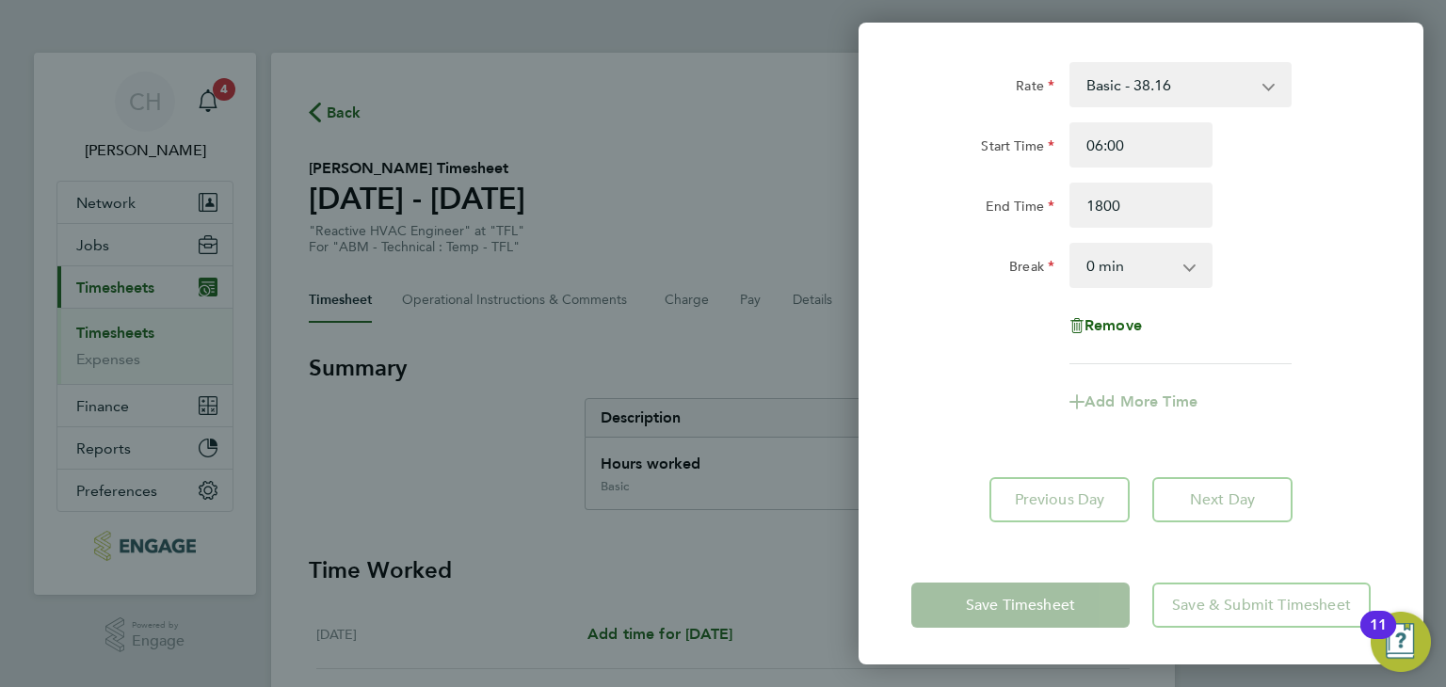
type input "18:00"
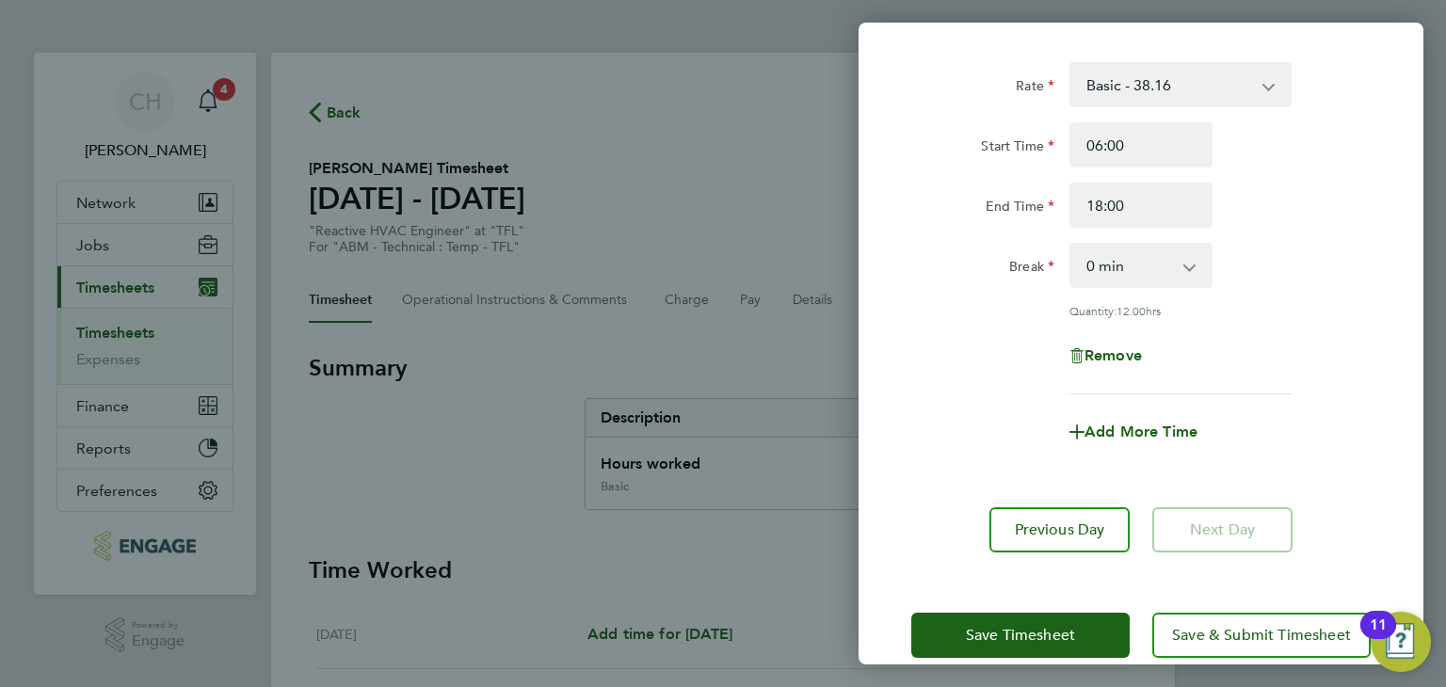
click at [1355, 362] on div "Rate Basic - 38.16 Start Time 06:00 End Time 18:00 Break 0 min 15 min 30 min 45…" at bounding box center [1140, 228] width 459 height 332
click at [969, 631] on span "Save Timesheet" at bounding box center [1020, 635] width 109 height 19
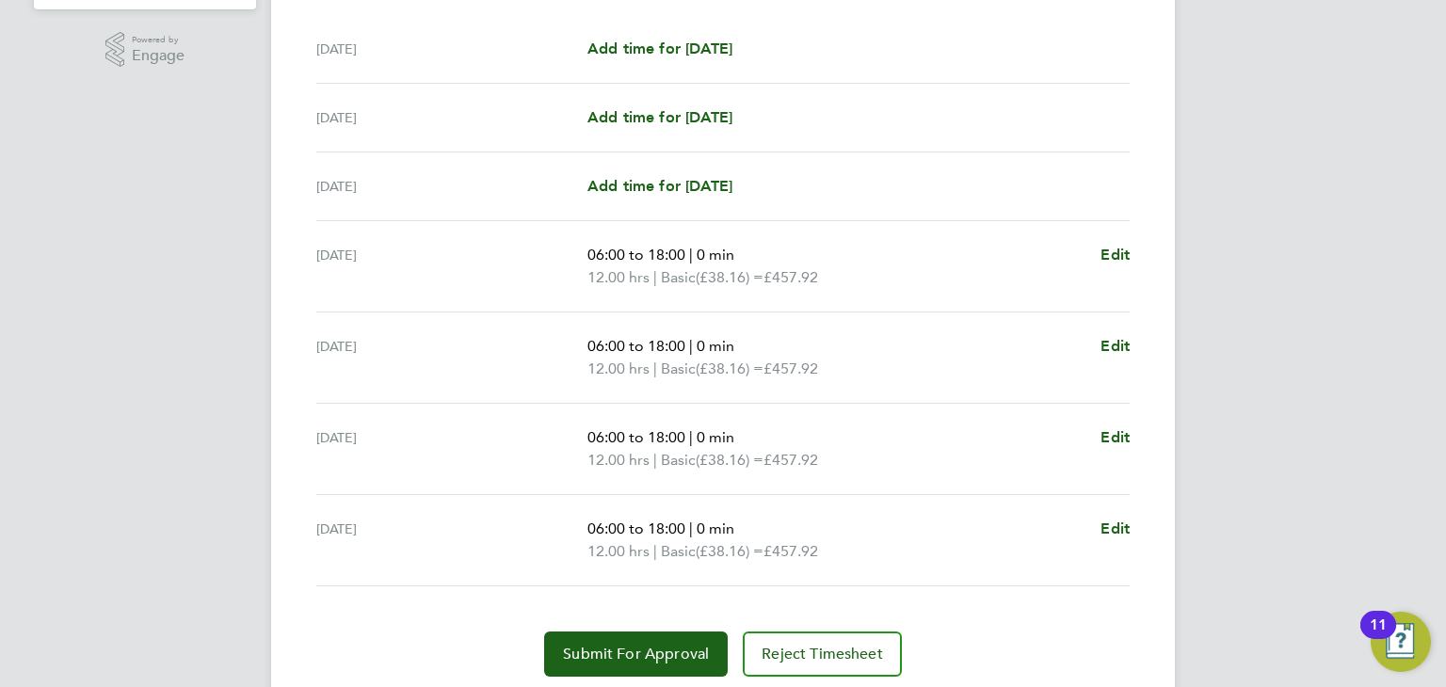
scroll to position [554, 0]
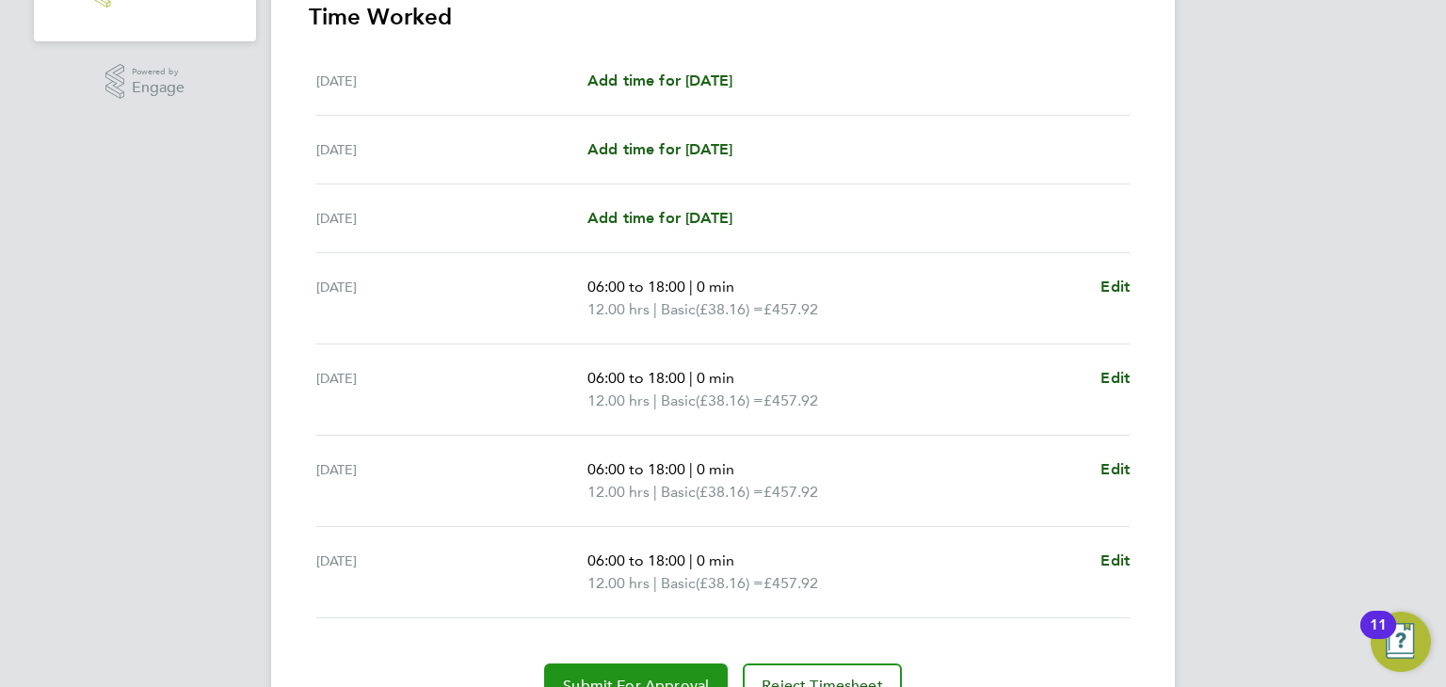
click at [618, 677] on span "Submit For Approval" at bounding box center [636, 686] width 146 height 19
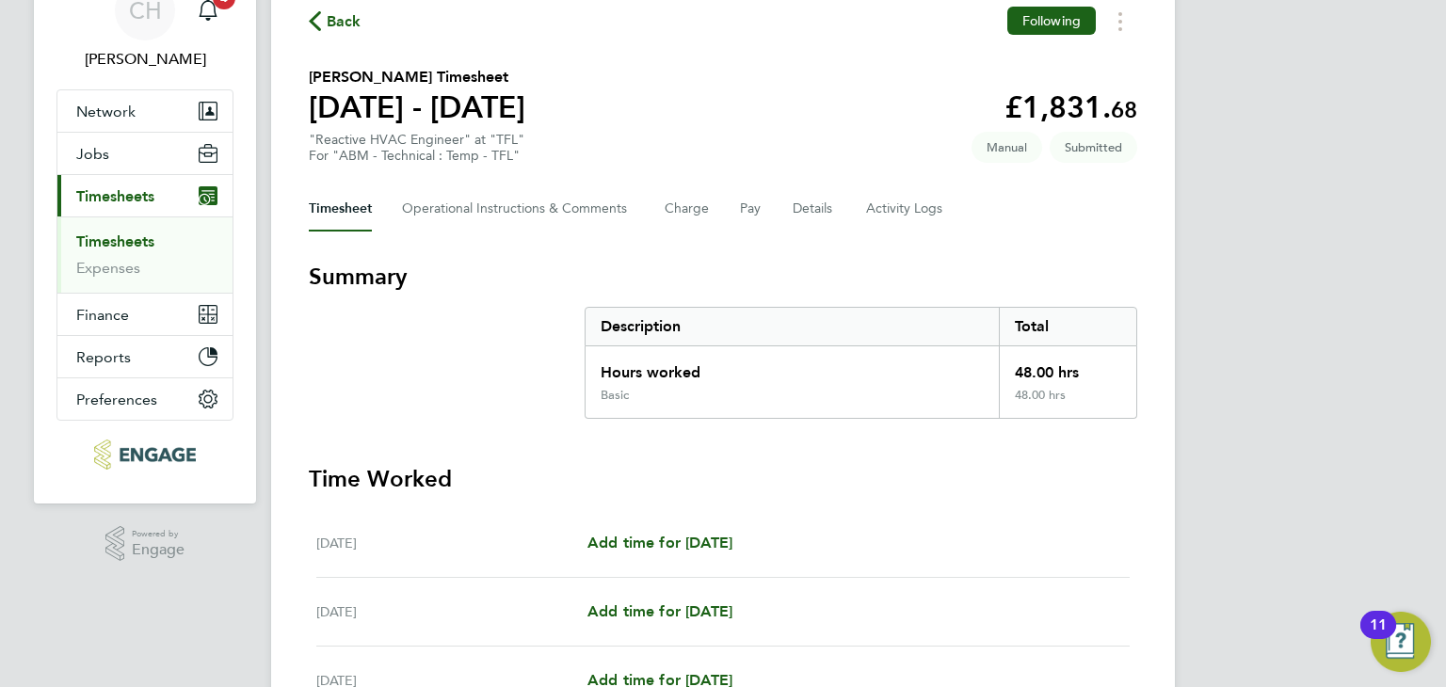
scroll to position [0, 0]
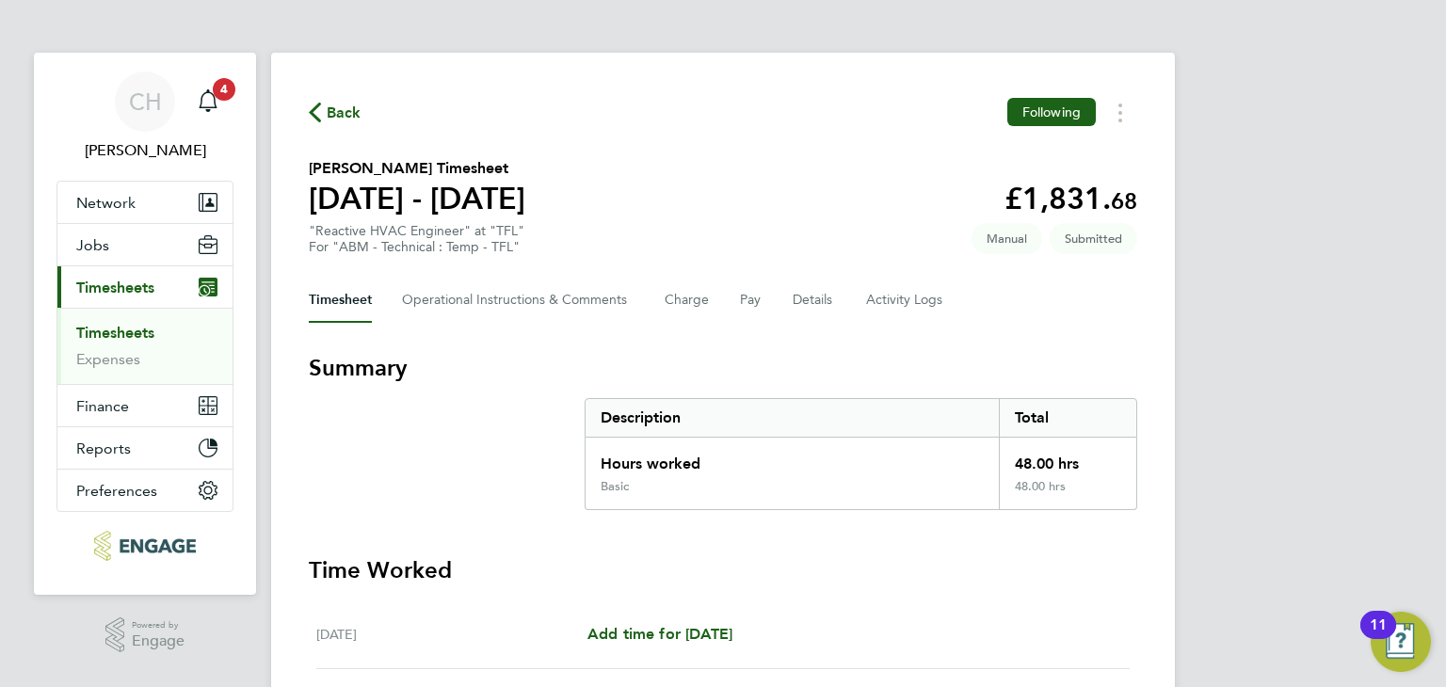
click at [129, 334] on link "Timesheets" at bounding box center [115, 333] width 78 height 18
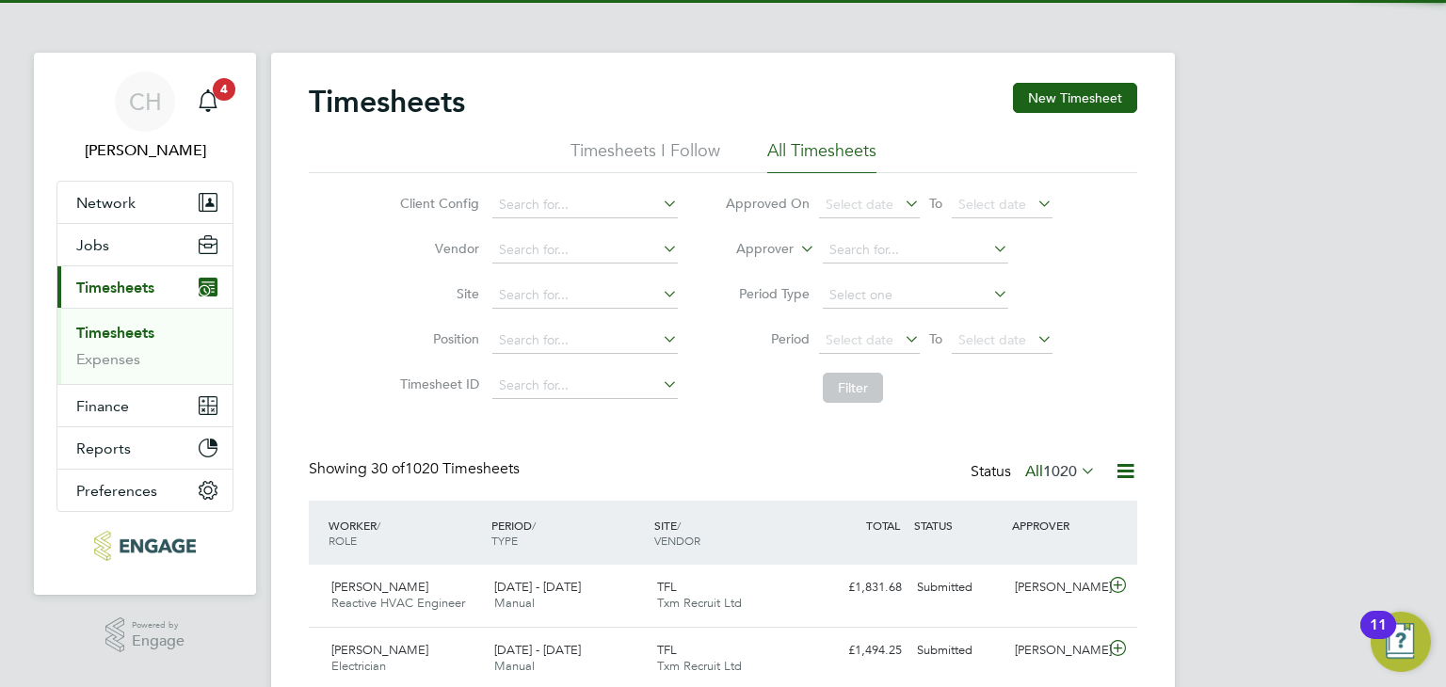
scroll to position [47, 164]
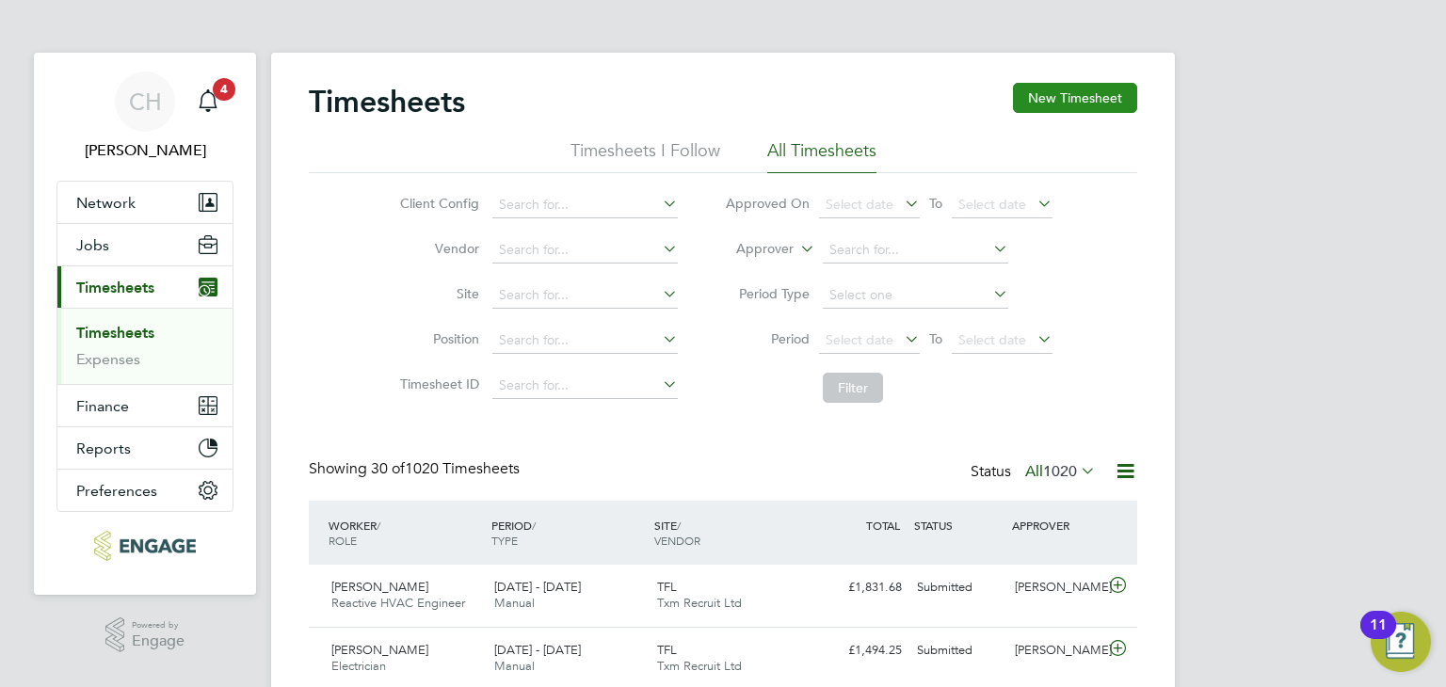
click at [1067, 100] on button "New Timesheet" at bounding box center [1075, 98] width 124 height 30
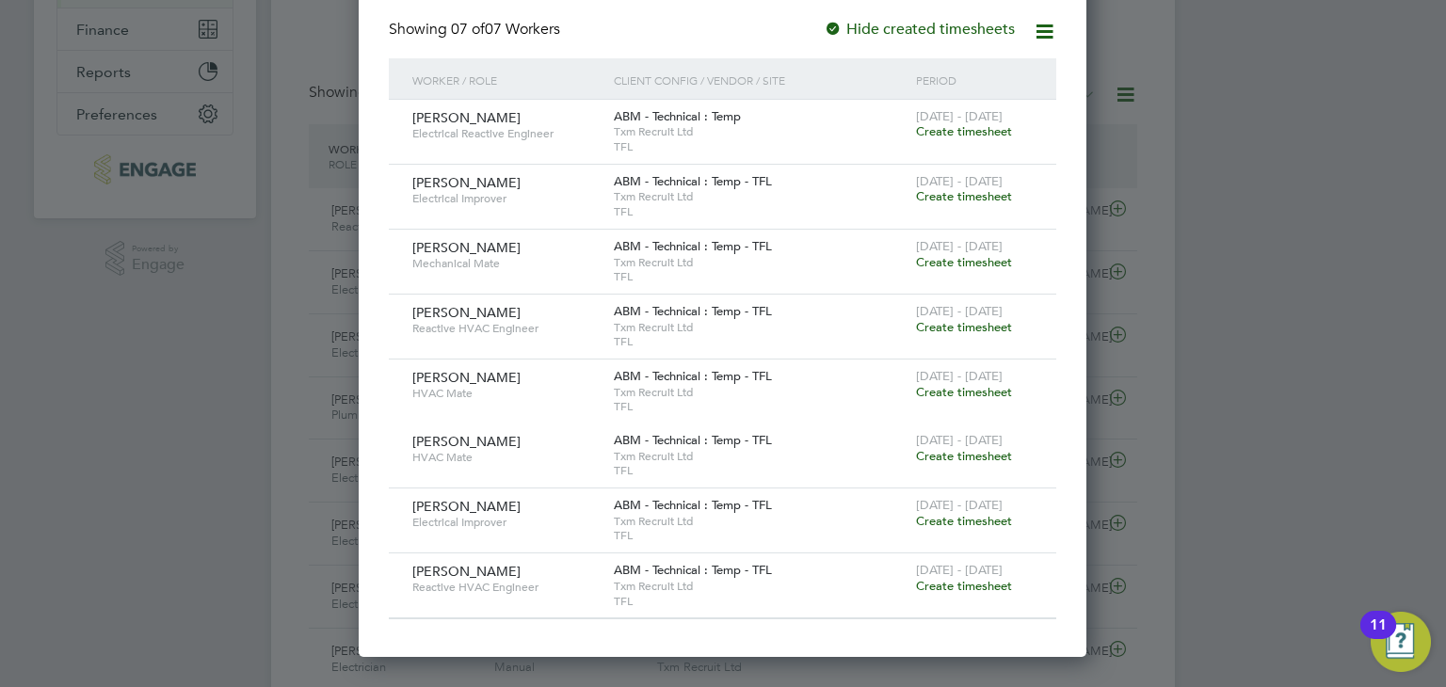
click at [960, 261] on span "Create timesheet" at bounding box center [964, 262] width 96 height 16
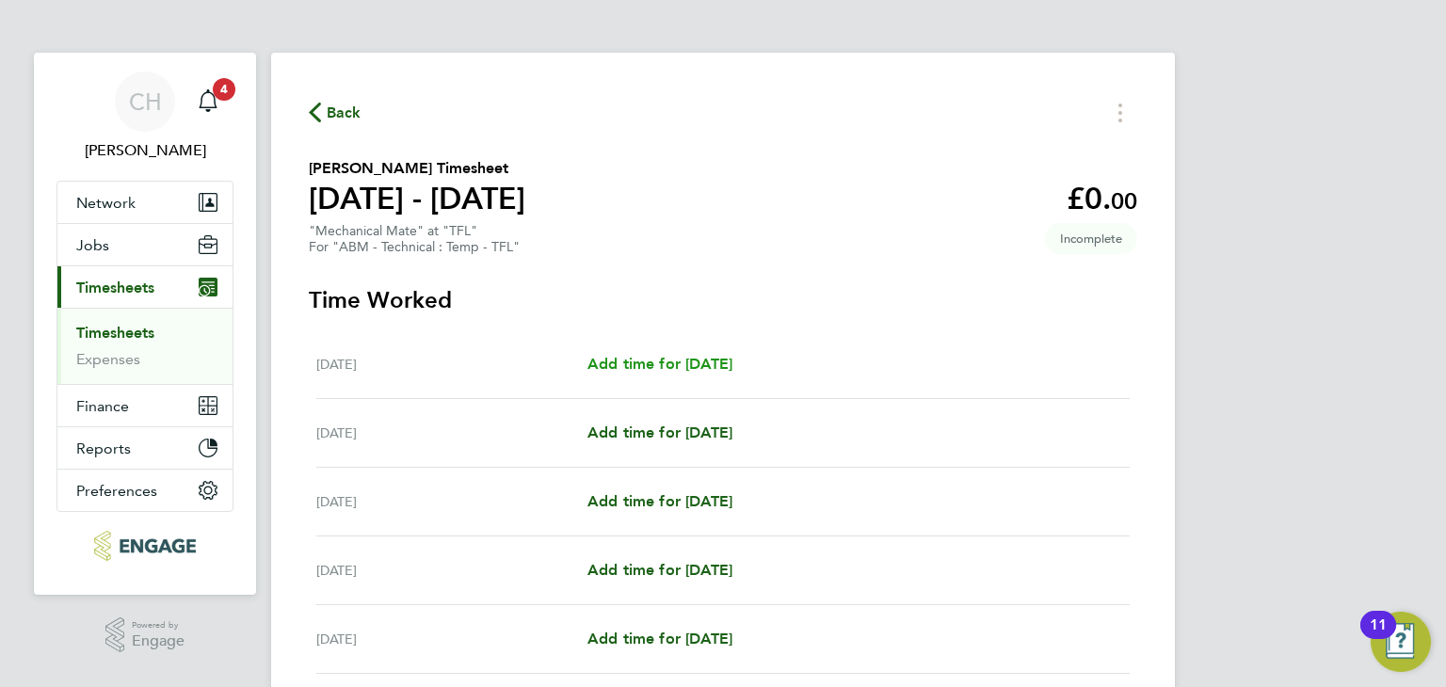
click at [678, 367] on span "Add time for [DATE]" at bounding box center [659, 364] width 145 height 18
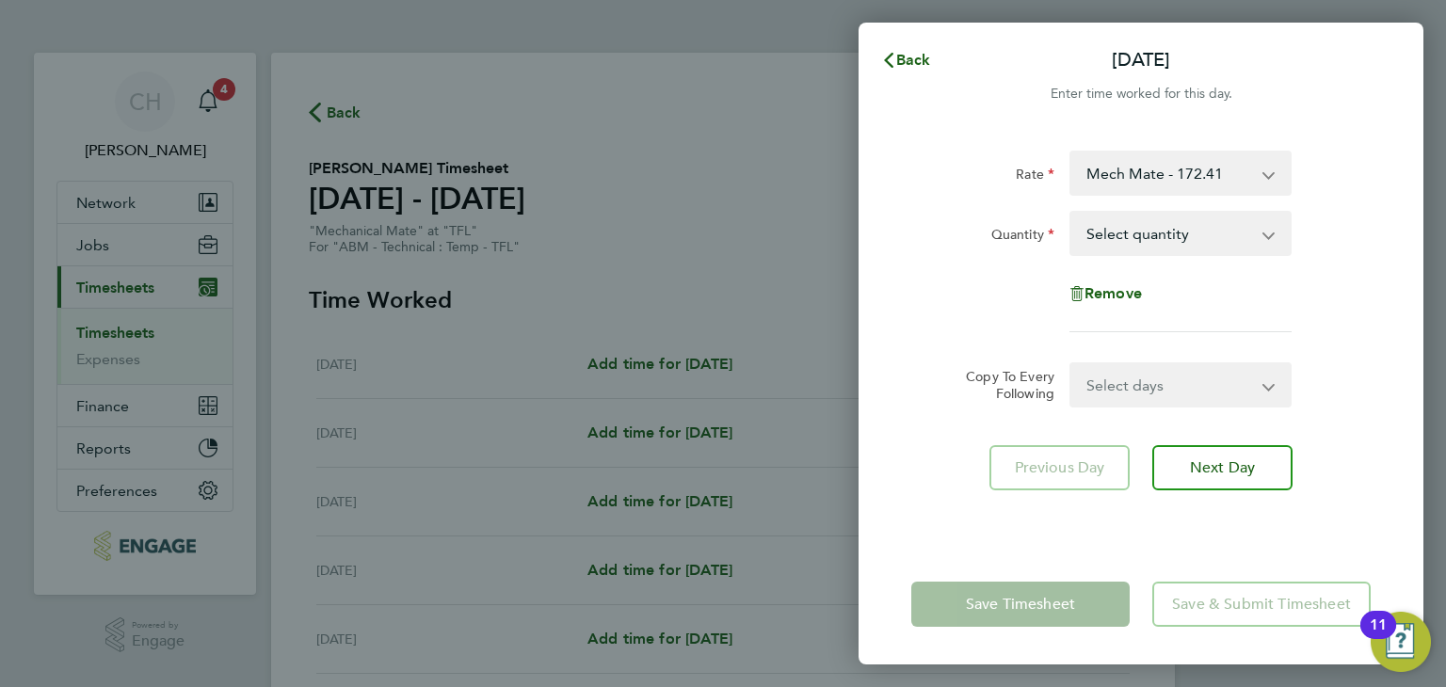
drag, startPoint x: 1186, startPoint y: 224, endPoint x: 1160, endPoint y: 241, distance: 31.3
click at [1186, 224] on select "Select quantity 0.5 1" at bounding box center [1169, 233] width 196 height 41
select select "1"
click at [1071, 213] on select "Select quantity 0.5 1" at bounding box center [1169, 233] width 196 height 41
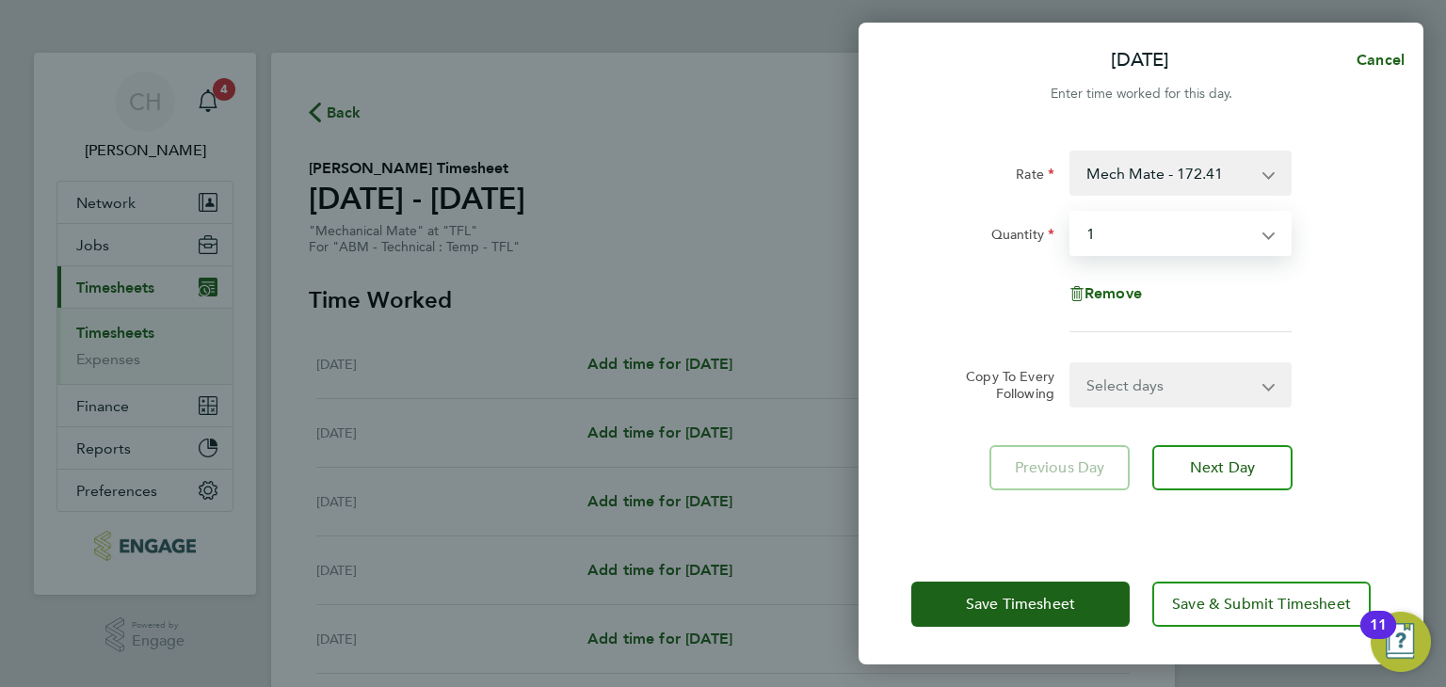
click at [1144, 235] on select "Select quantity 0.5 1" at bounding box center [1169, 233] width 196 height 41
click at [1133, 225] on select "Select quantity 0.5 1" at bounding box center [1169, 233] width 196 height 41
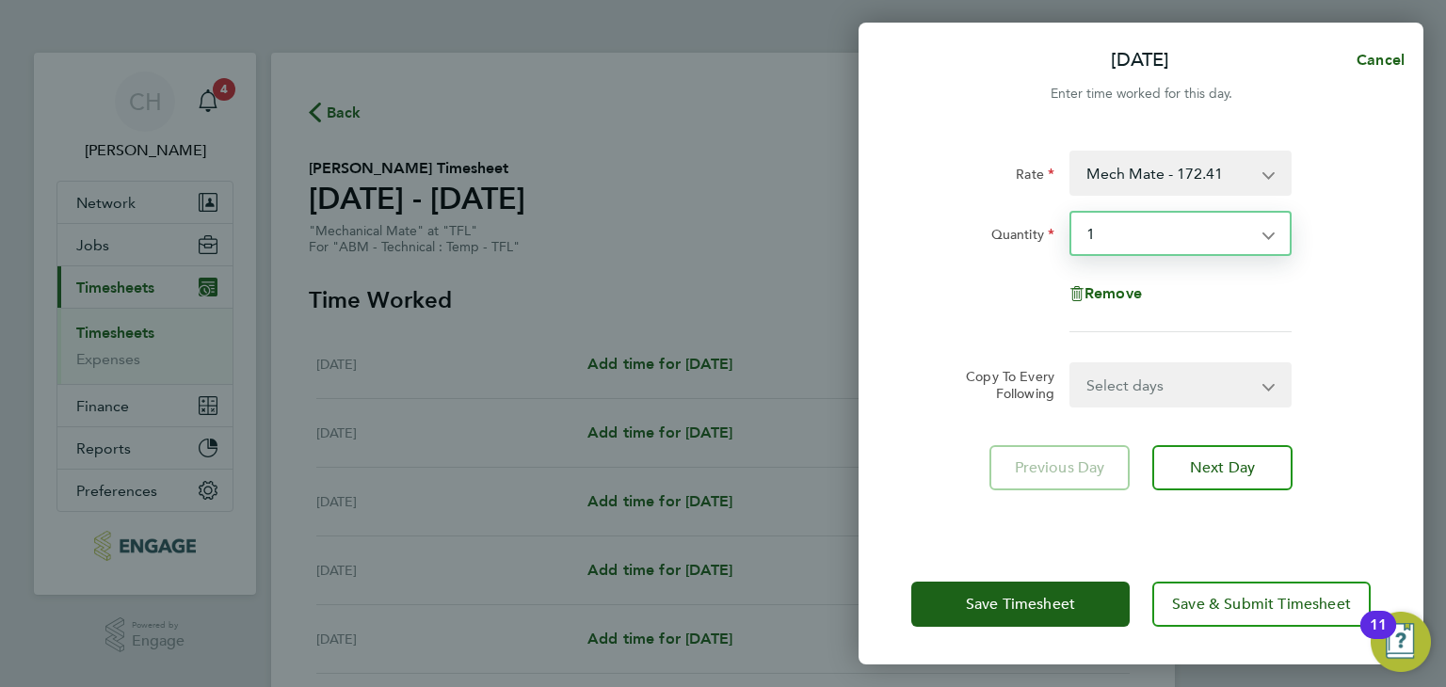
click at [1133, 225] on select "Select quantity 0.5 1" at bounding box center [1169, 233] width 196 height 41
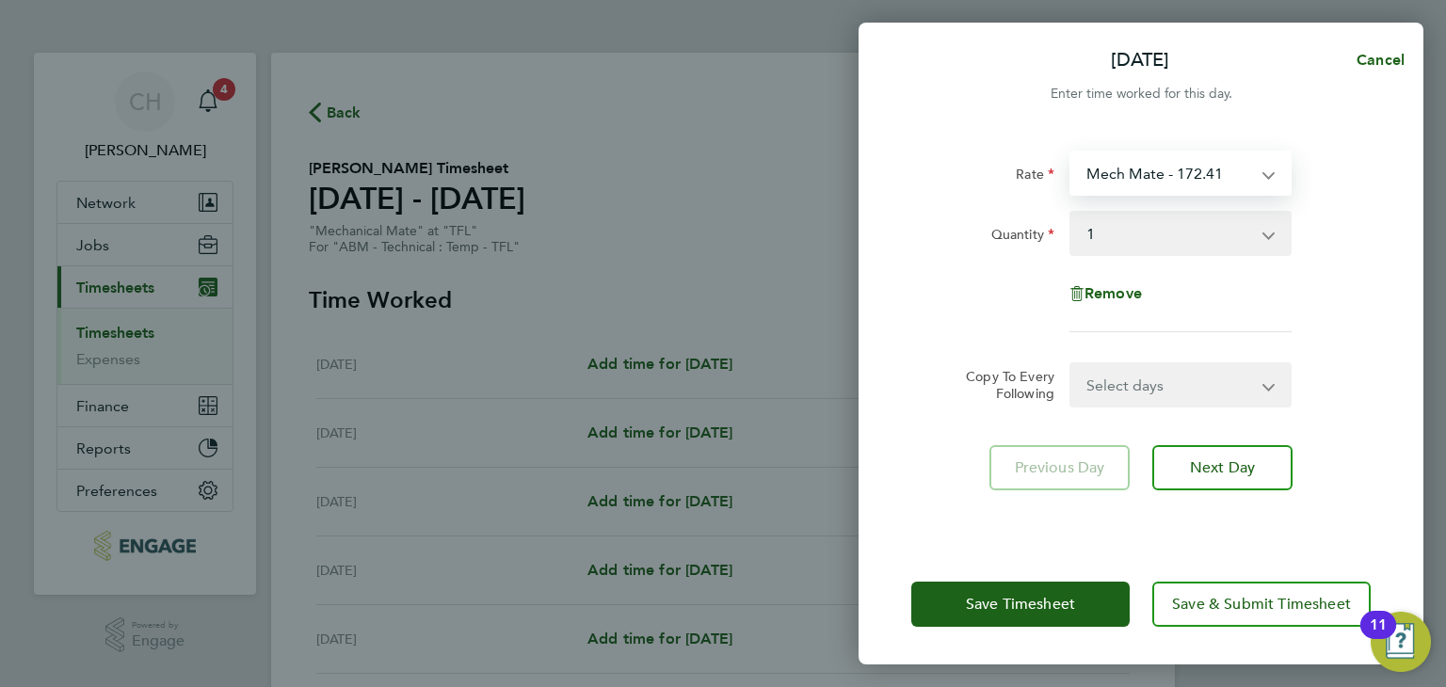
click at [1207, 174] on select "Mech Mate - 172.41" at bounding box center [1169, 173] width 196 height 41
click at [1005, 169] on div "Rate" at bounding box center [982, 170] width 143 height 38
